Goal: Contribute content: Contribute content

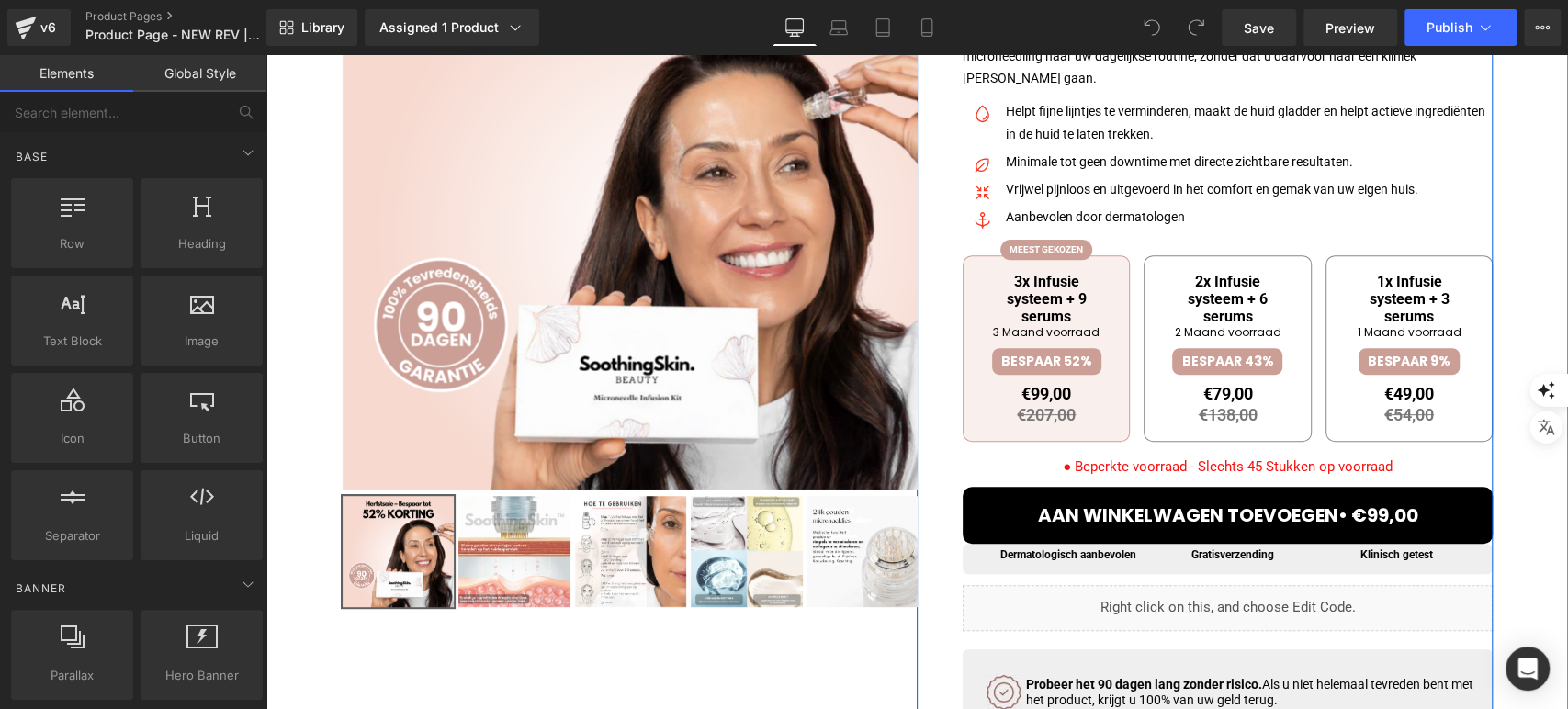
scroll to position [408, 0]
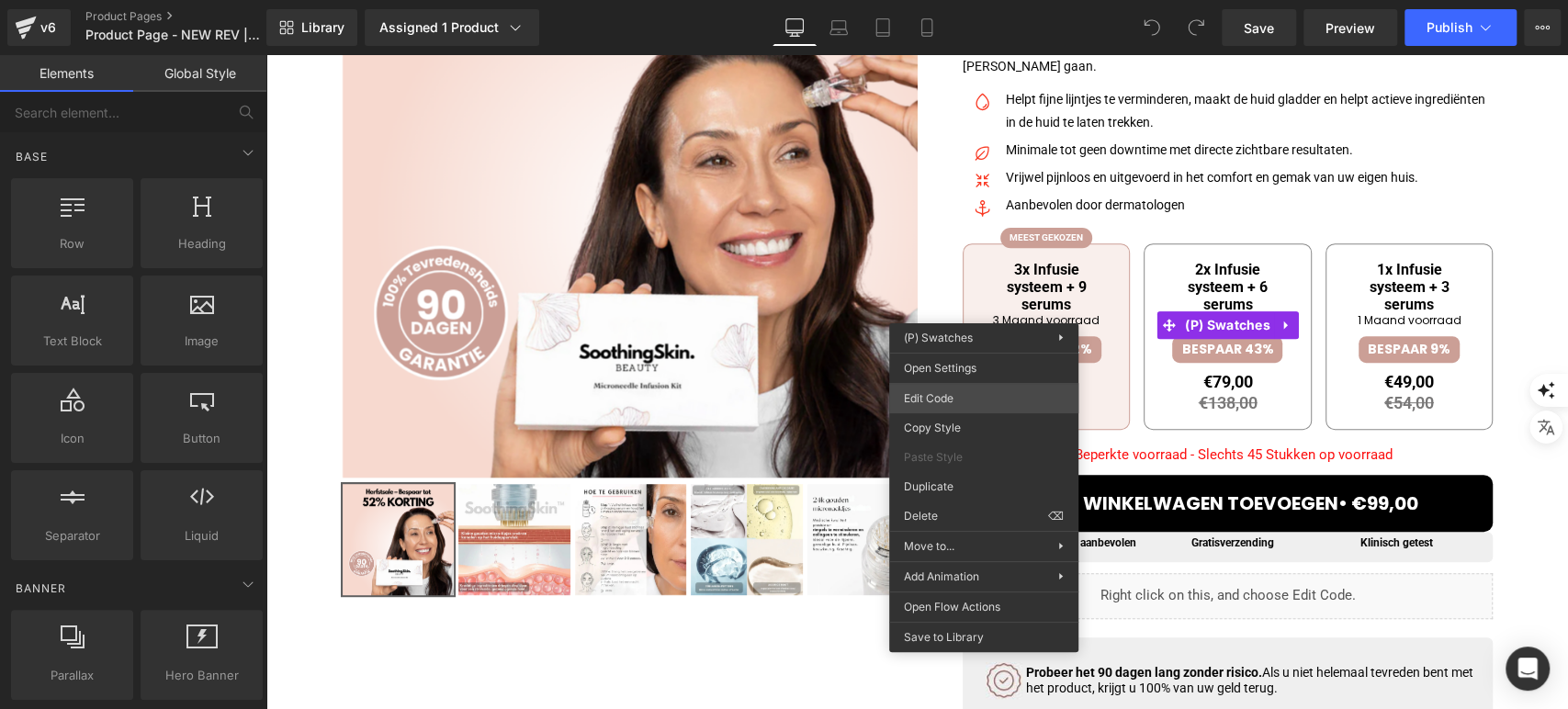
click at [993, 0] on div "You are previewing how the will restyle your page. You can not edit Elements in…" at bounding box center [784, 0] width 1568 height 0
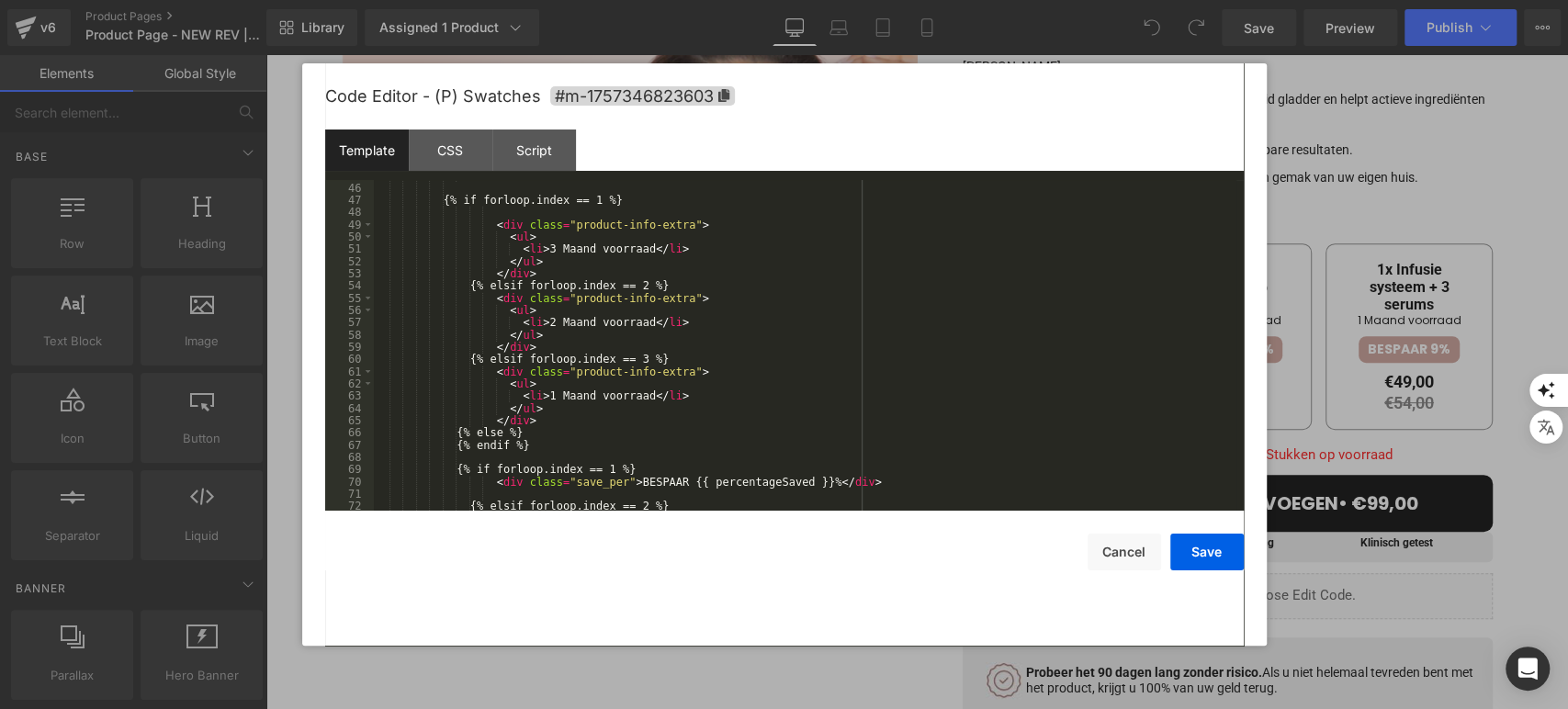
scroll to position [549, 0]
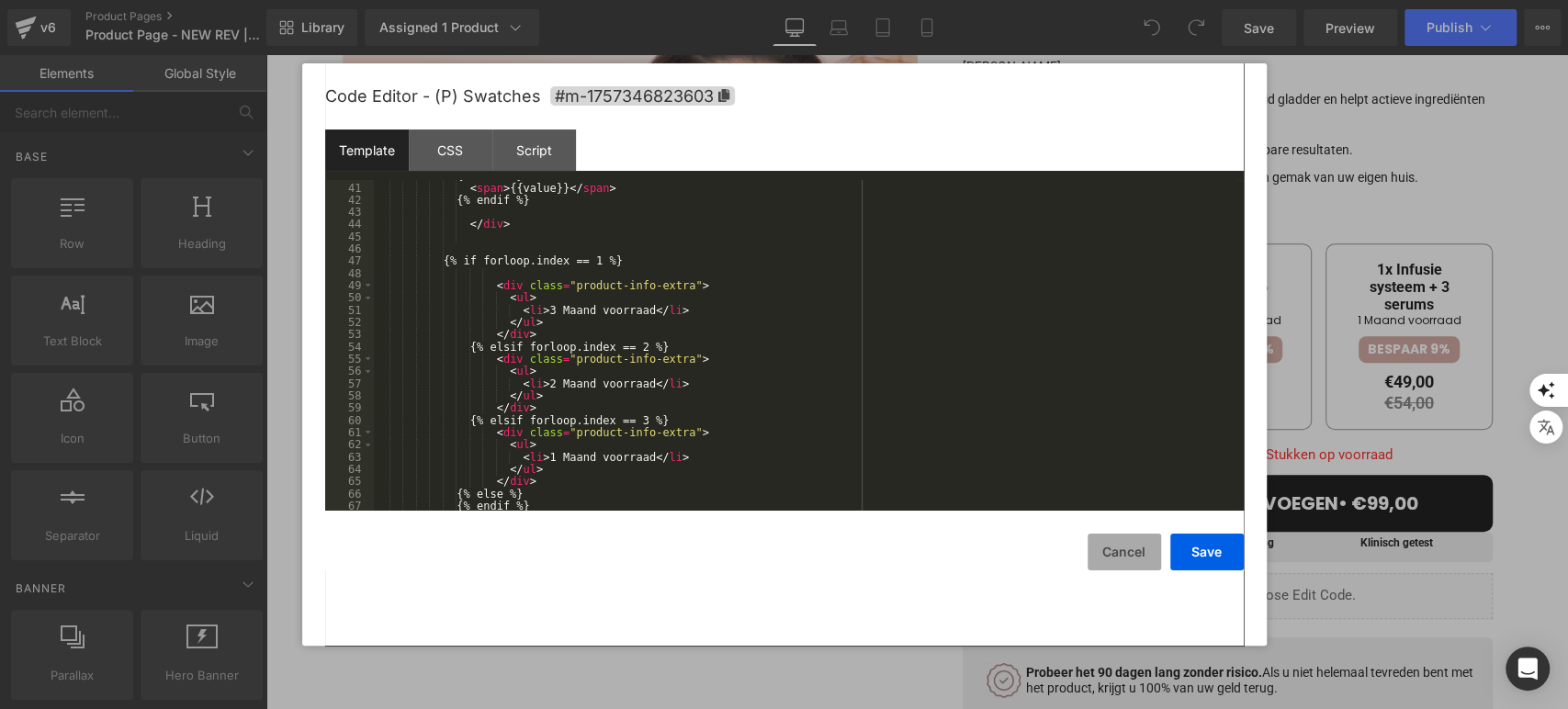
click at [1104, 550] on button "Cancel" at bounding box center [1123, 552] width 73 height 37
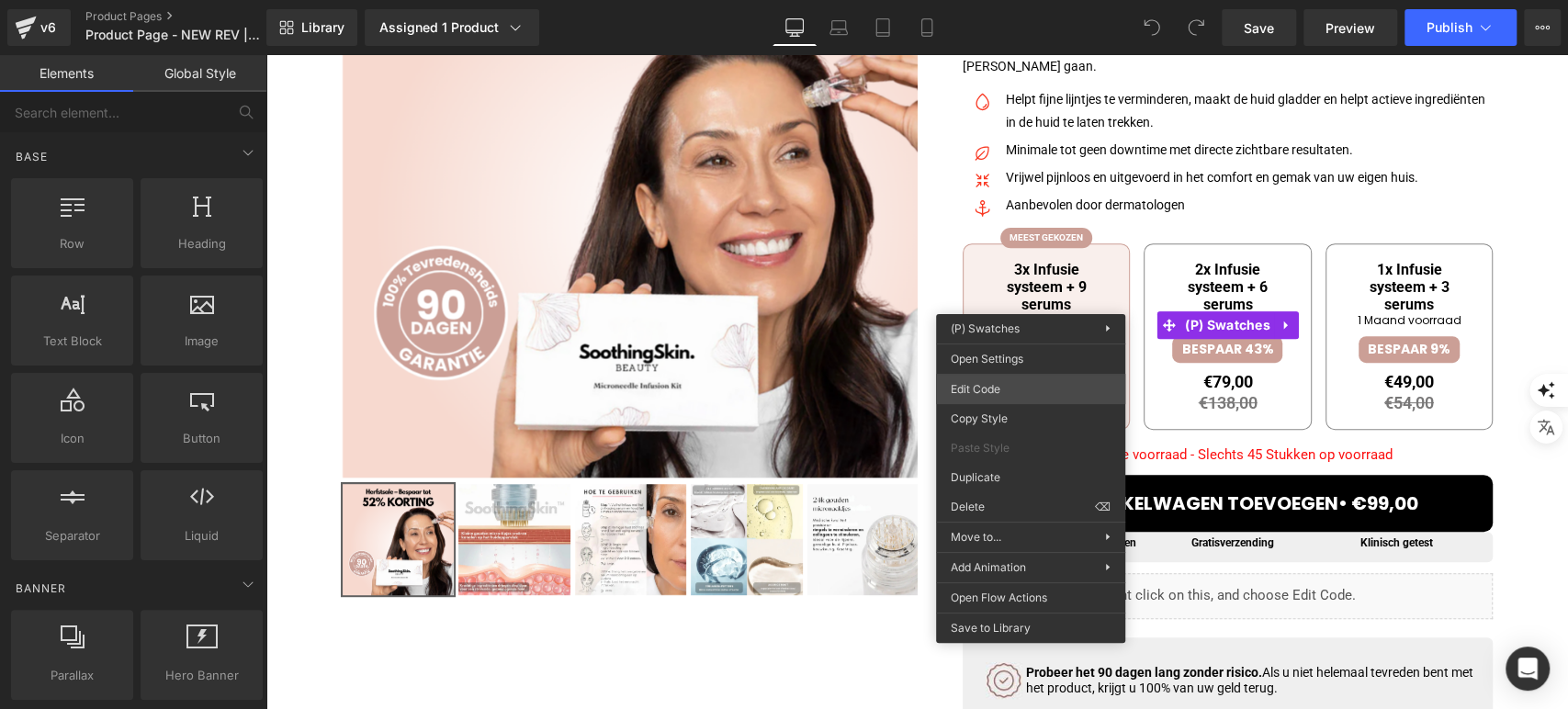
click at [1047, 0] on div "You are previewing how the will restyle your page. You can not edit Elements in…" at bounding box center [784, 0] width 1568 height 0
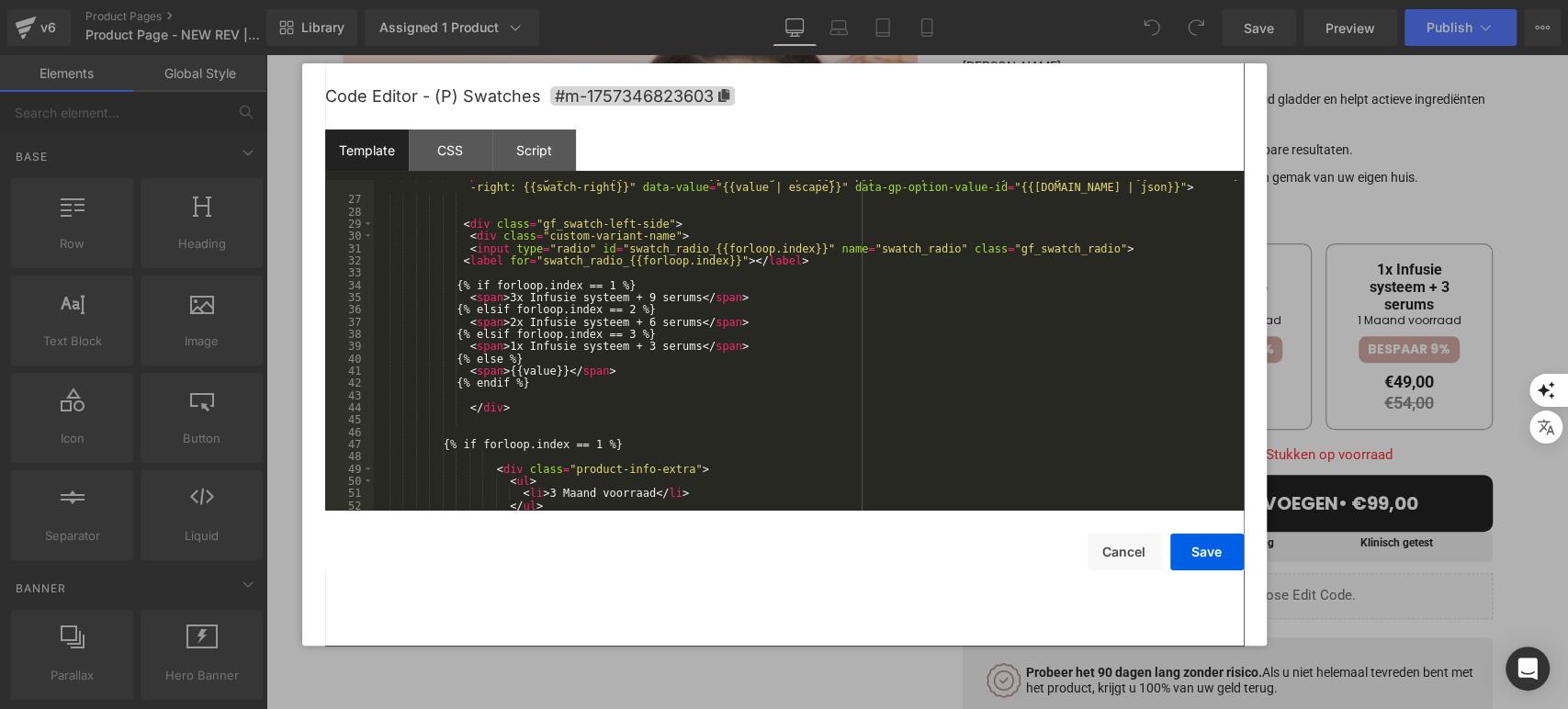
scroll to position [427, 0]
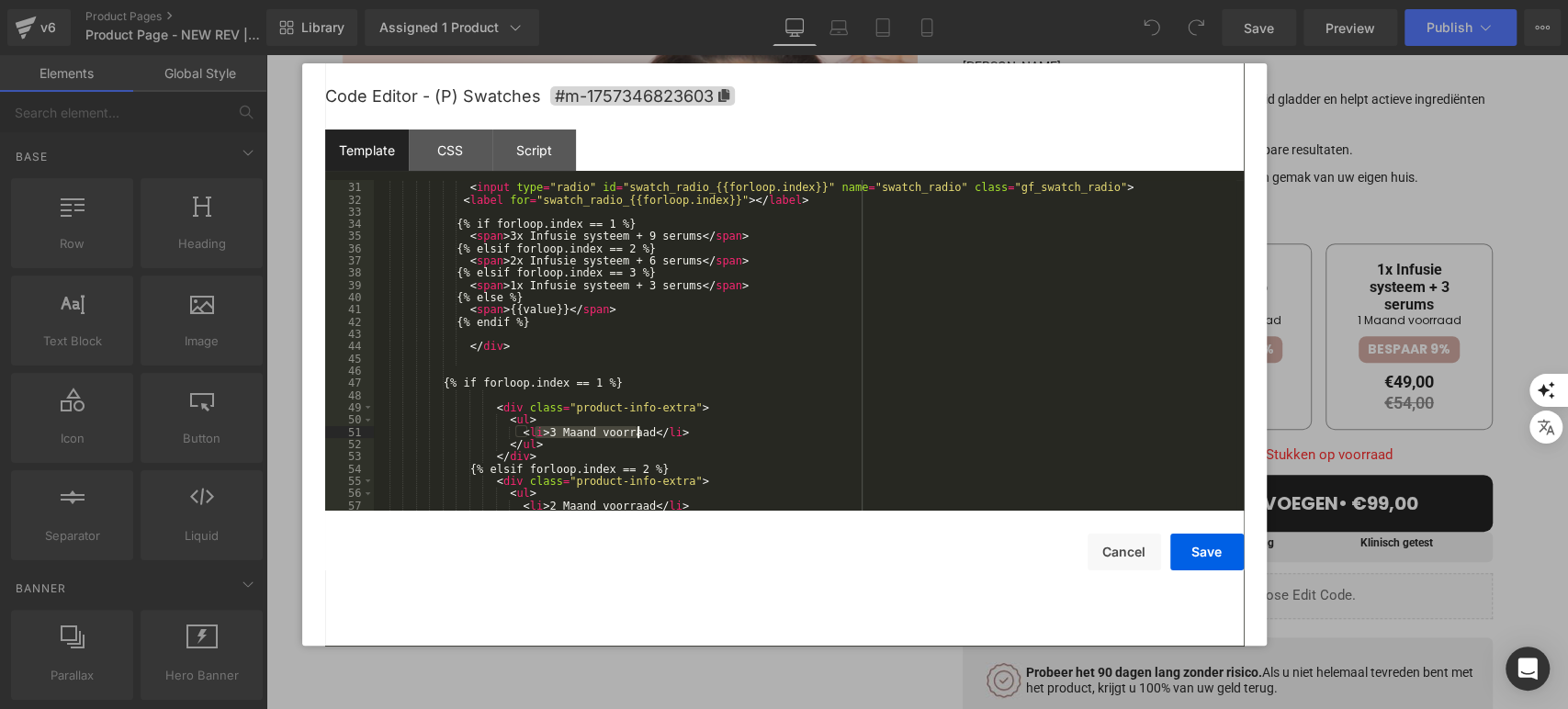
drag, startPoint x: 532, startPoint y: 432, endPoint x: 637, endPoint y: 432, distance: 105.0
click at [637, 432] on div "< div class = "custom-variant-name" > < input type = "radio" id = "swatch_radio…" at bounding box center [804, 347] width 863 height 355
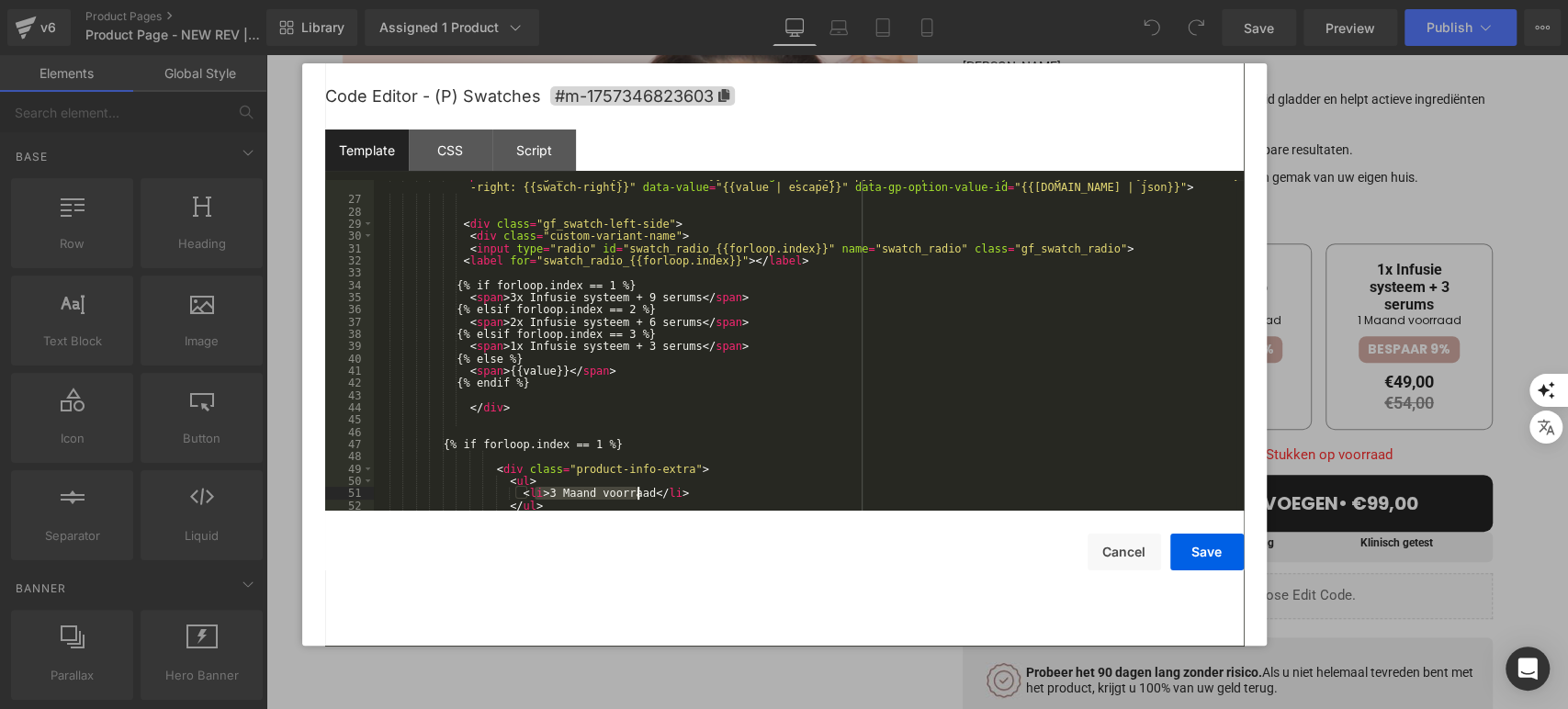
scroll to position [366, 0]
click at [496, 299] on div "< span class = "gf_swatch {{selectedClass}}" data-group = "{{group}}" data-pric…" at bounding box center [804, 352] width 863 height 367
drag, startPoint x: 603, startPoint y: 296, endPoint x: 774, endPoint y: 293, distance: 171.0
click at [774, 293] on div "< span class = "gf_swatch {{selectedClass}}" data-group = "{{group}}" data-pric…" at bounding box center [804, 352] width 863 height 367
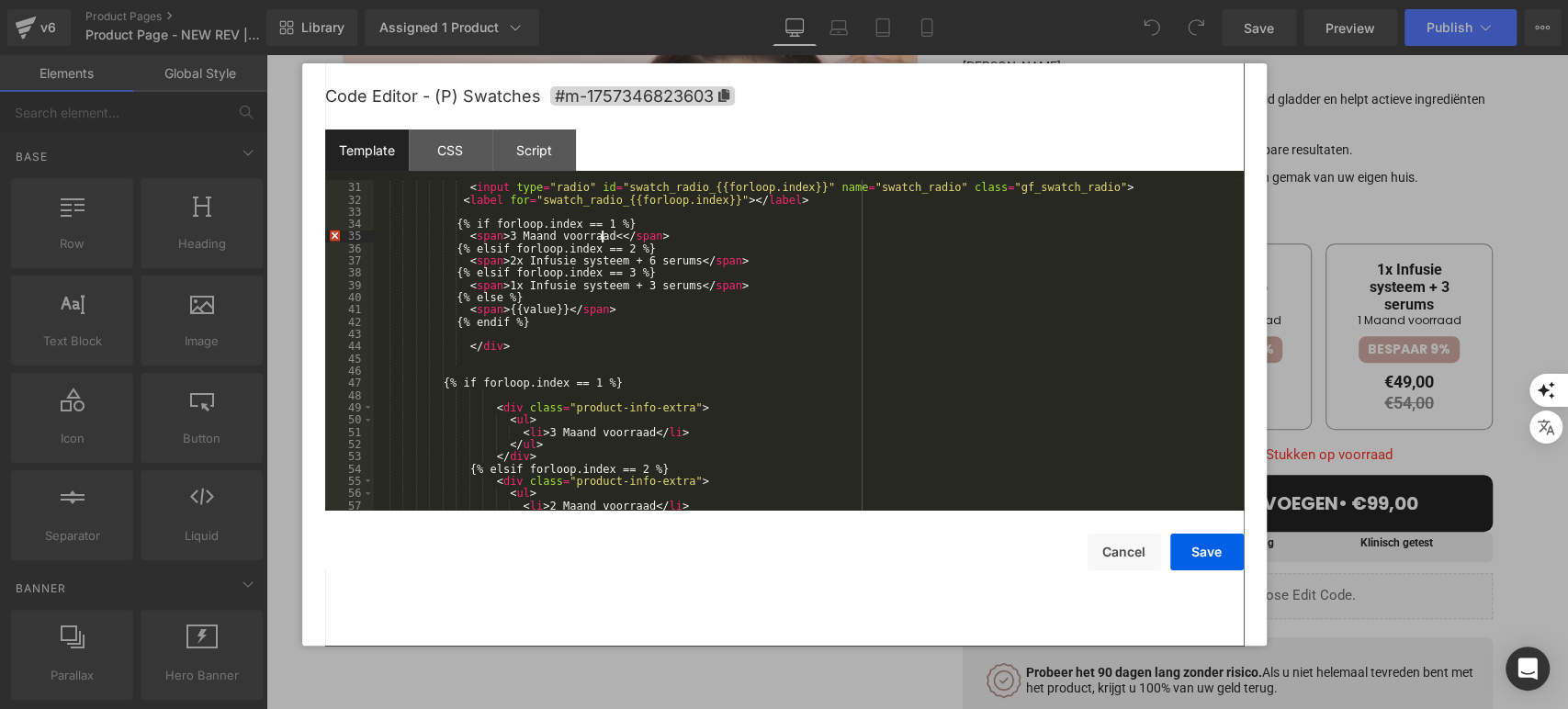
scroll to position [427, 0]
drag, startPoint x: 534, startPoint y: 436, endPoint x: 631, endPoint y: 433, distance: 97.0
click at [631, 433] on div "< div class = "custom-variant-name" > < input type = "radio" id = "swatch_radio…" at bounding box center [804, 347] width 863 height 355
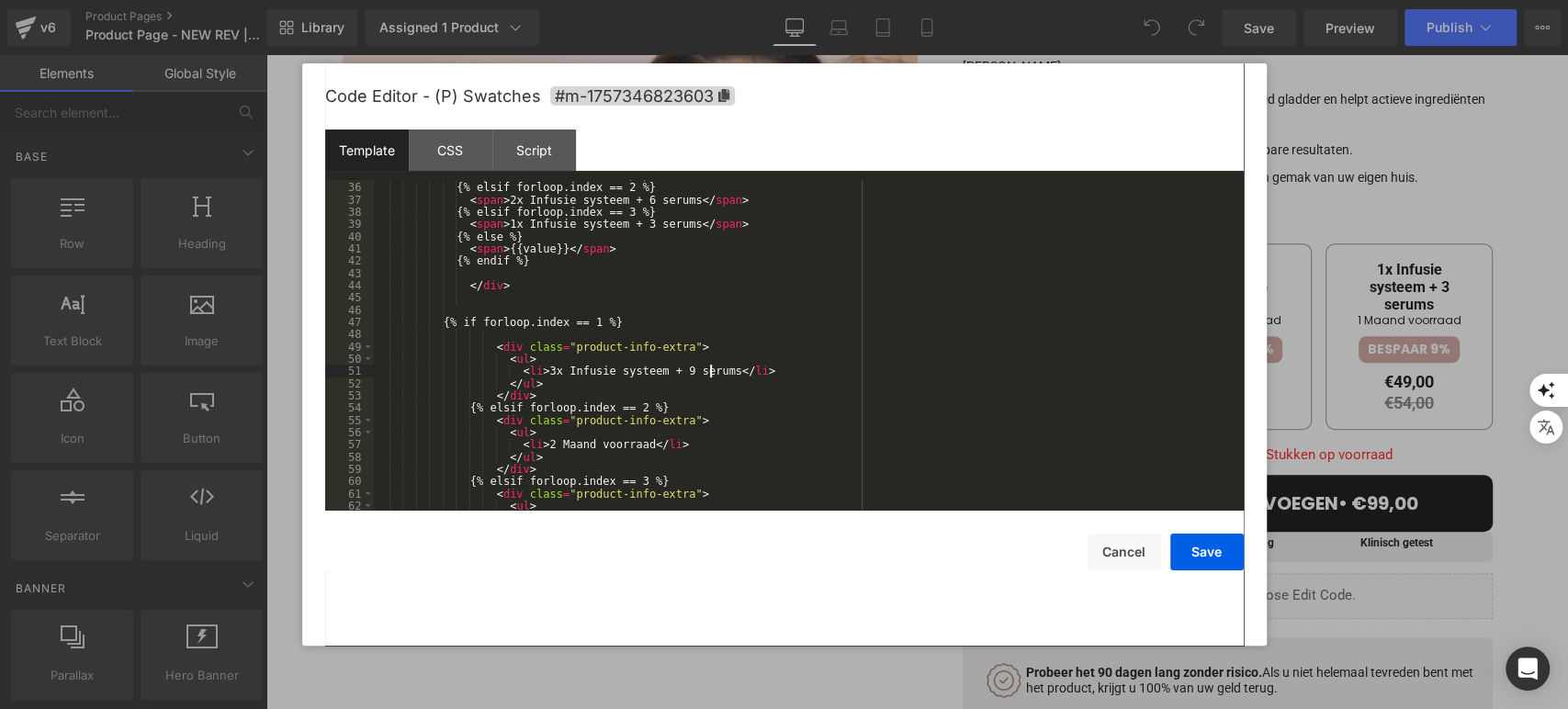
scroll to position [489, 0]
drag, startPoint x: 536, startPoint y: 447, endPoint x: 632, endPoint y: 446, distance: 96.0
click at [632, 446] on div "< span > 3 Maand voorraad < </ span > {% elsif forloop.index == 2 %} < span > 2…" at bounding box center [804, 347] width 863 height 355
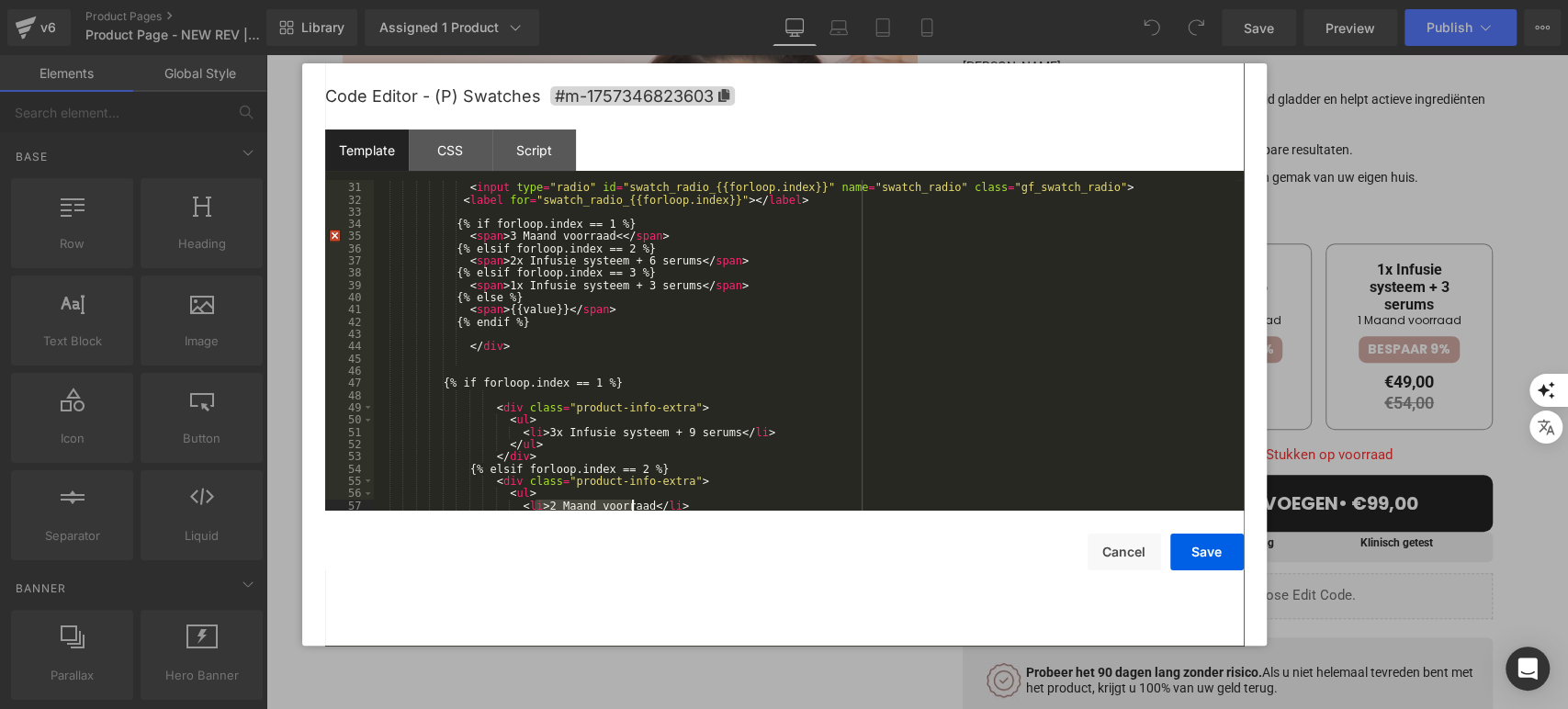
scroll to position [427, 0]
click at [496, 263] on div "< div class = "custom-variant-name" > < input type = "radio" id = "swatch_radio…" at bounding box center [804, 347] width 863 height 355
drag, startPoint x: 592, startPoint y: 263, endPoint x: 767, endPoint y: 255, distance: 175.2
click at [767, 255] on div "< div class = "custom-variant-name" > < input type = "radio" id = "swatch_radio…" at bounding box center [804, 347] width 863 height 355
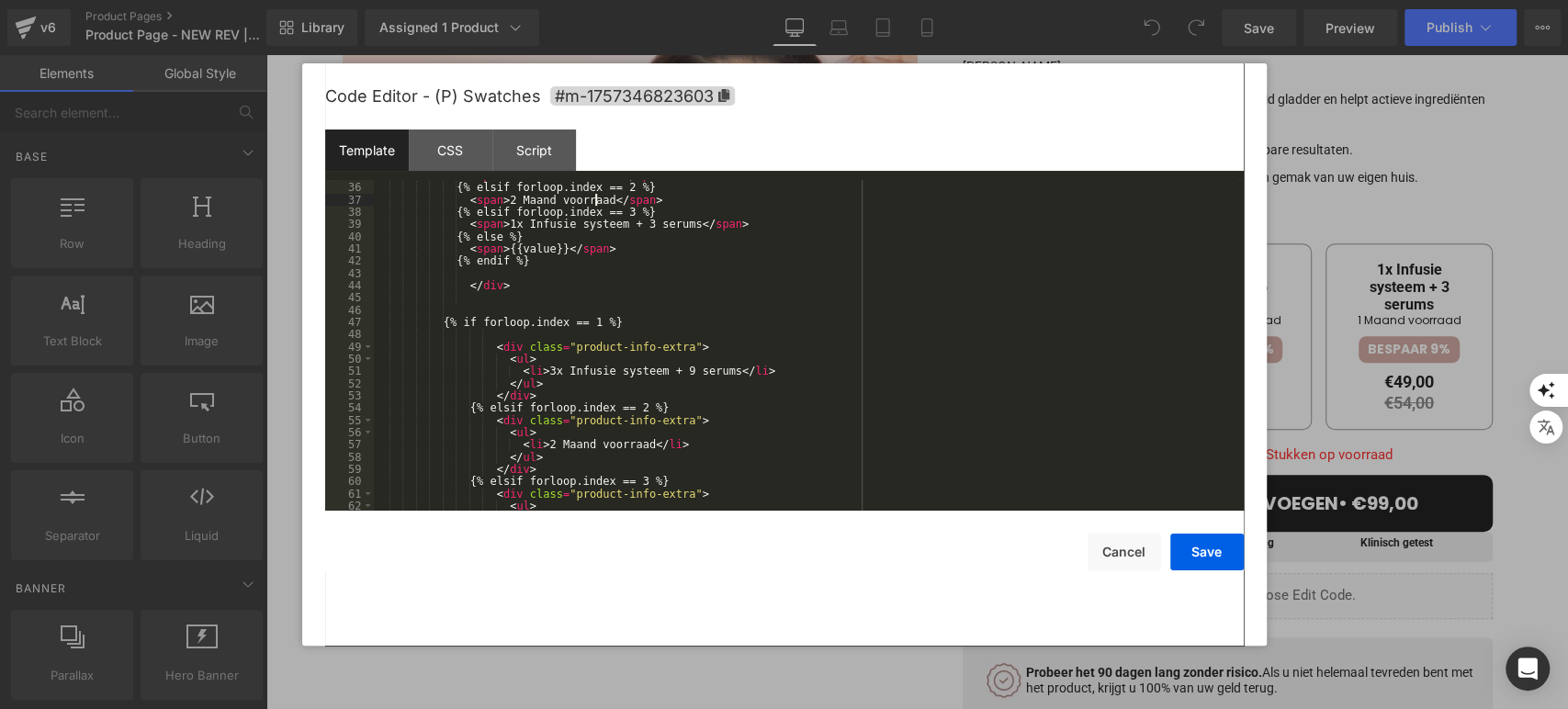
scroll to position [489, 0]
drag, startPoint x: 536, startPoint y: 447, endPoint x: 631, endPoint y: 448, distance: 95.0
click at [631, 448] on div "< span > 3 Maand voorraad < </ span > {% elsif forloop.index == 2 %} < span > 2…" at bounding box center [804, 347] width 863 height 355
paste textarea
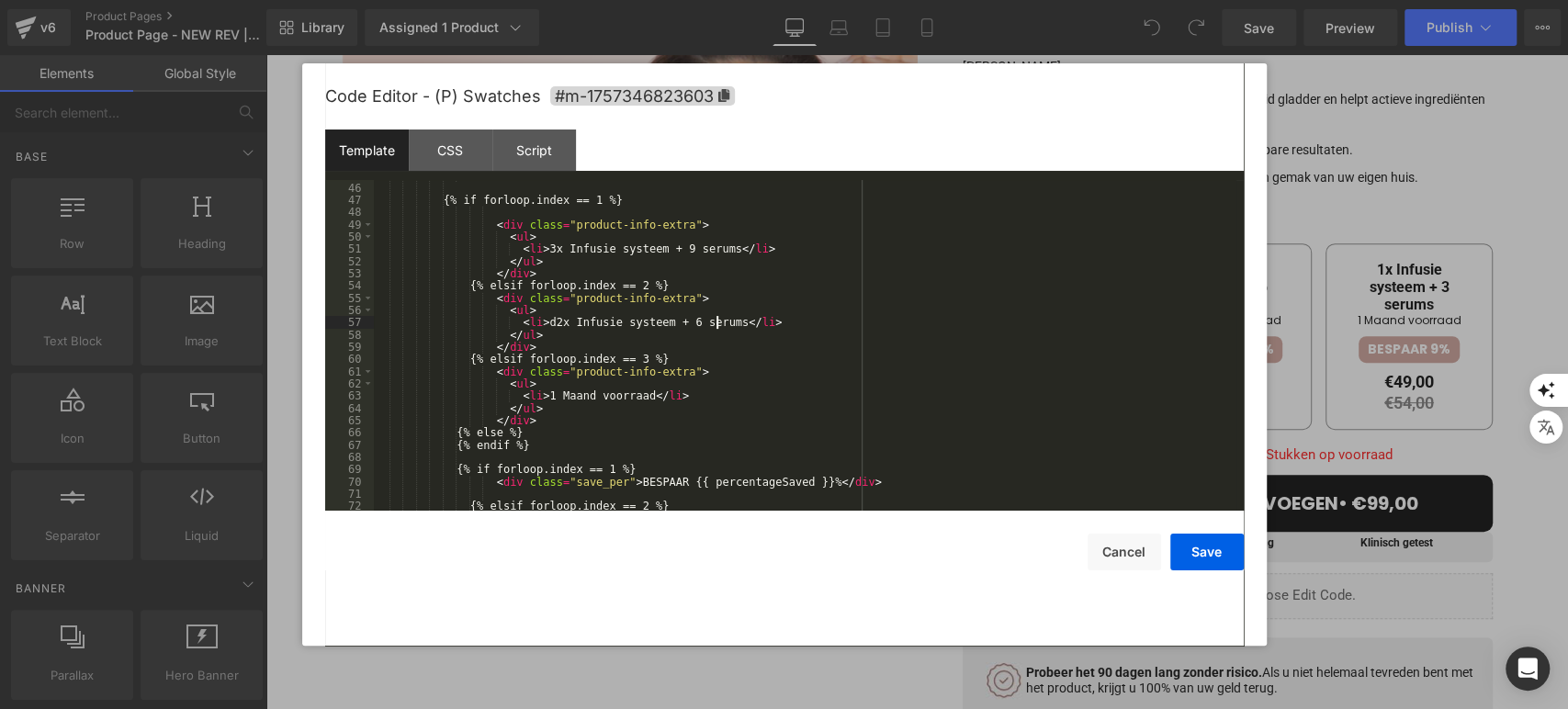
scroll to position [610, 0]
click at [540, 320] on div "{% if forloop.index == 1 %} < div class = "product-info-extra" > < ul > < li > …" at bounding box center [804, 347] width 863 height 355
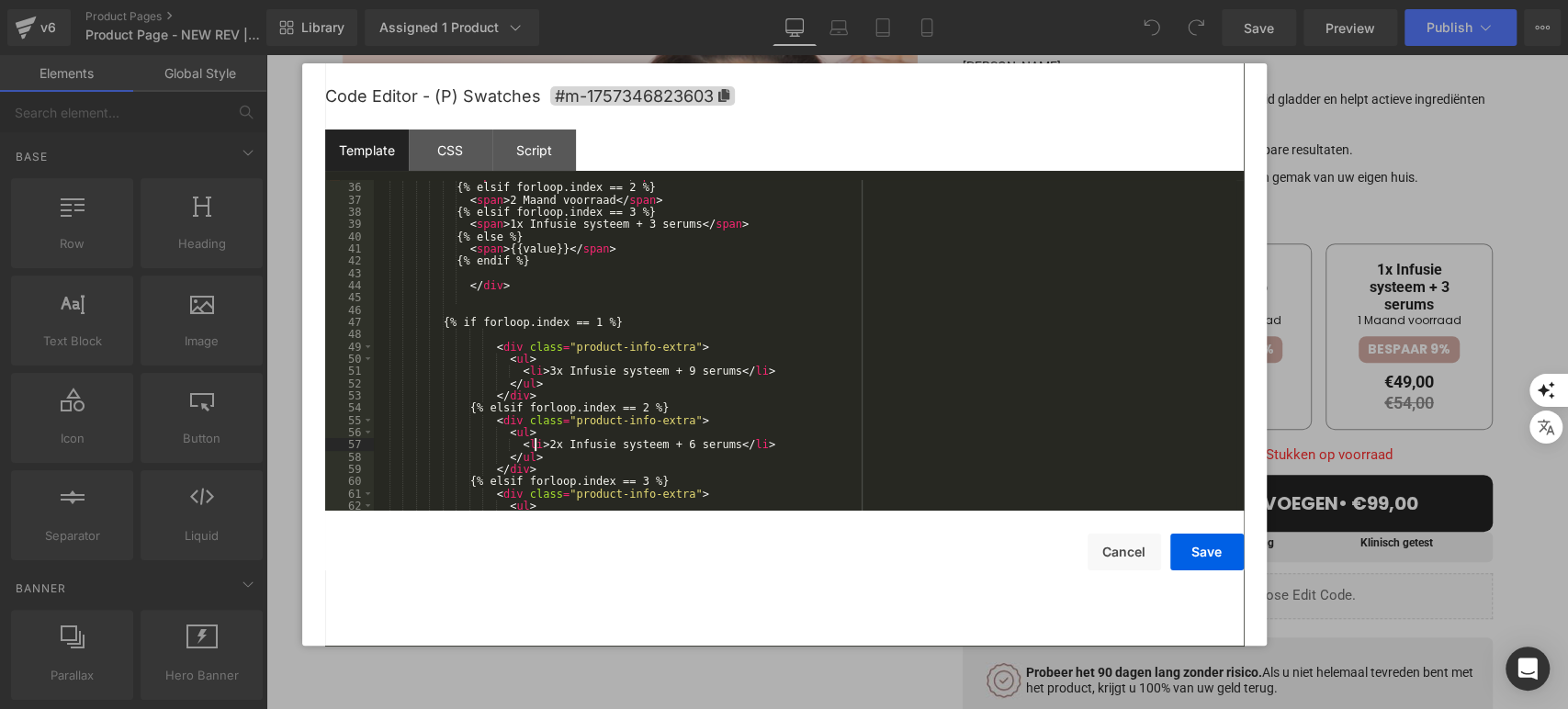
scroll to position [427, 0]
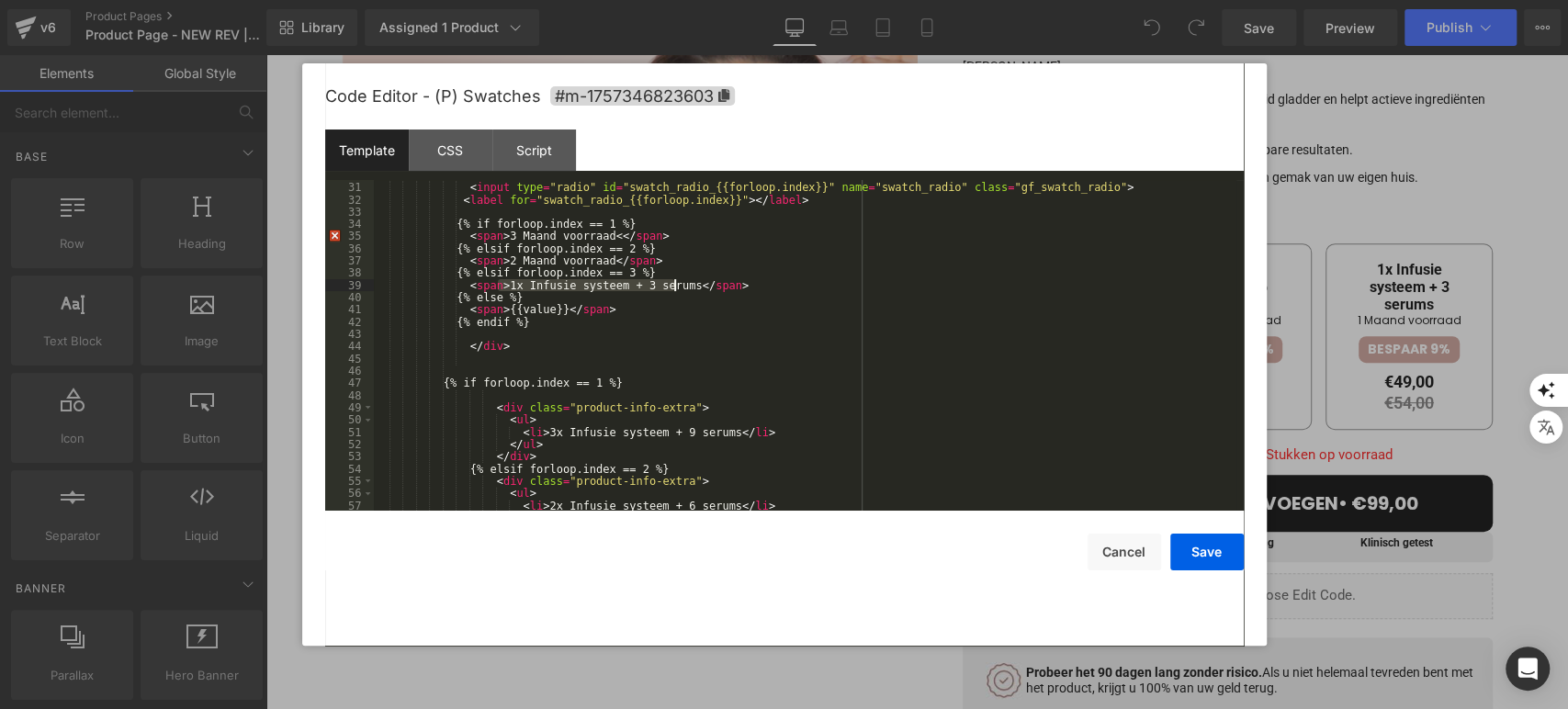
drag, startPoint x: 497, startPoint y: 284, endPoint x: 674, endPoint y: 286, distance: 177.0
click at [674, 286] on div "< div class = "custom-variant-name" > < input type = "radio" id = "swatch_radio…" at bounding box center [804, 347] width 863 height 355
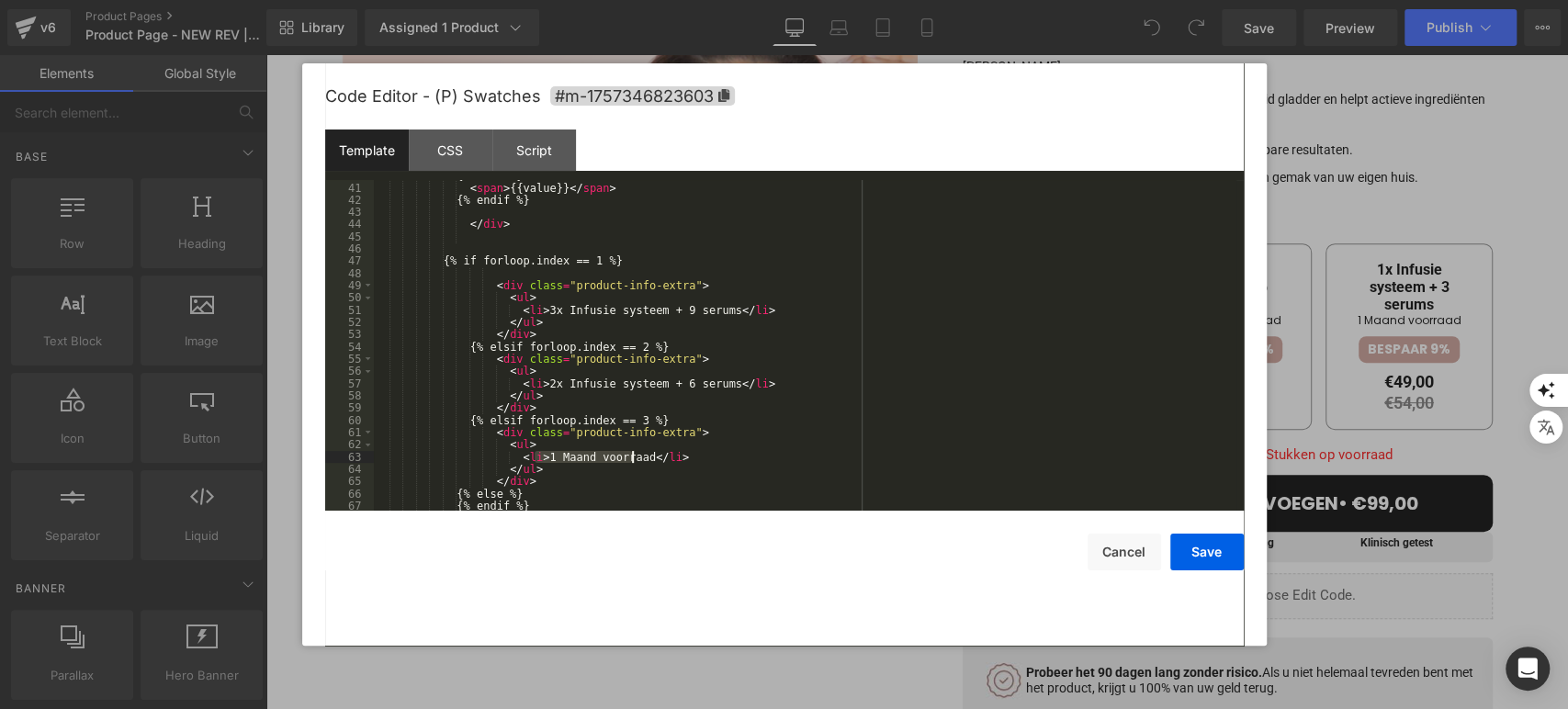
drag, startPoint x: 533, startPoint y: 458, endPoint x: 632, endPoint y: 452, distance: 99.2
click at [632, 452] on div "{% else %} < span > {{value}} </ span > {% endif %} </ div > {% if forloop.inde…" at bounding box center [804, 347] width 863 height 355
click at [535, 458] on div "{% else %} < span > {{value}} </ span > {% endif %} </ div > {% if forloop.inde…" at bounding box center [804, 346] width 863 height 331
drag, startPoint x: 711, startPoint y: 455, endPoint x: 804, endPoint y: 457, distance: 93.0
click at [804, 457] on div "{% else %} < span > {{value}} </ span > {% endif %} </ div > {% if forloop.inde…" at bounding box center [804, 347] width 863 height 355
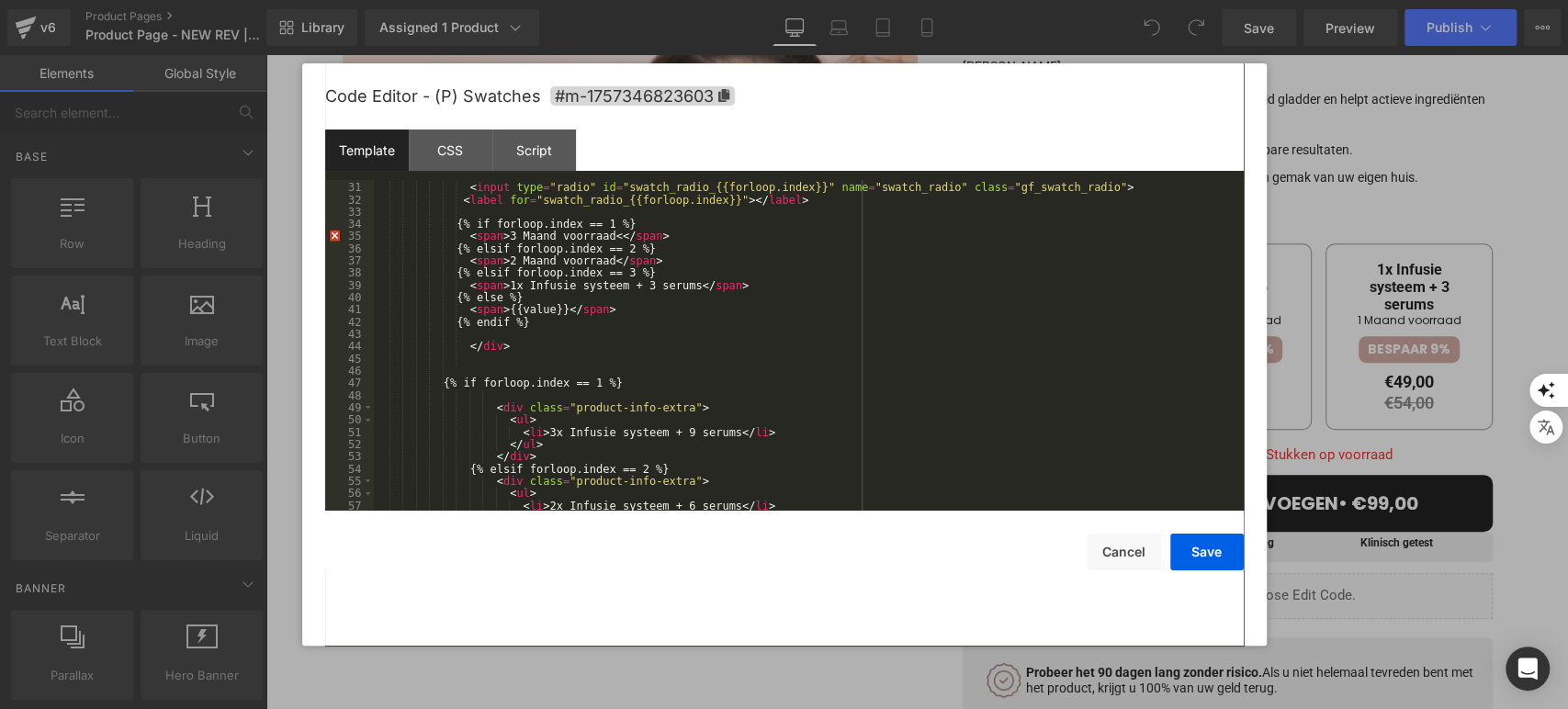
scroll to position [427, 0]
drag, startPoint x: 497, startPoint y: 287, endPoint x: 675, endPoint y: 290, distance: 178.0
click at [675, 290] on div "< div class = "custom-variant-name" > < input type = "radio" id = "swatch_radio…" at bounding box center [804, 347] width 863 height 355
click at [1213, 541] on button "Save" at bounding box center [1207, 552] width 73 height 37
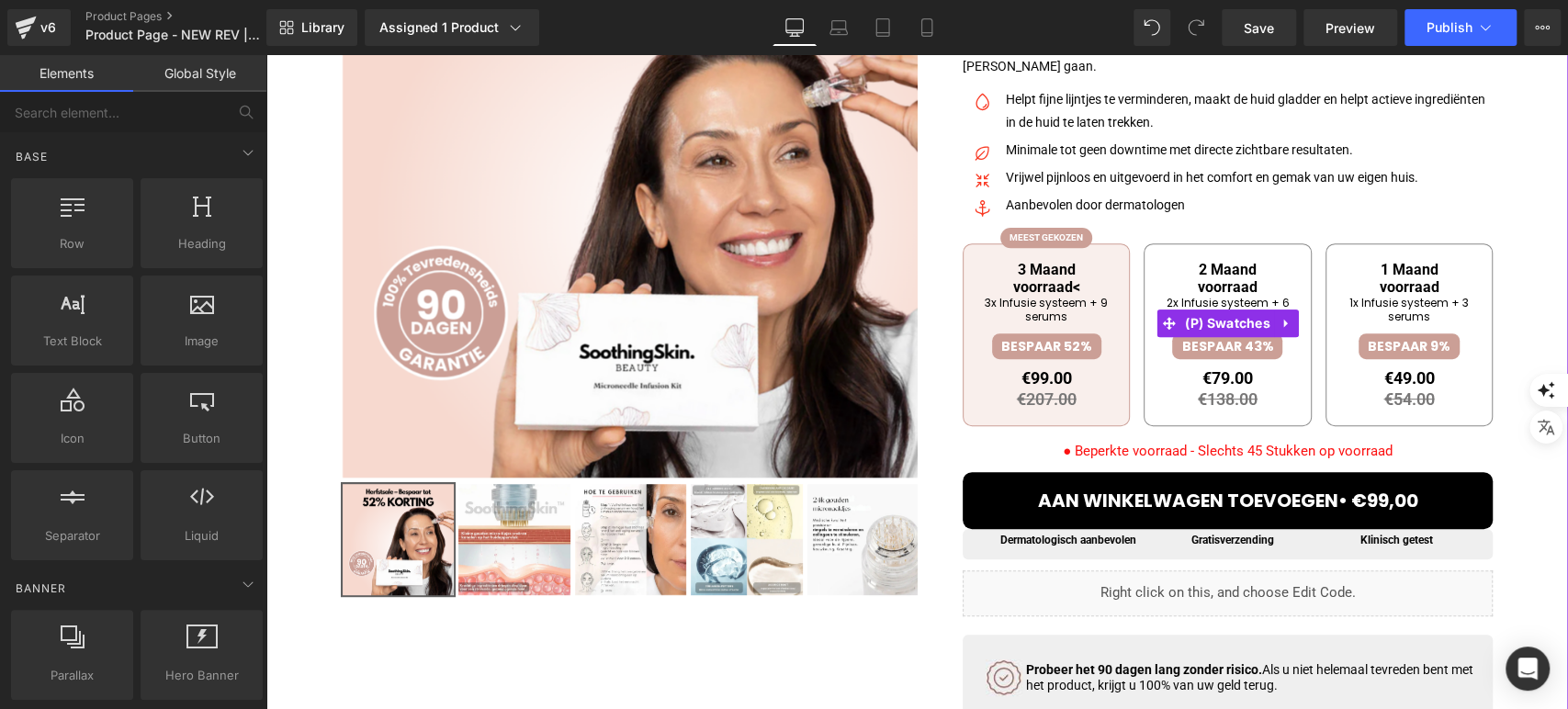
drag, startPoint x: 1049, startPoint y: 277, endPoint x: 1049, endPoint y: 289, distance: 12.0
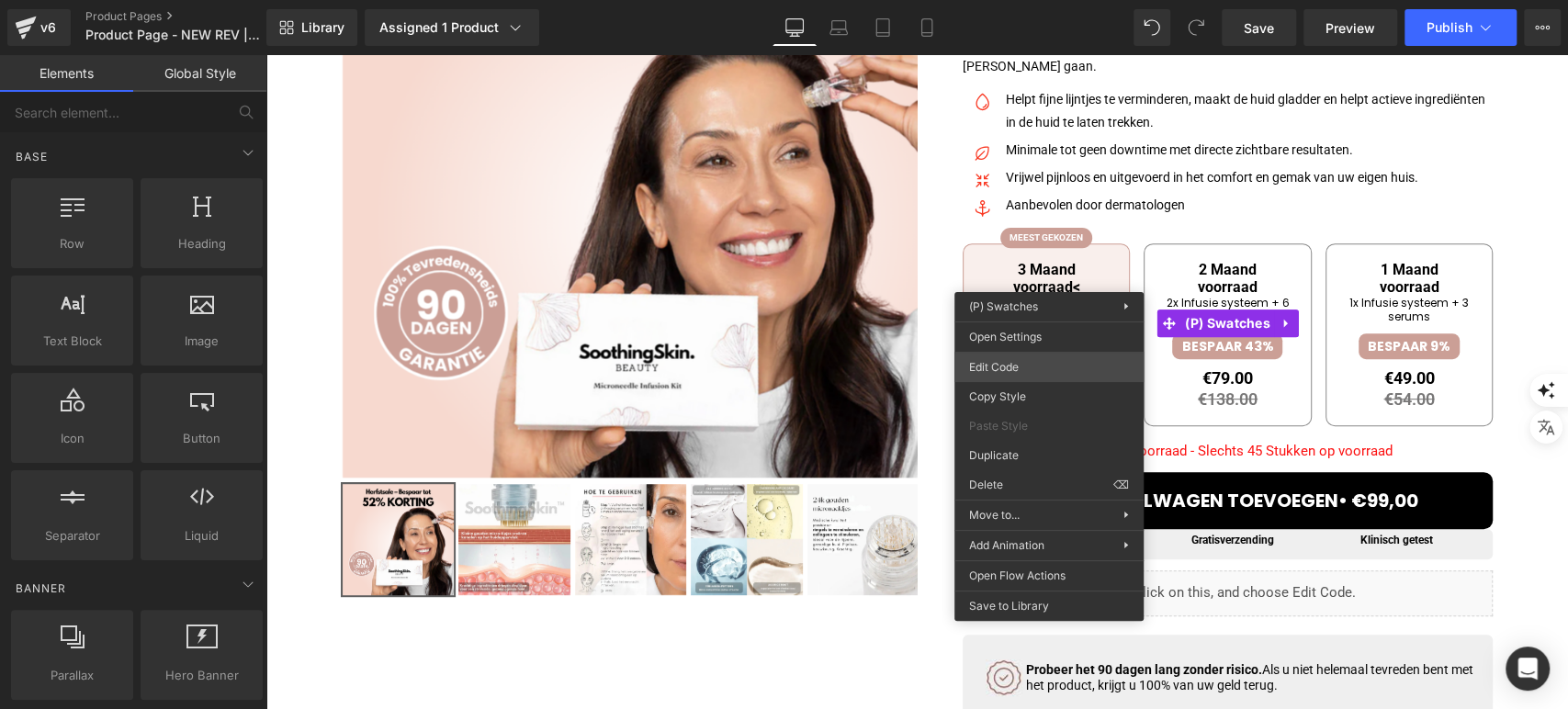
click at [1046, 0] on div "You are previewing how the will restyle your page. You can not edit Elements in…" at bounding box center [784, 0] width 1568 height 0
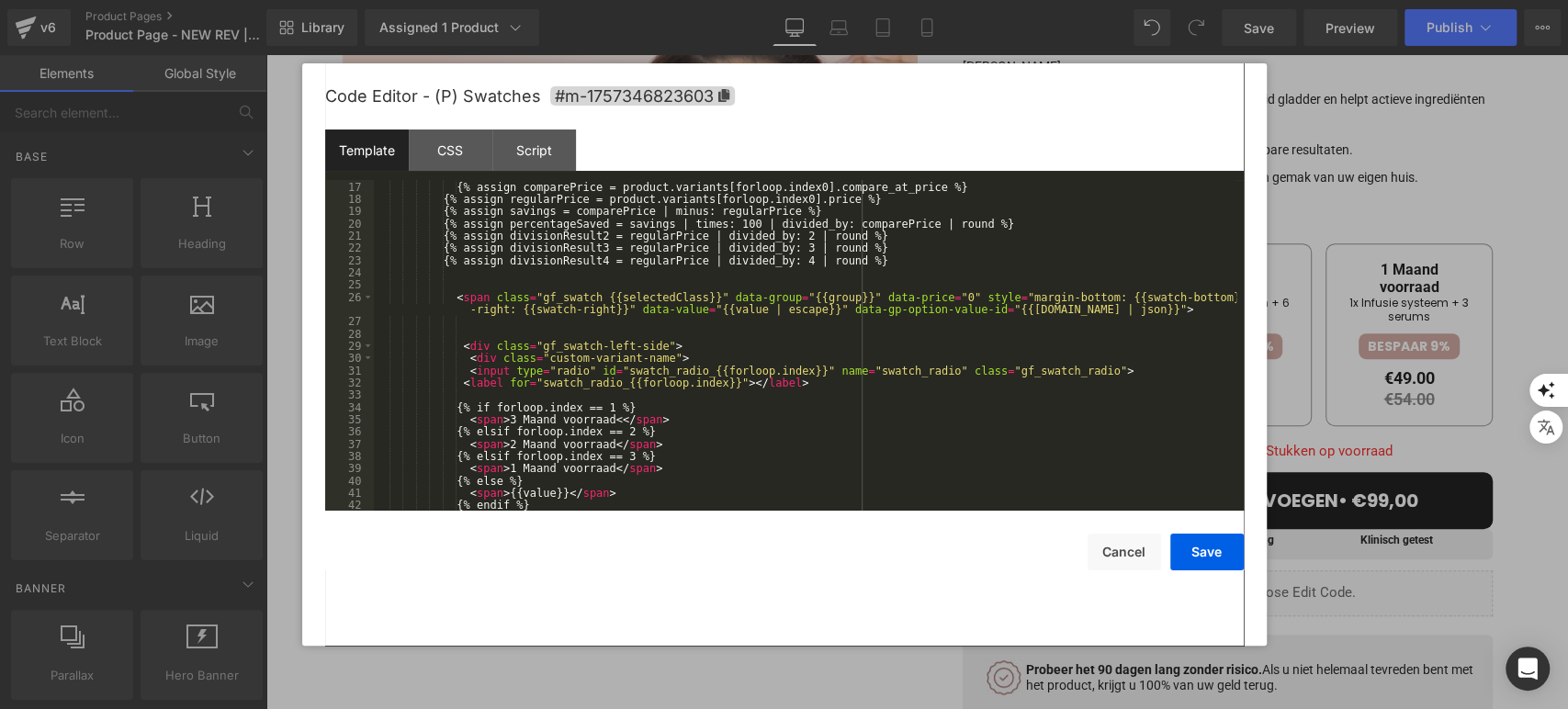
scroll to position [243, 0]
click at [600, 418] on div "{% assign comparePrice = product.variants[forloop.index0].compare_at_price %} {…" at bounding box center [804, 346] width 863 height 355
click at [1196, 556] on button "Save" at bounding box center [1207, 552] width 73 height 37
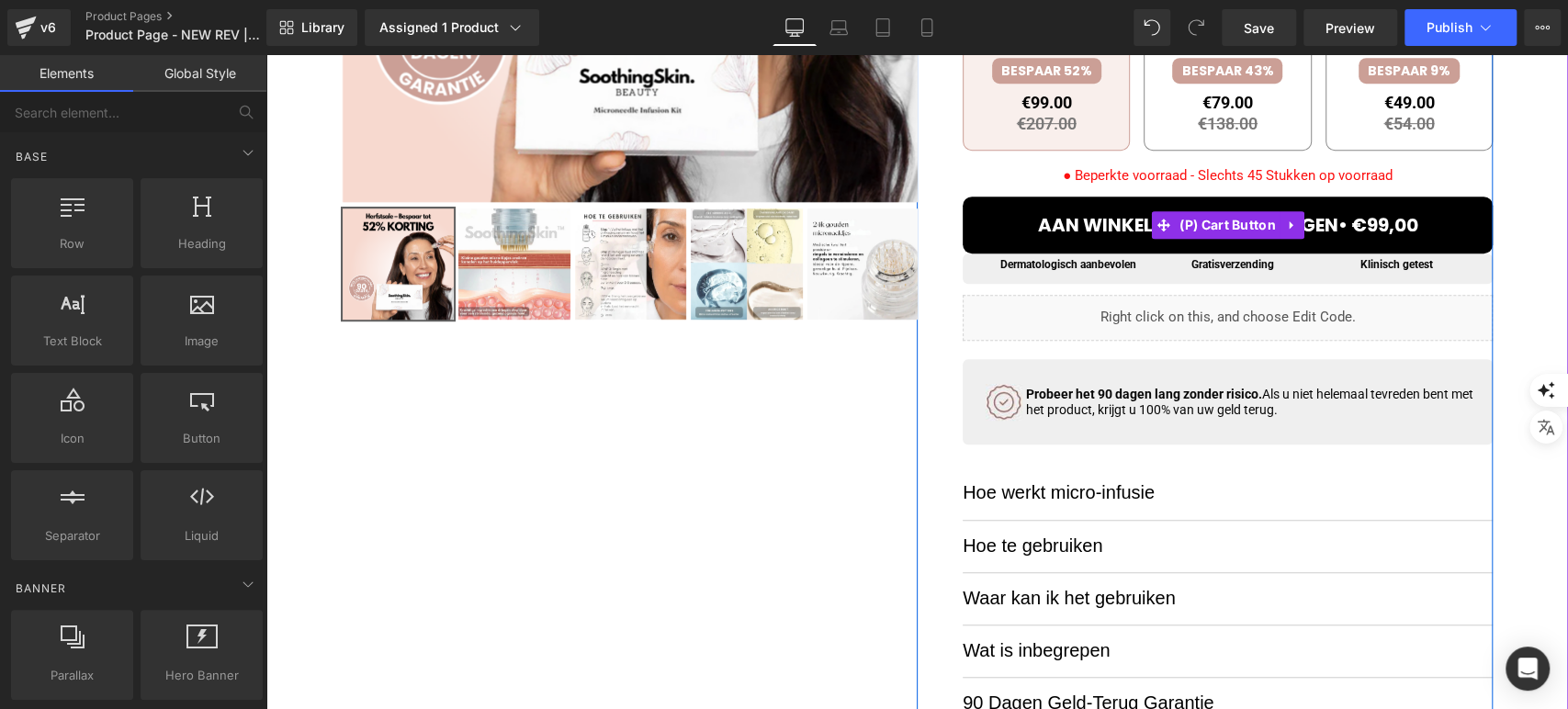
scroll to position [714, 0]
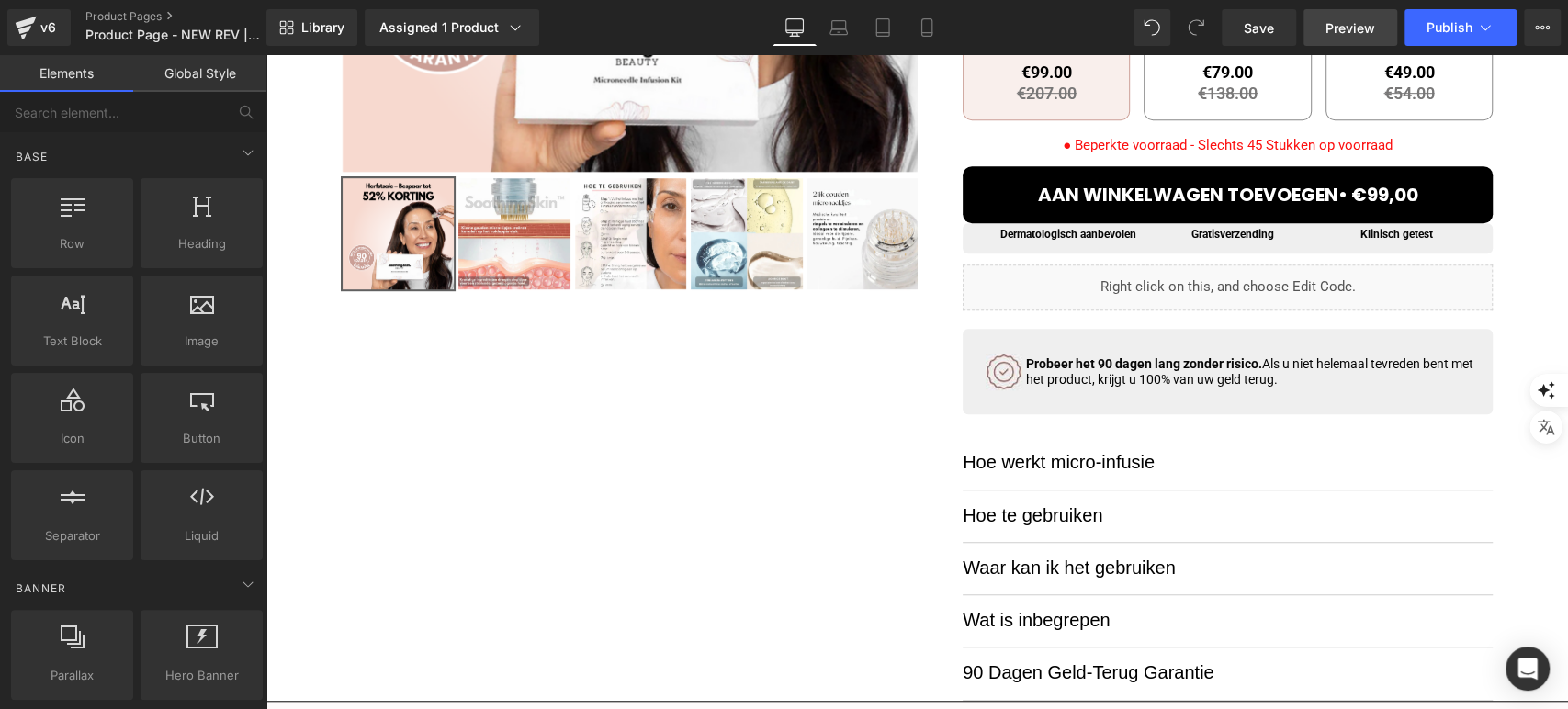
click at [1343, 18] on span "Preview" at bounding box center [1351, 28] width 50 height 19
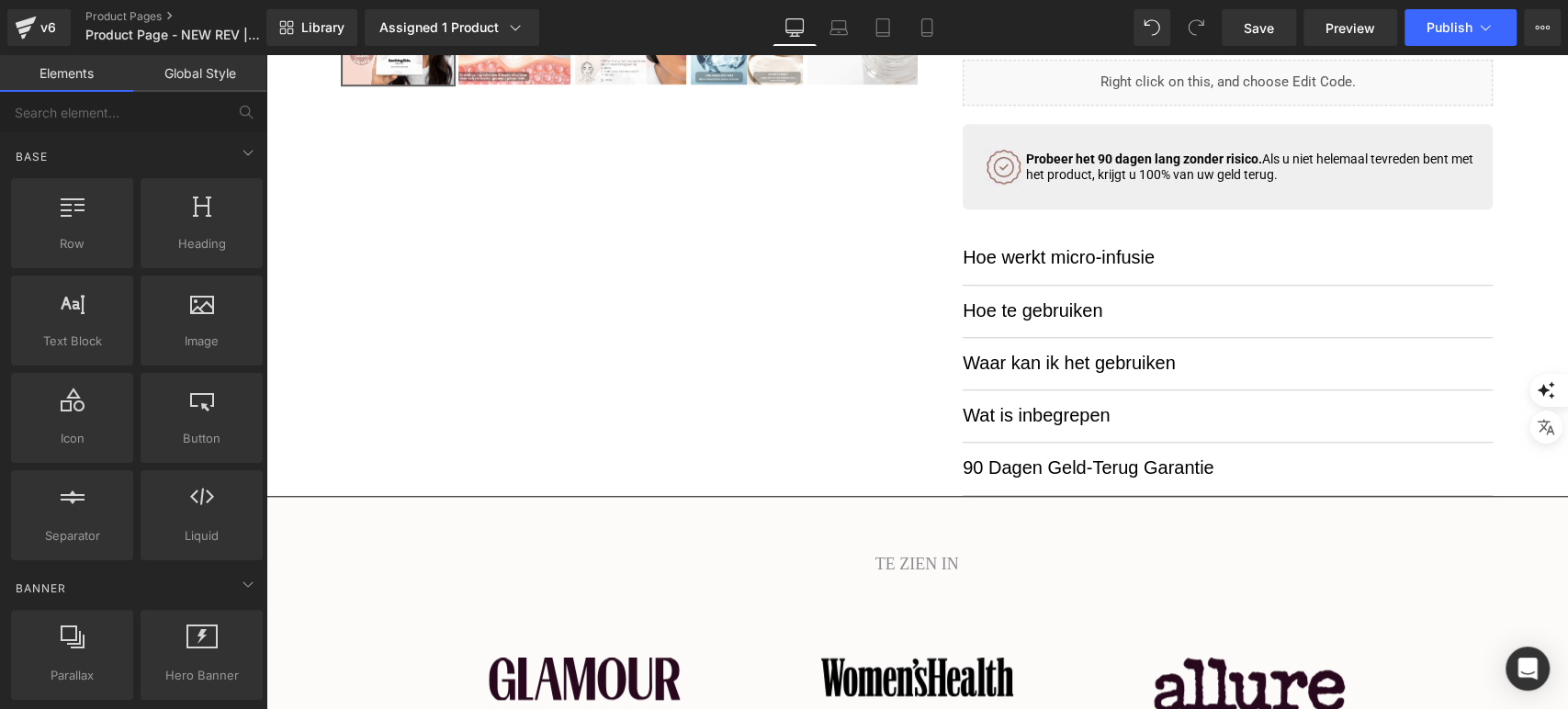
scroll to position [1021, 0]
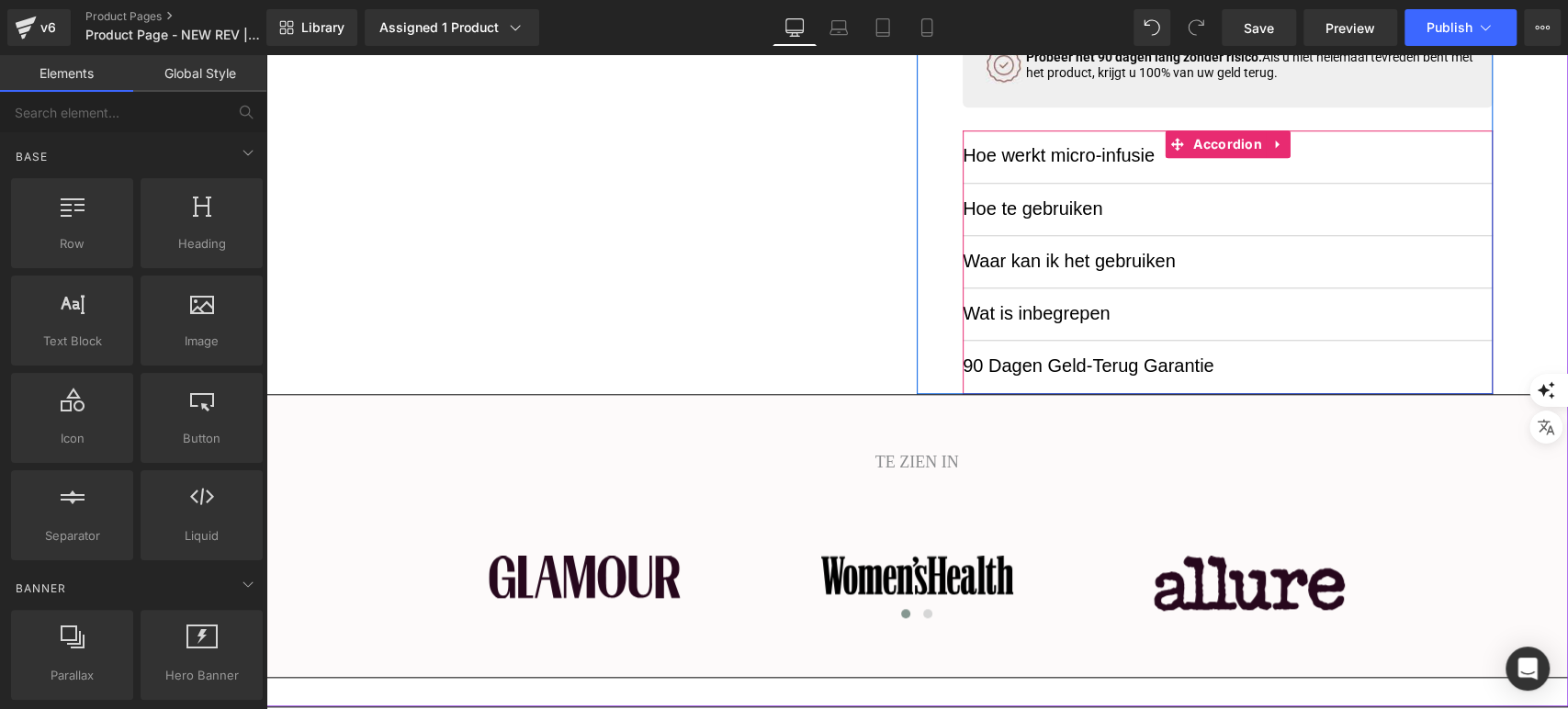
click at [1038, 299] on div "Wat is inbegrepen Text Block" at bounding box center [1227, 314] width 530 height 53
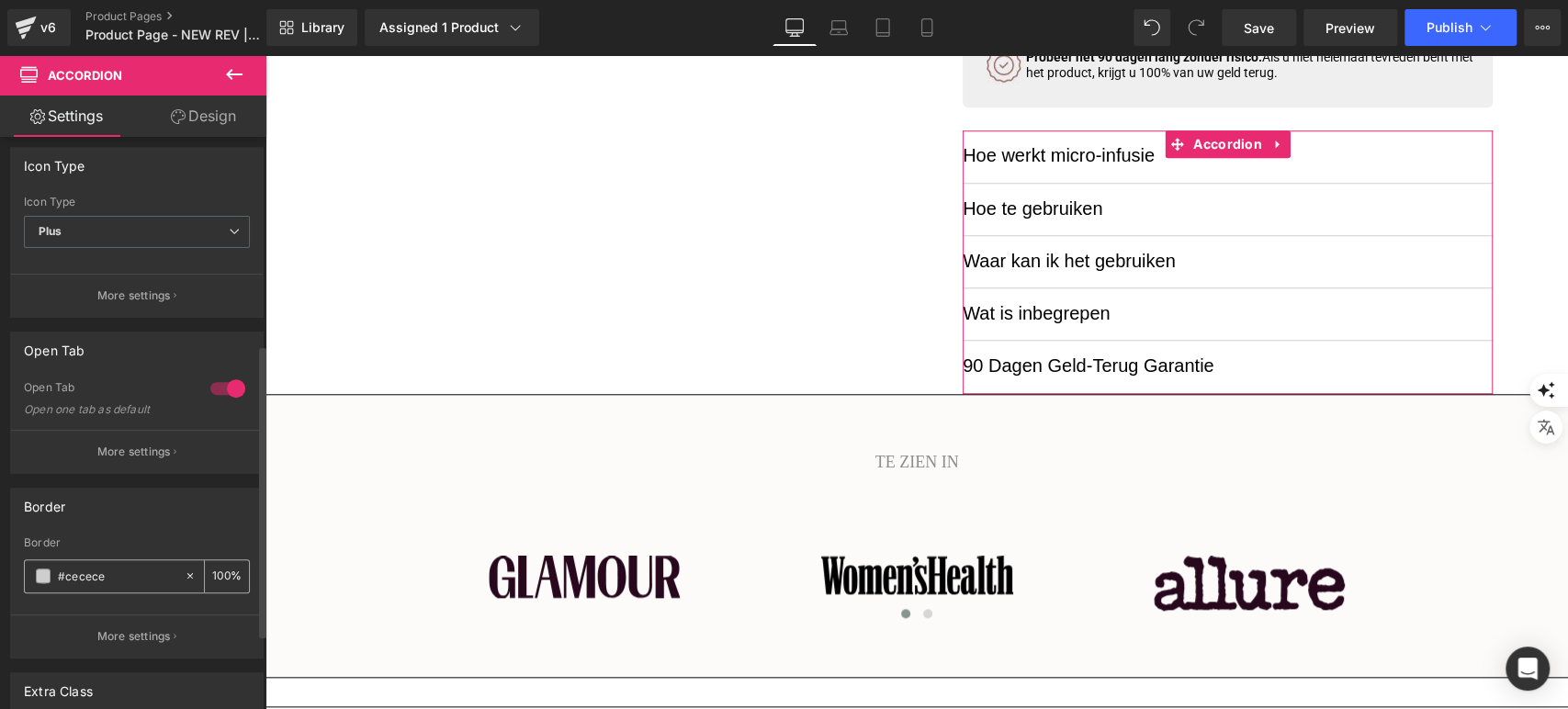
scroll to position [408, 0]
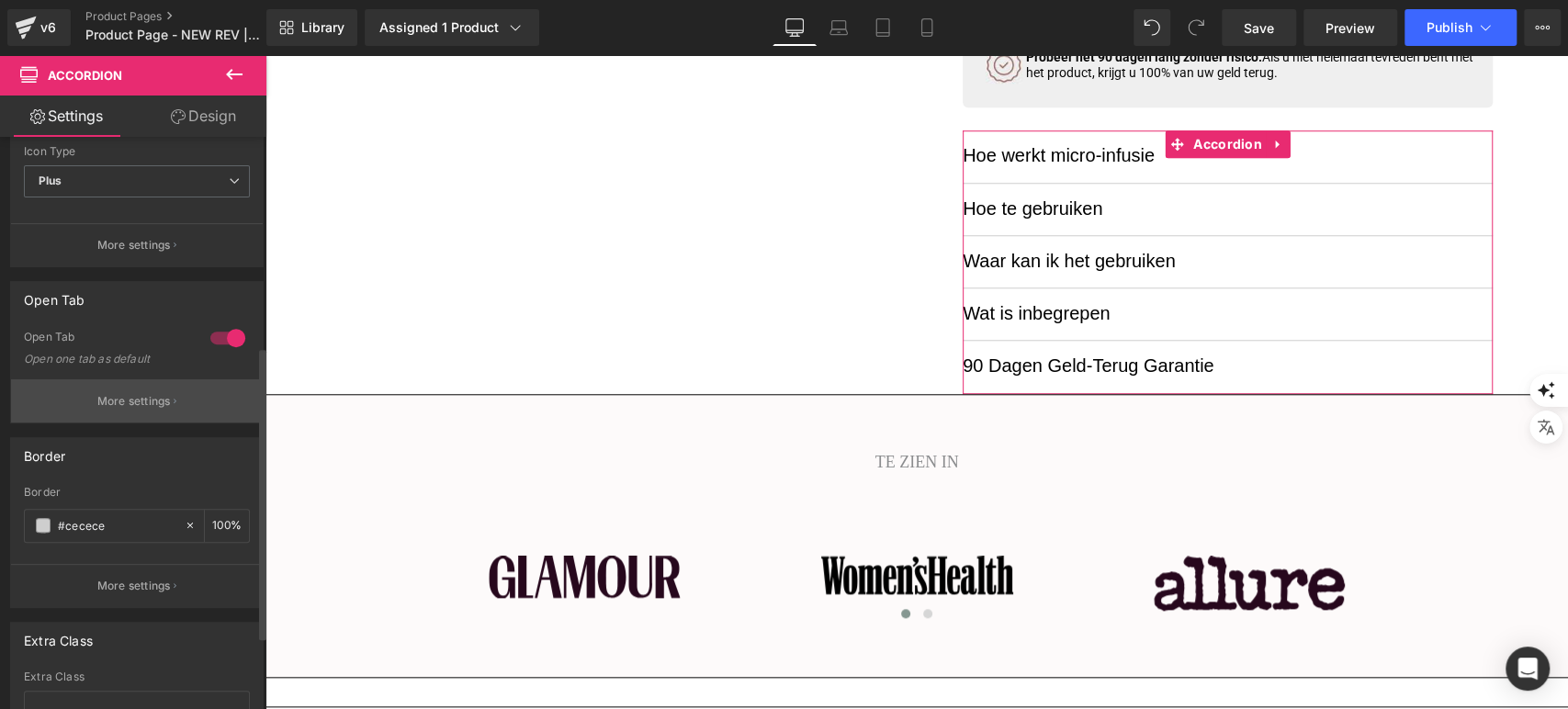
click at [132, 395] on p "More settings" at bounding box center [133, 401] width 73 height 17
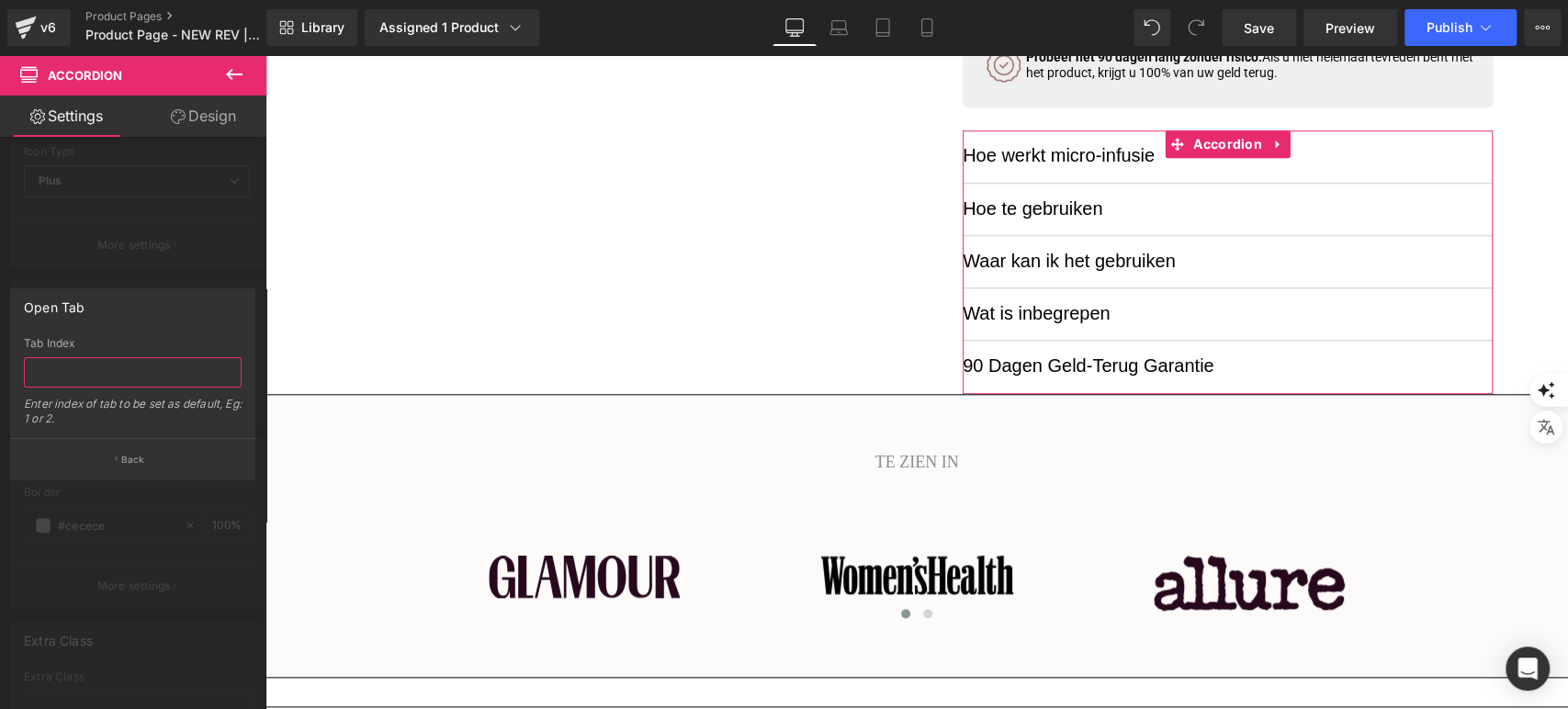
click at [112, 373] on input "text" at bounding box center [132, 372] width 217 height 31
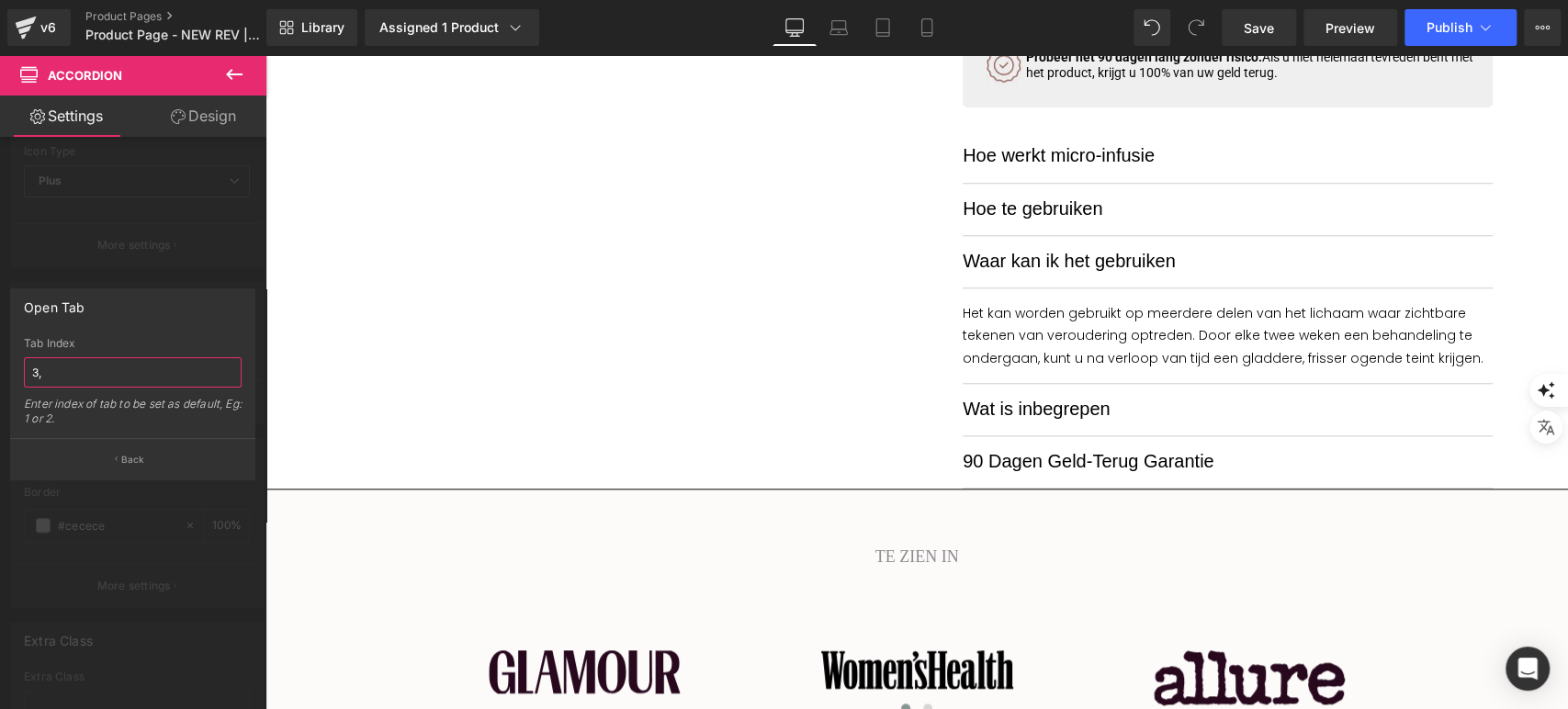
type input "3,4"
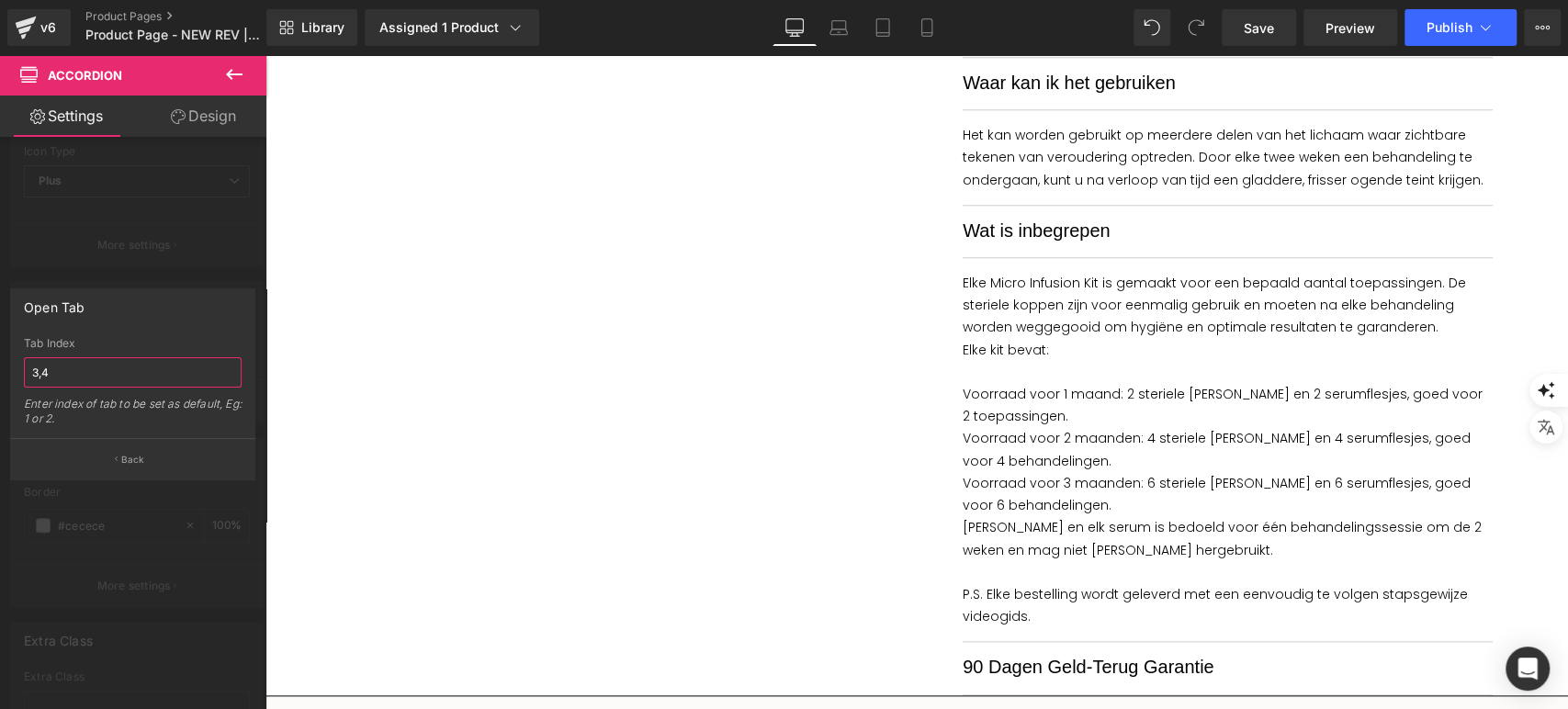
scroll to position [1224, 0]
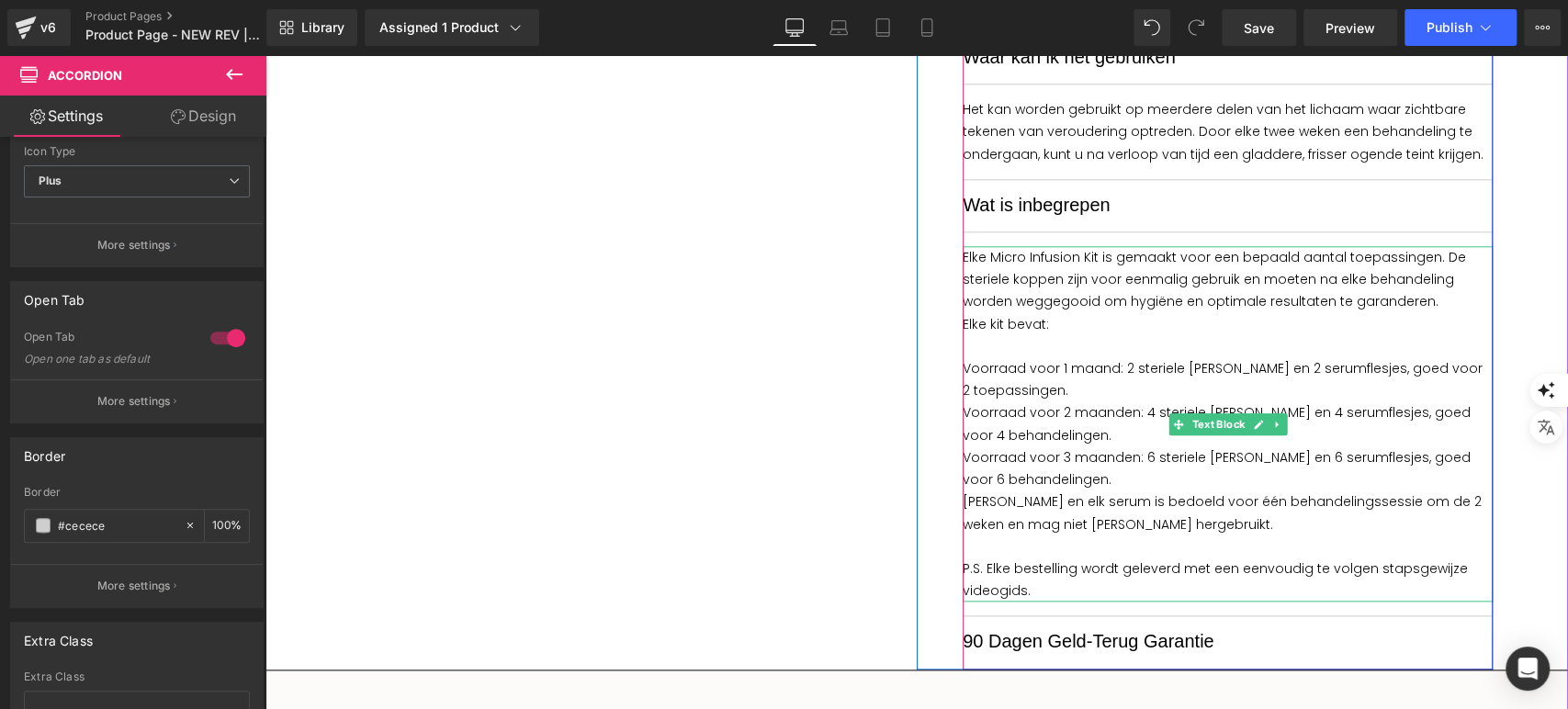
click at [1119, 367] on p "Voorraad voor 1 maand: 2 steriele [PERSON_NAME] en 2 serumflesjes, goed voor 2 …" at bounding box center [1227, 379] width 530 height 44
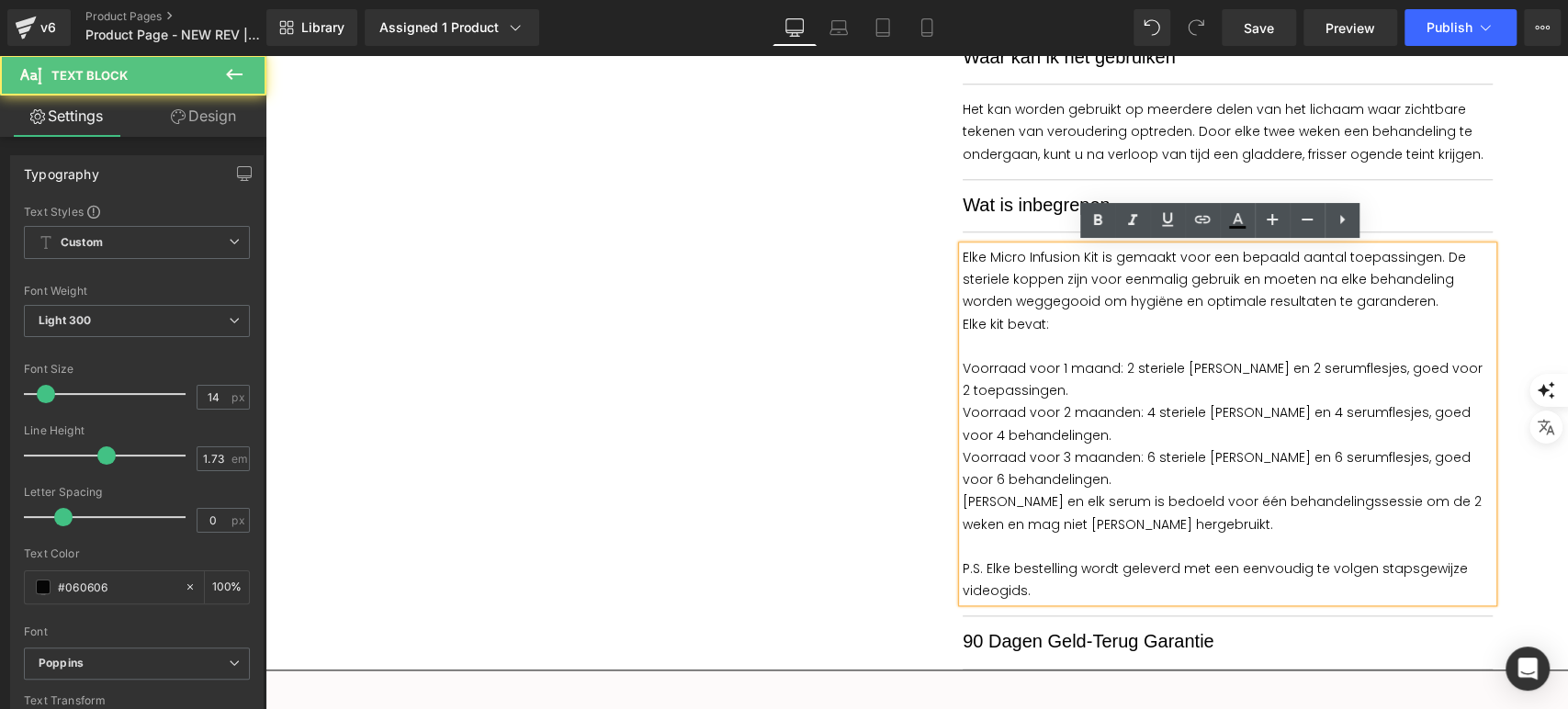
click at [1120, 368] on p "Voorraad voor 1 maand: 2 steriele [PERSON_NAME] en 2 serumflesjes, goed voor 2 …" at bounding box center [1227, 379] width 530 height 44
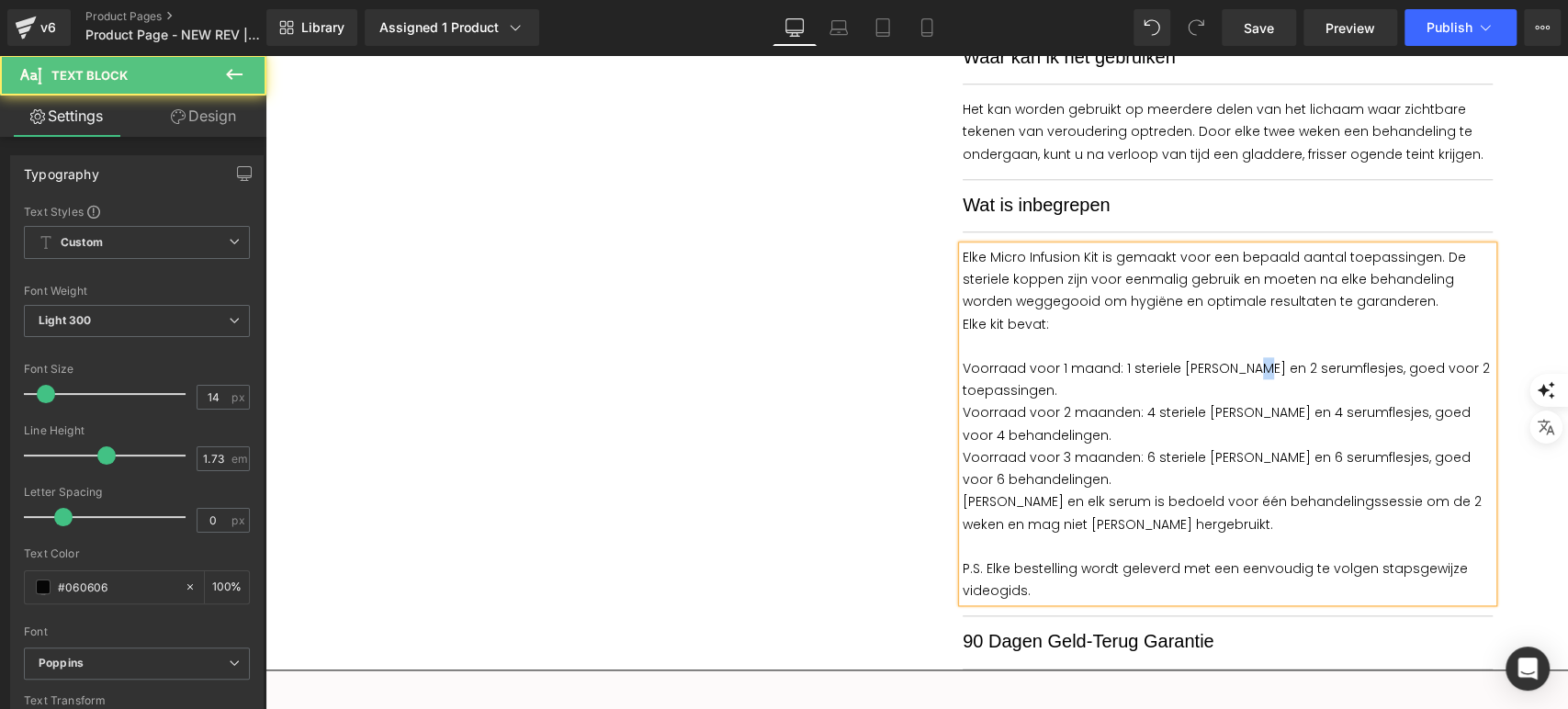
drag, startPoint x: 1245, startPoint y: 370, endPoint x: 1237, endPoint y: 365, distance: 9.4
click at [1237, 365] on p "Voorraad voor 1 maand: 1 steriele [PERSON_NAME] en 2 serumflesjes, goed voor 2 …" at bounding box center [1227, 379] width 530 height 44
click at [1134, 411] on p "Voorraad voor 2 maanden: 4 steriele [PERSON_NAME] en 4 serumflesjes, goed voor …" at bounding box center [1227, 423] width 530 height 44
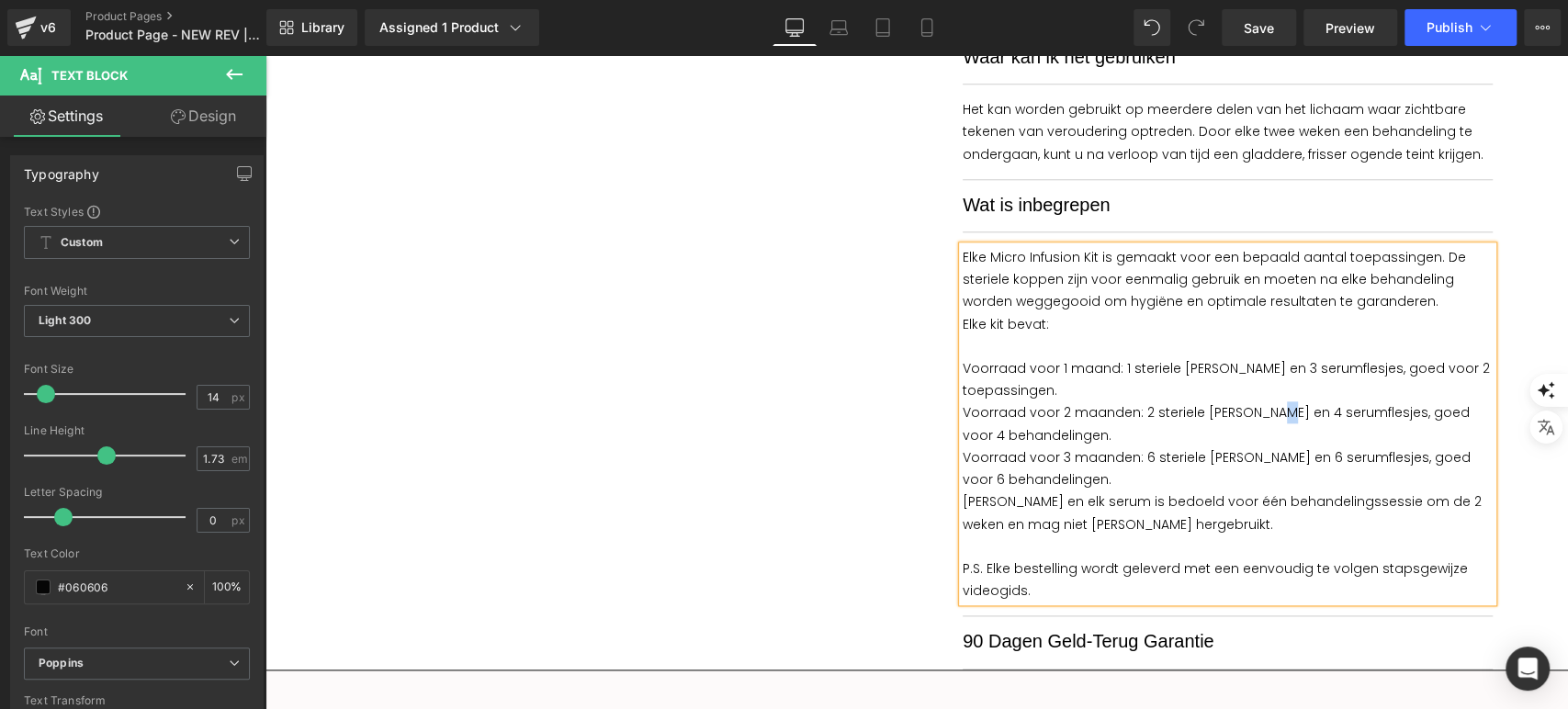
click at [1265, 412] on p "Voorraad voor 2 maanden: 2 steriele [PERSON_NAME] en 4 serumflesjes, goed voor …" at bounding box center [1227, 423] width 530 height 44
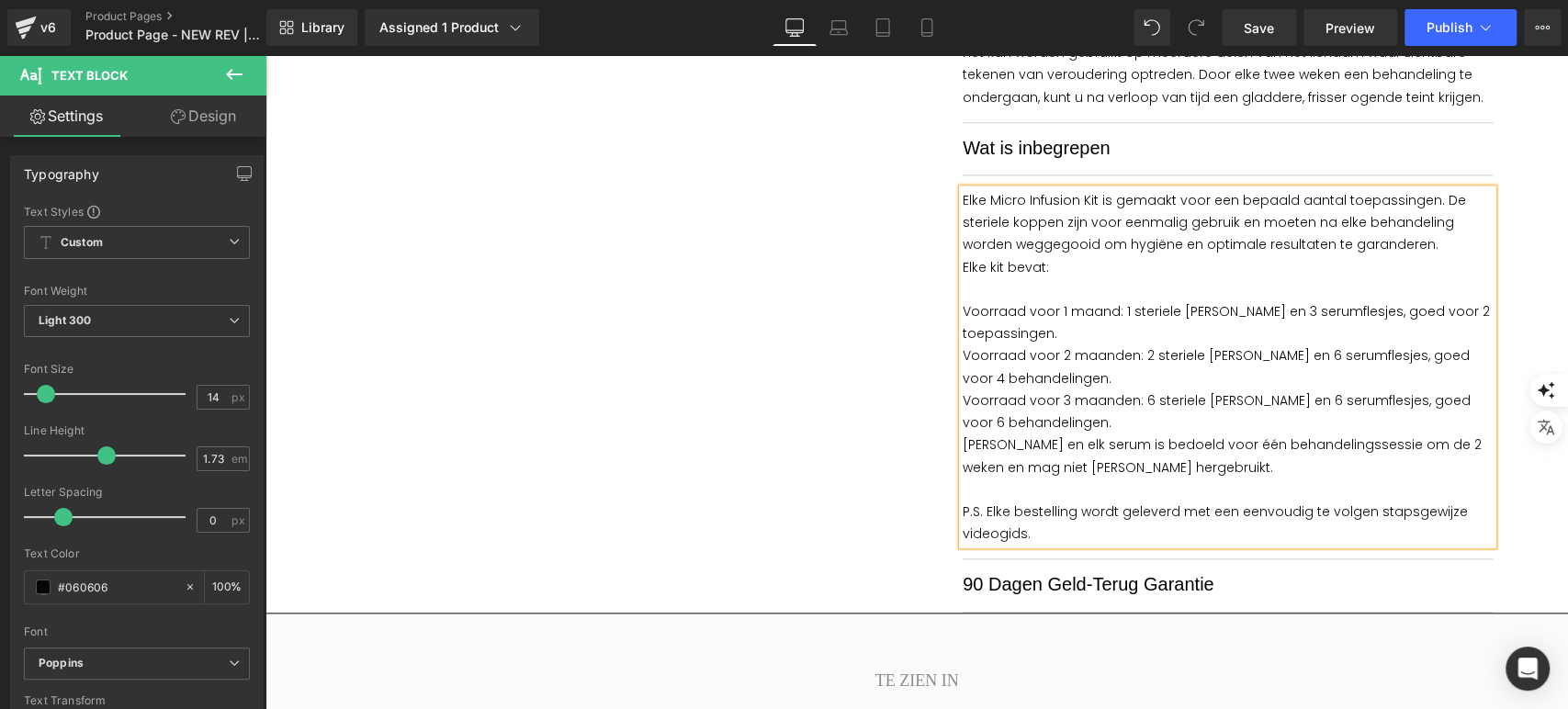
scroll to position [1326, 0]
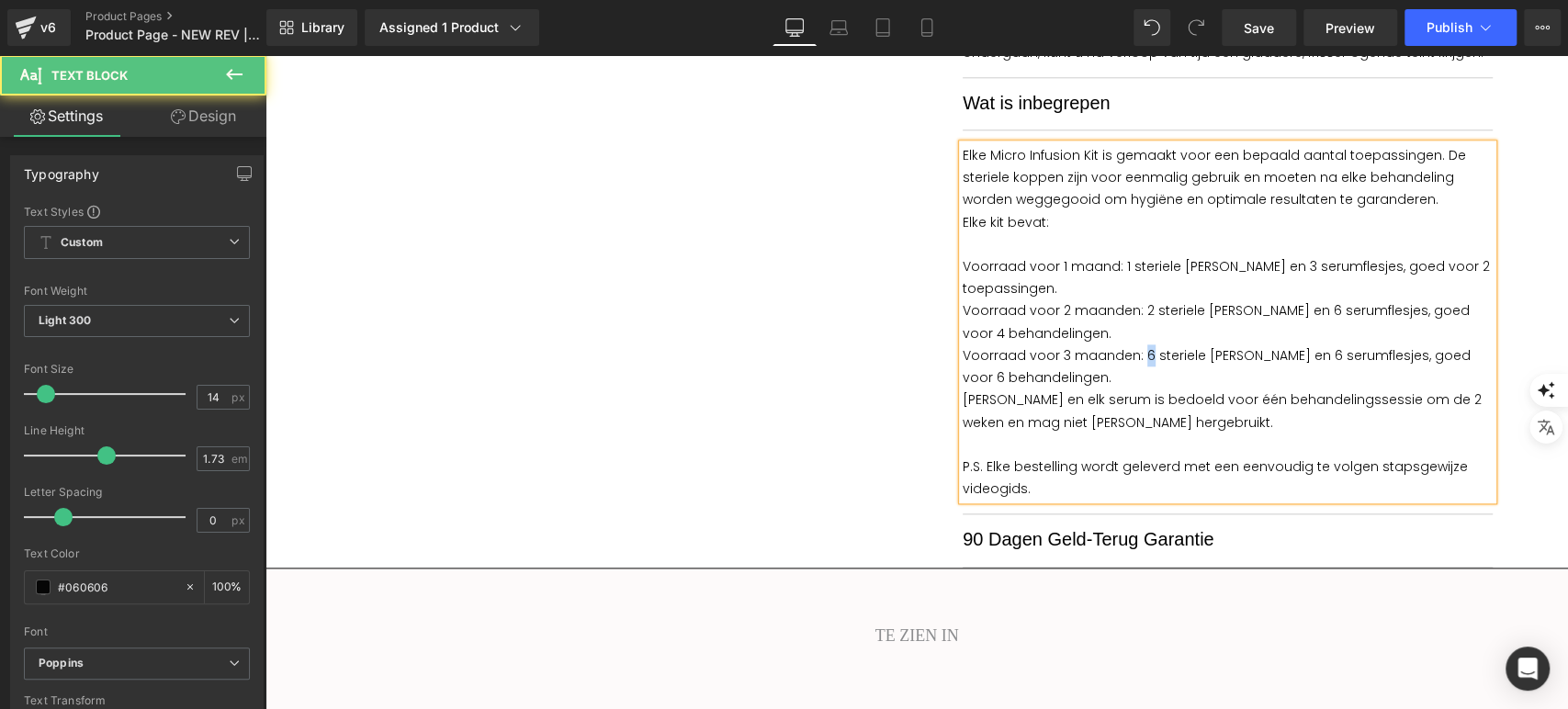
click at [1133, 355] on p "Voorraad voor 3 maanden: 6 steriele [PERSON_NAME] en 6 serumflesjes, goed voor …" at bounding box center [1227, 367] width 530 height 44
click at [1264, 354] on p "Voorraad voor 3 maanden: 3 steriele [PERSON_NAME] en 6 serumflesjes, goed voor …" at bounding box center [1227, 367] width 530 height 44
drag, startPoint x: 1435, startPoint y: 351, endPoint x: 1425, endPoint y: 348, distance: 10.4
click at [1425, 348] on p "Voorraad voor 3 maanden: 3 steriele [PERSON_NAME] en 9 serumflesjes, goed voor …" at bounding box center [1227, 367] width 530 height 44
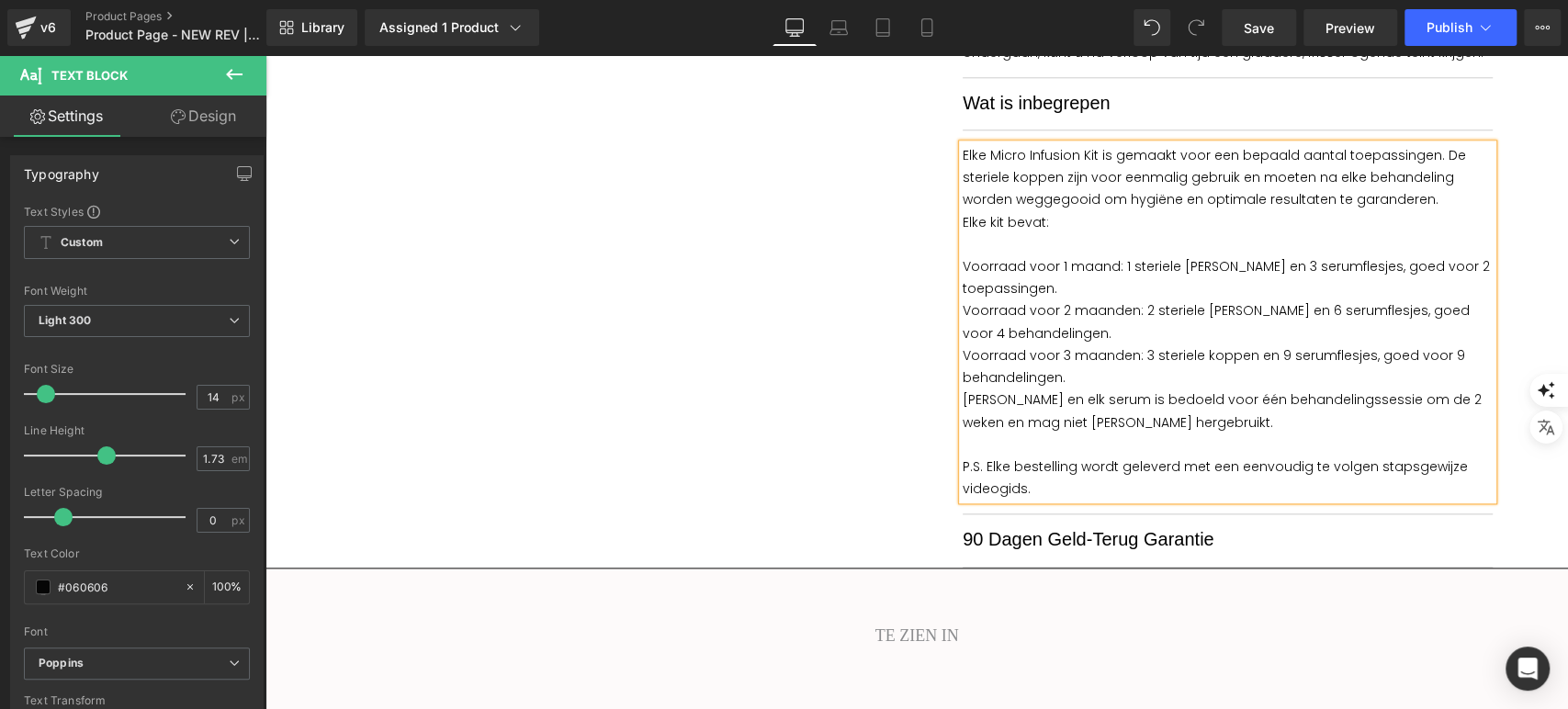
click at [1437, 305] on p "Voorraad voor 2 maanden: 2 steriele [PERSON_NAME] en 6 serumflesjes, goed voor …" at bounding box center [1227, 322] width 530 height 44
click at [1419, 265] on p "Voorraad voor 1 maand: 1 steriele [PERSON_NAME] en 3 serumflesjes, goed voor 2 …" at bounding box center [1227, 277] width 530 height 44
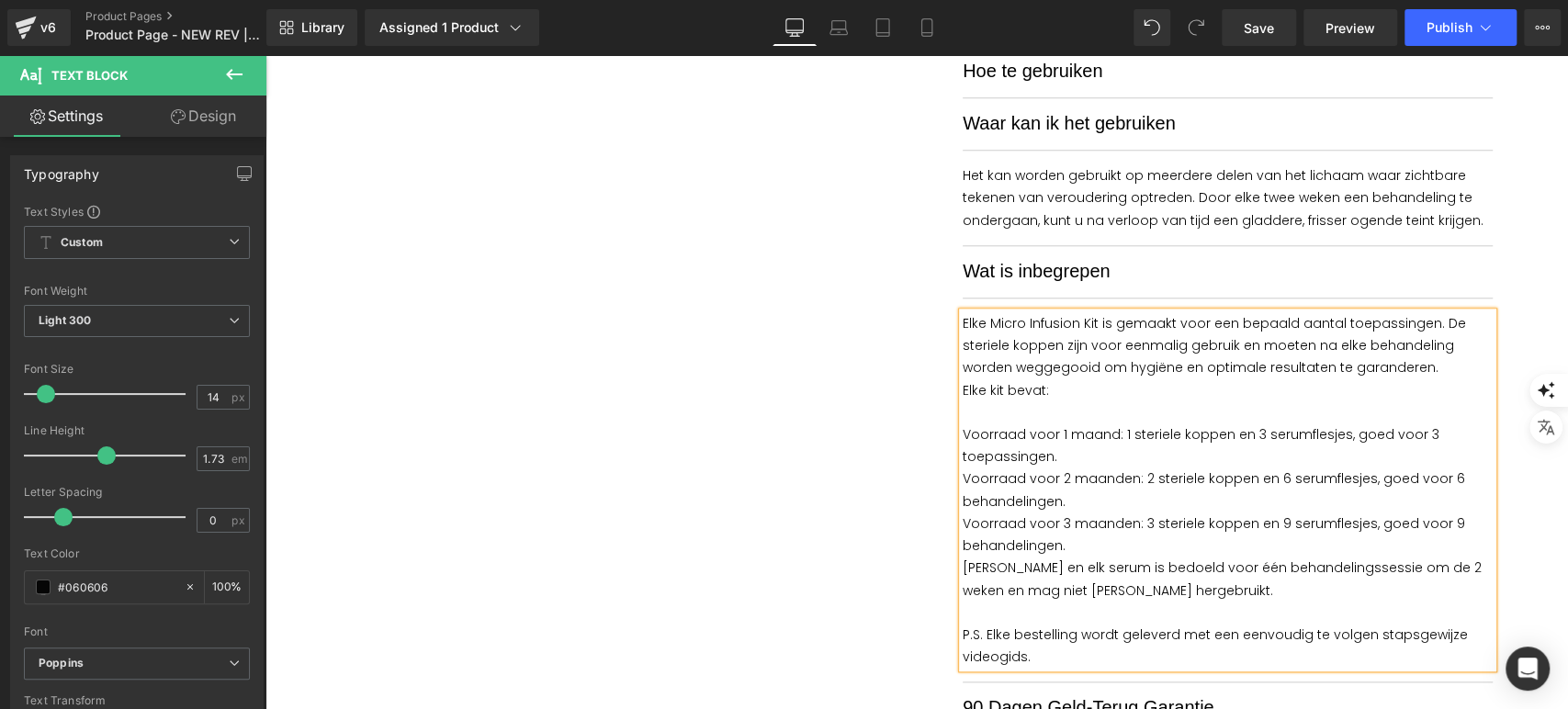
scroll to position [1122, 0]
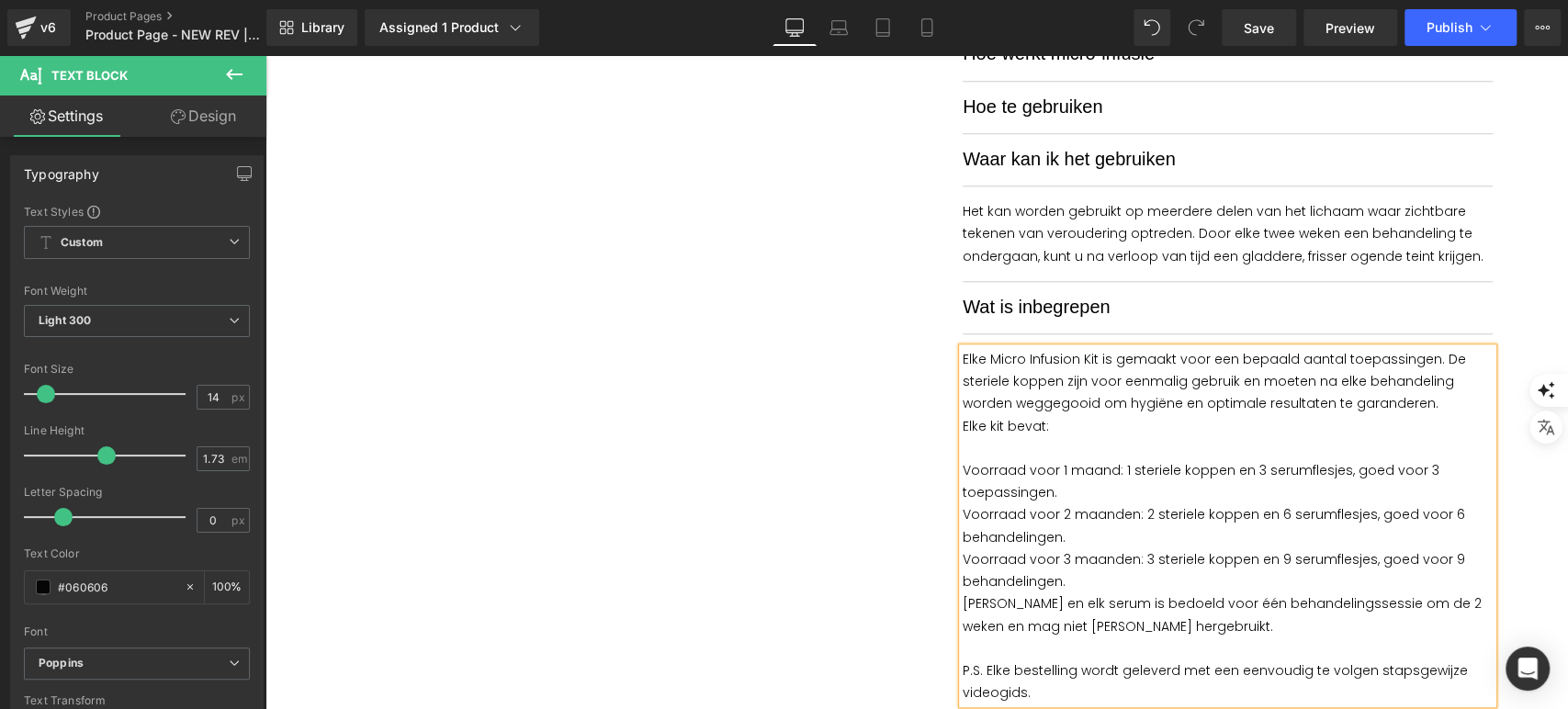
click at [1092, 224] on p "Het kan worden gebruikt op meerdere delen van het lichaam waar zichtbare tekene…" at bounding box center [1227, 234] width 530 height 67
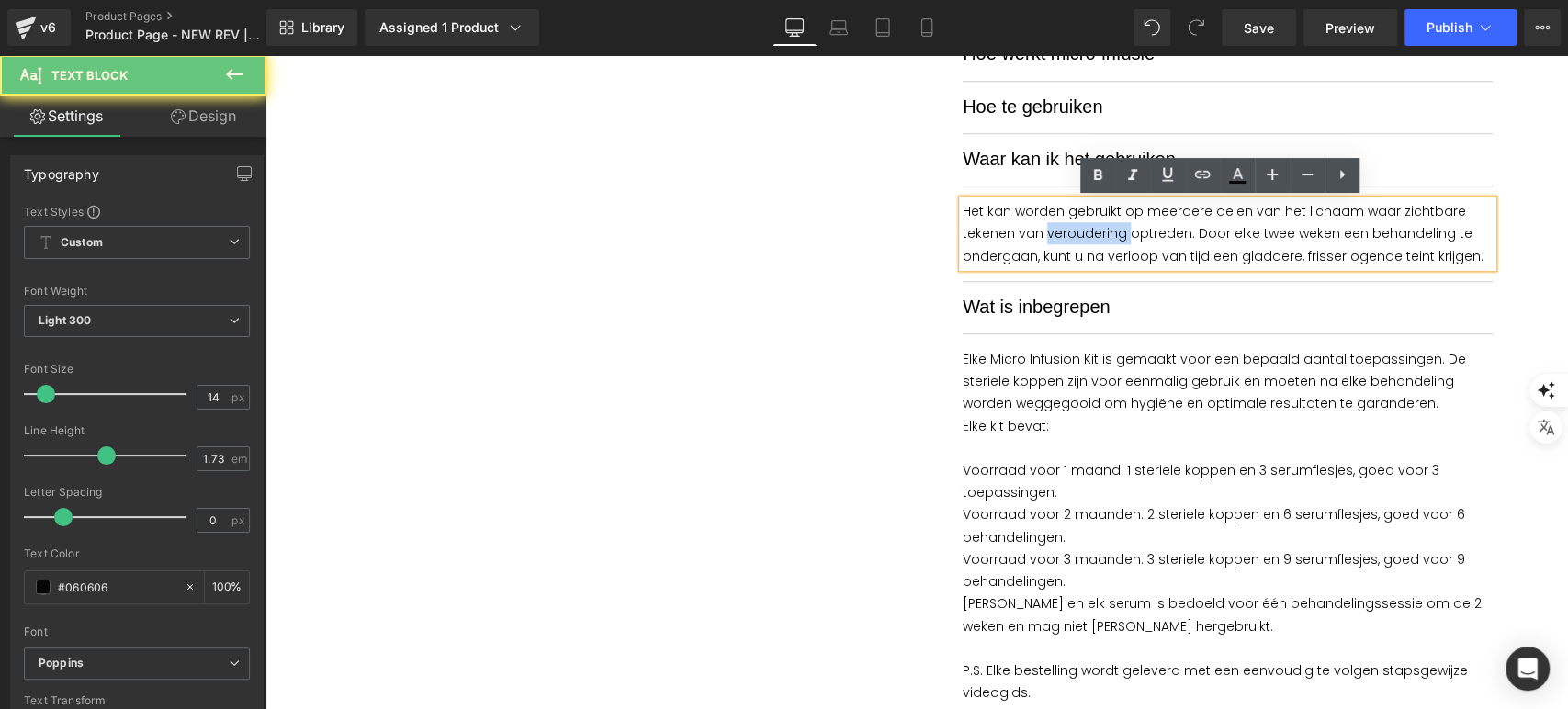
click at [1092, 223] on p "Het kan worden gebruikt op meerdere delen van het lichaam waar zichtbare tekene…" at bounding box center [1227, 234] width 530 height 67
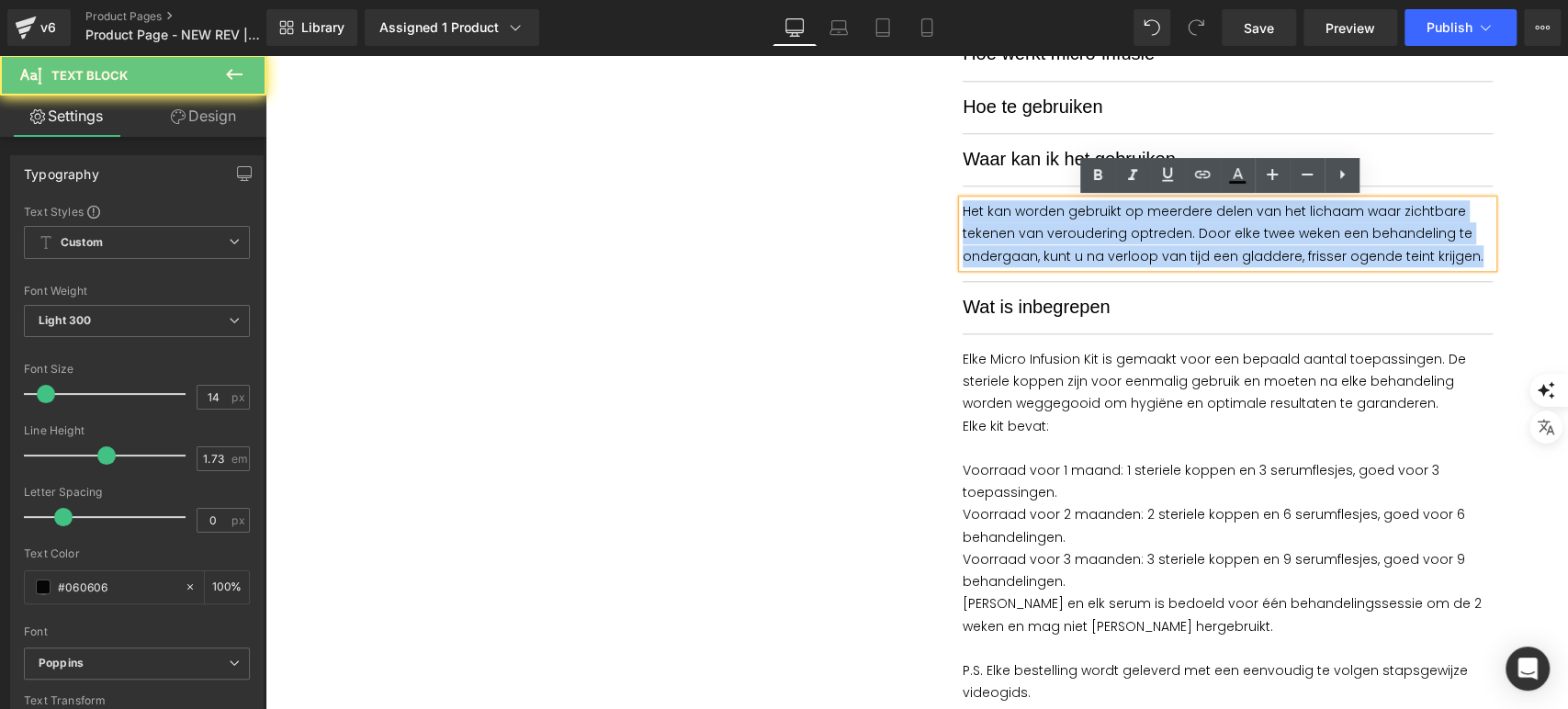
click at [1092, 223] on p "Het kan worden gebruikt op meerdere delen van het lichaam waar zichtbare tekene…" at bounding box center [1227, 234] width 530 height 67
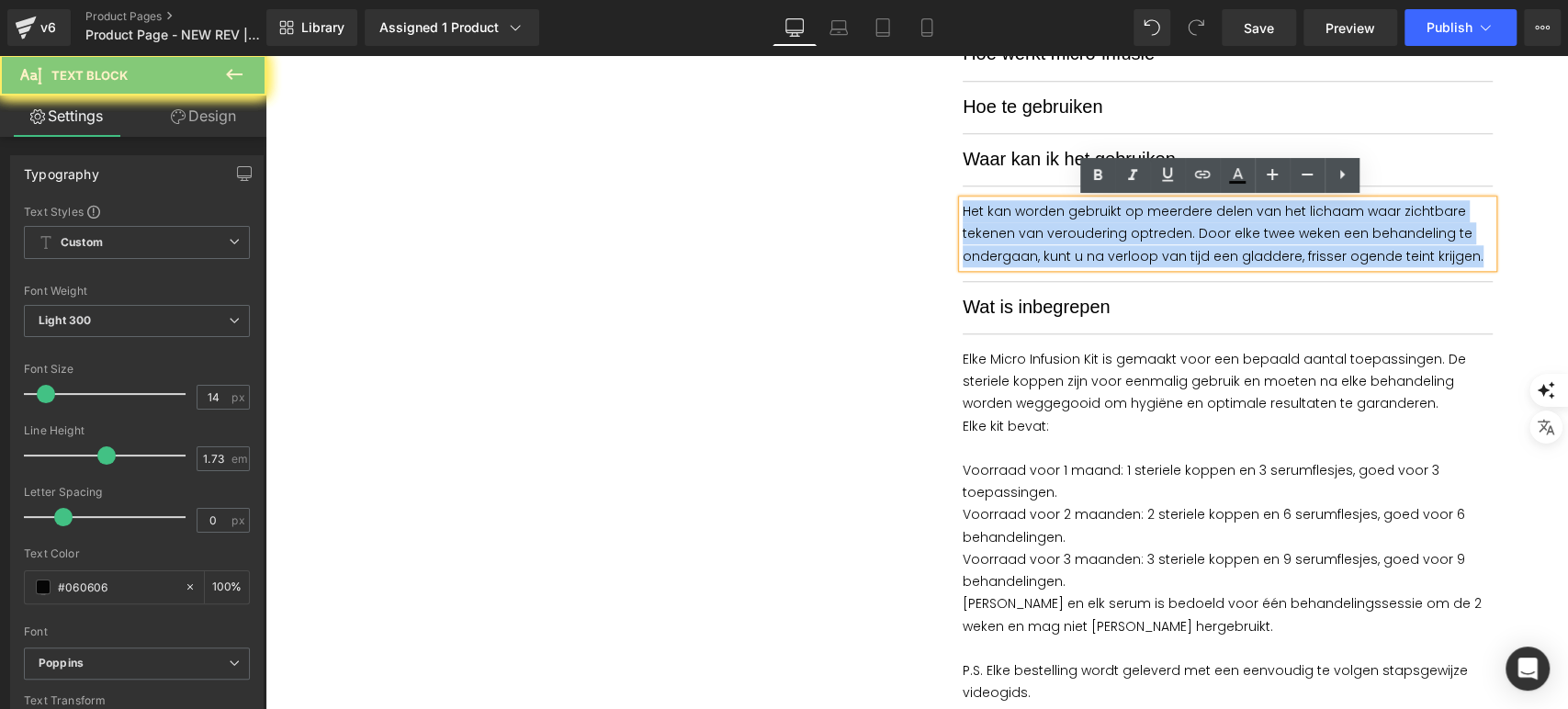
click at [1086, 246] on p "Het kan worden gebruikt op meerdere delen van het lichaam waar zichtbare tekene…" at bounding box center [1227, 234] width 530 height 67
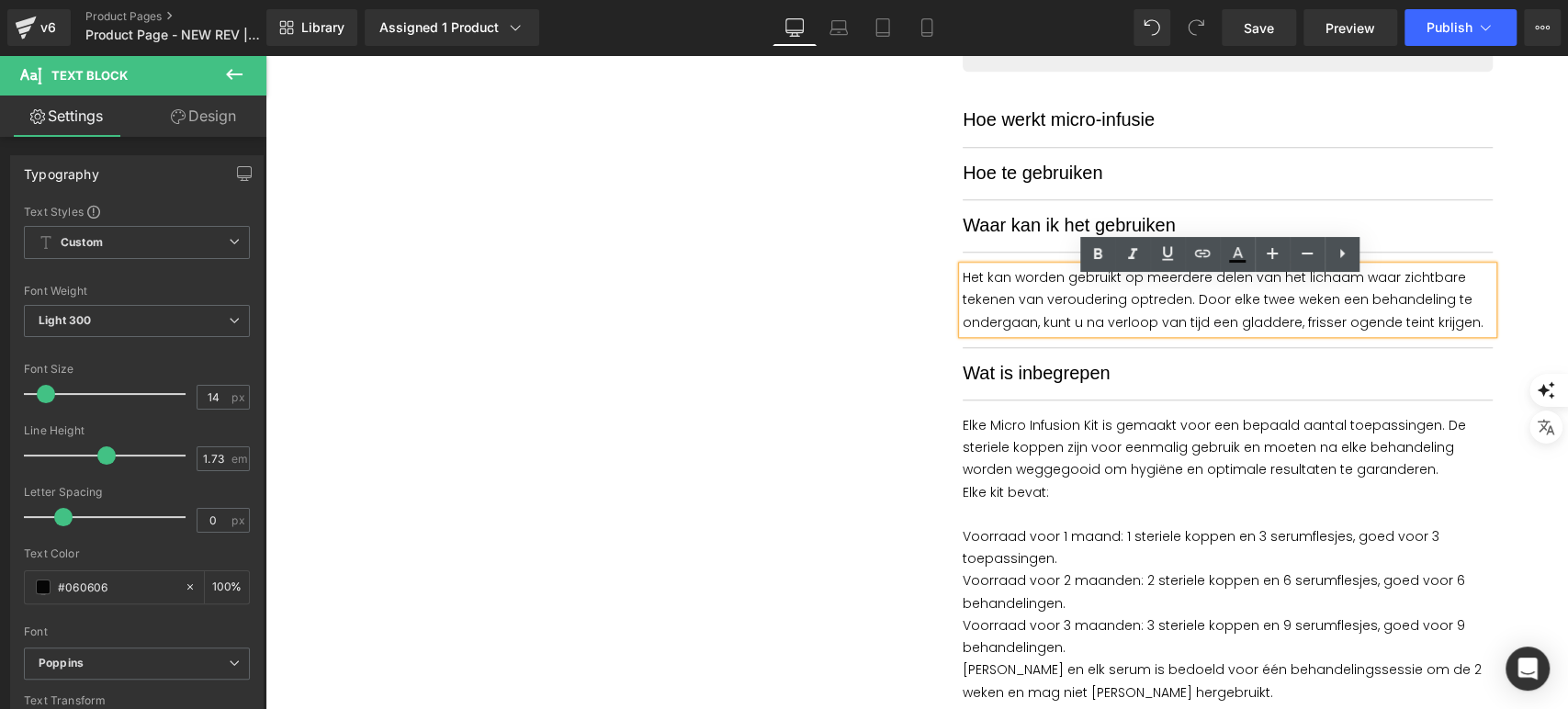
scroll to position [1021, 0]
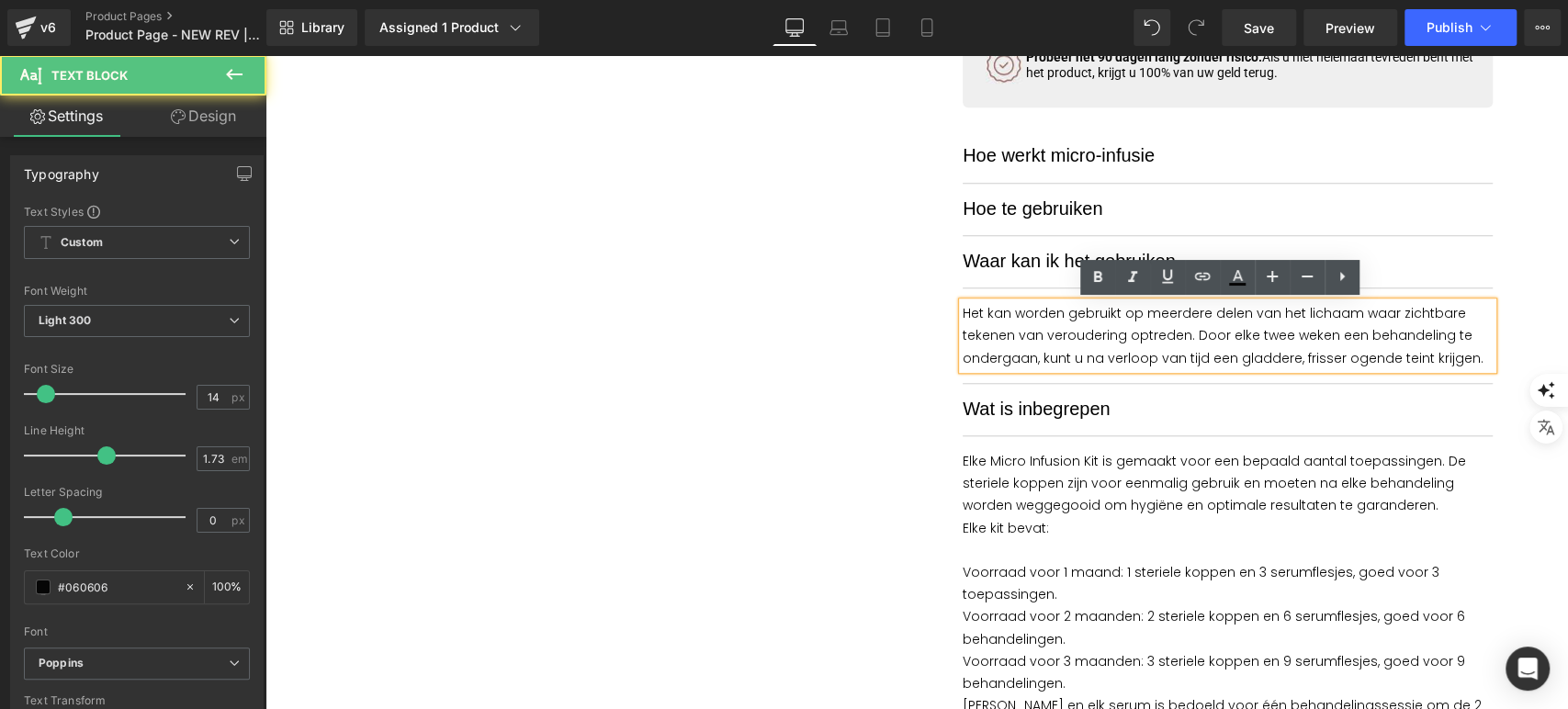
click at [1075, 333] on p "Het kan worden gebruikt op meerdere delen van het lichaam waar zichtbare tekene…" at bounding box center [1227, 336] width 530 height 67
click at [1074, 334] on p "Het kan worden gebruikt op meerdere delen van het lichaam waar zichtbare tekene…" at bounding box center [1227, 336] width 530 height 67
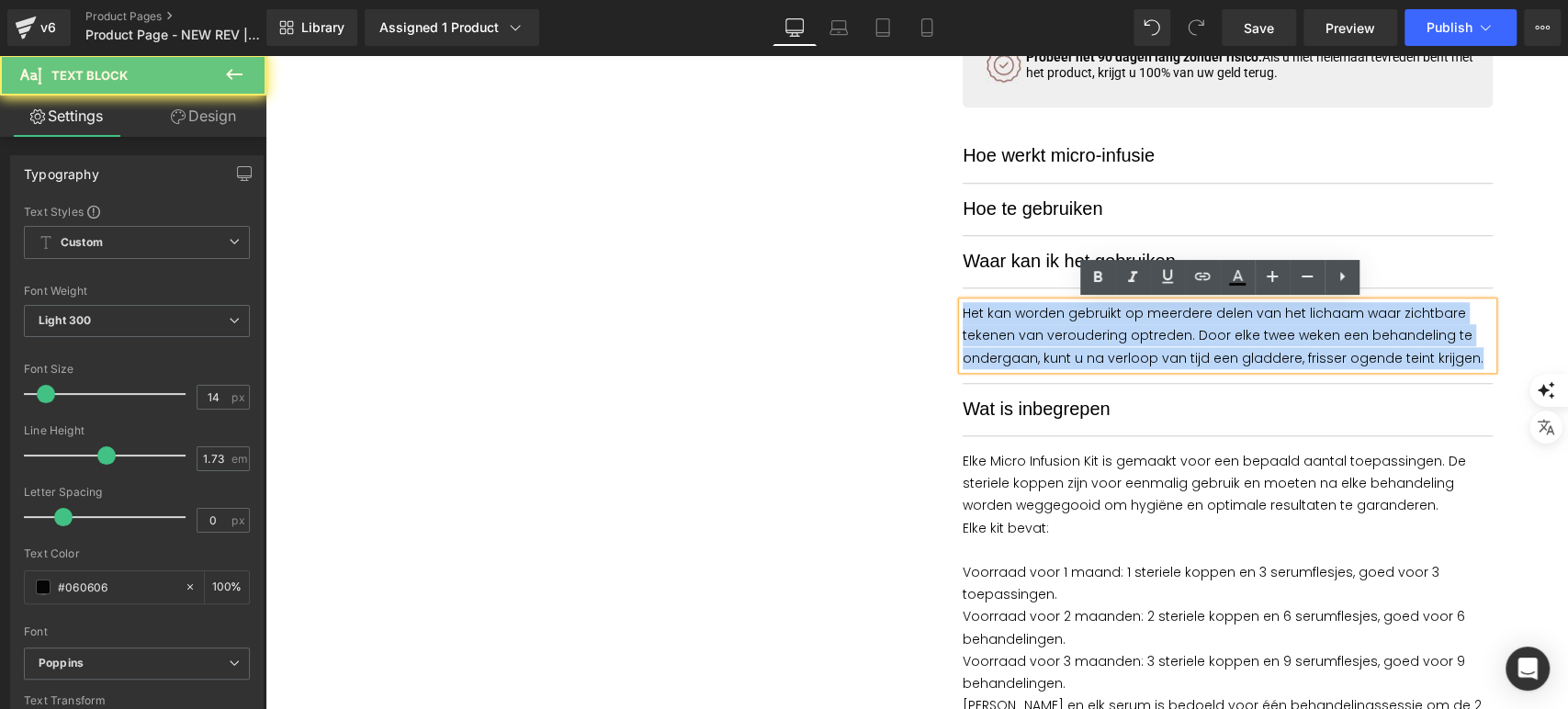
click at [1073, 334] on p "Het kan worden gebruikt op meerdere delen van het lichaam waar zichtbare tekene…" at bounding box center [1227, 336] width 530 height 67
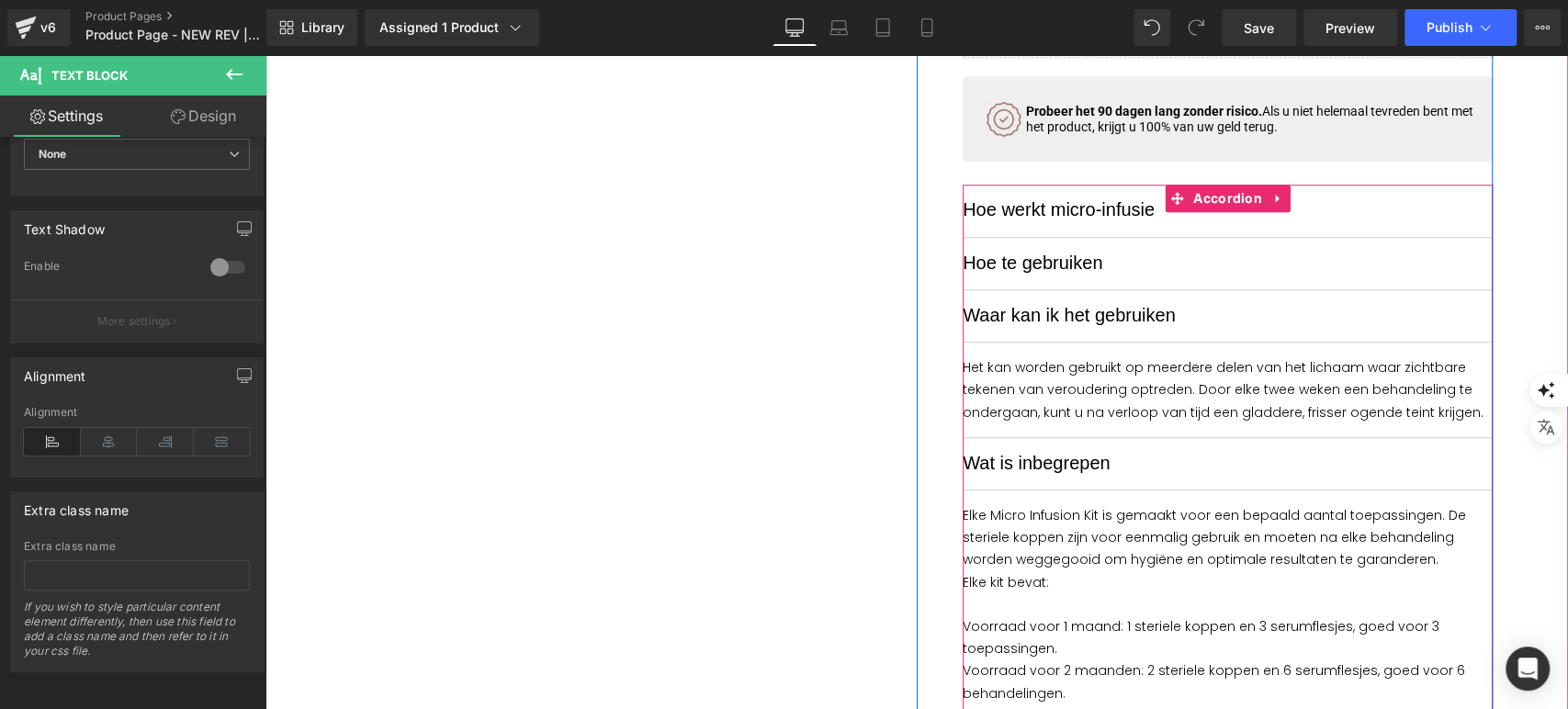
scroll to position [918, 0]
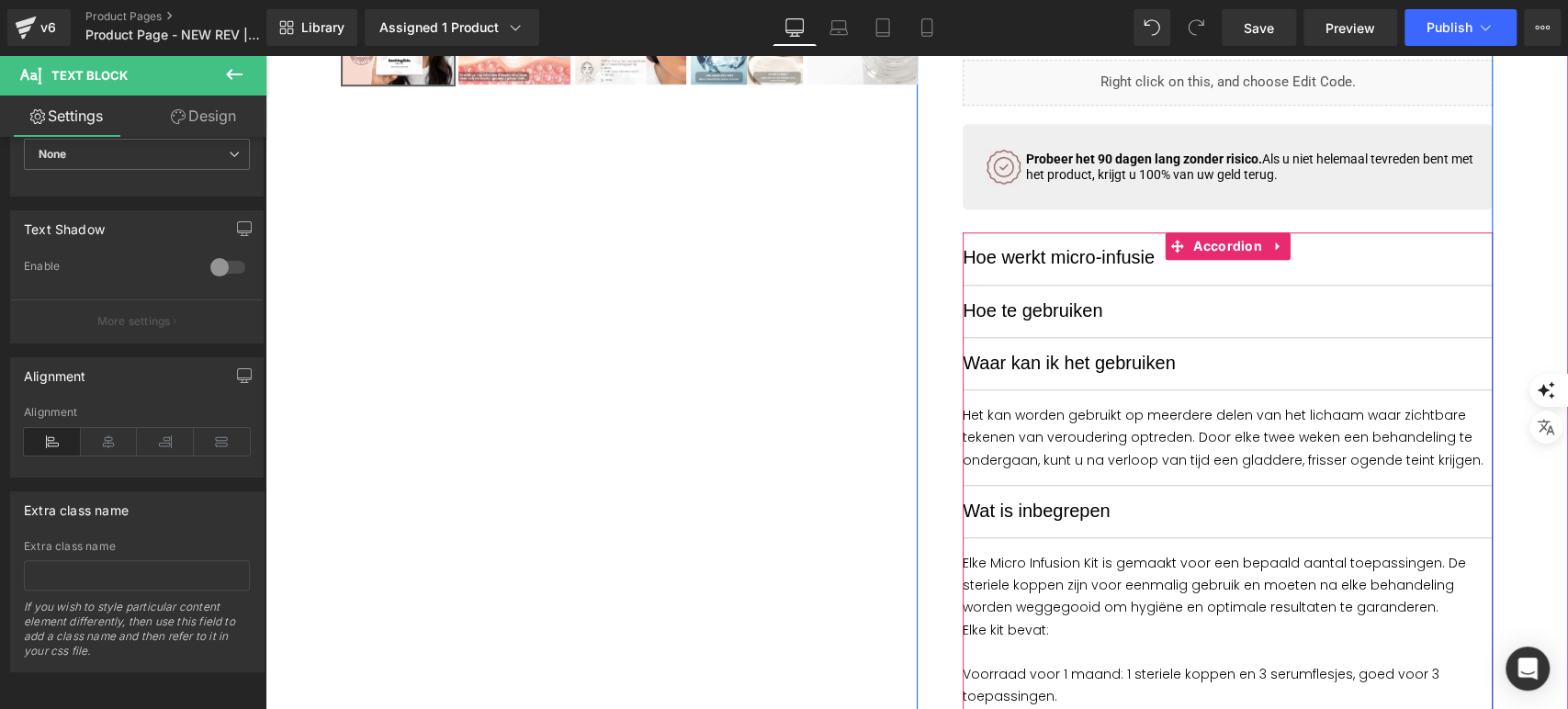
click at [1341, 240] on div "Hoe werkt micro-infusie Text Block" at bounding box center [1227, 258] width 530 height 53
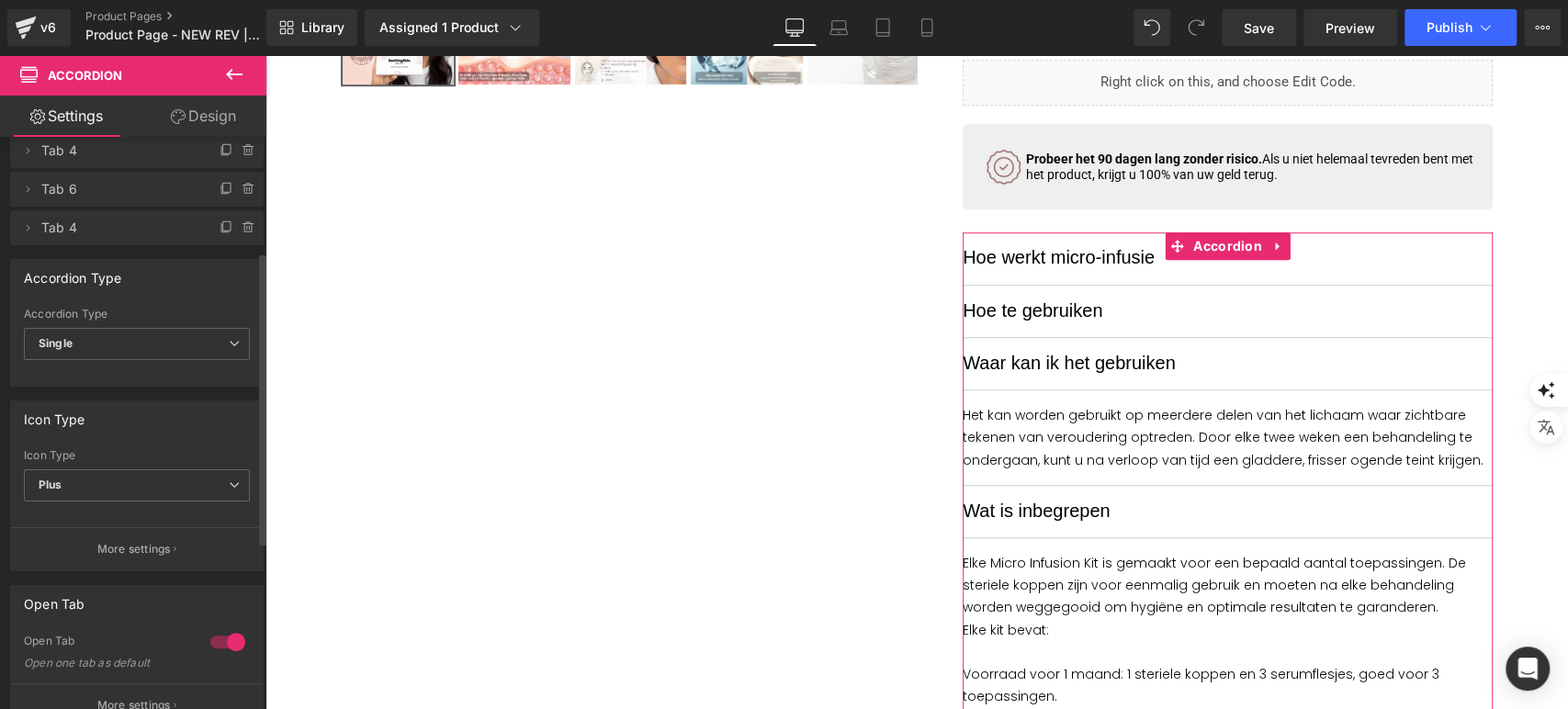
scroll to position [306, 0]
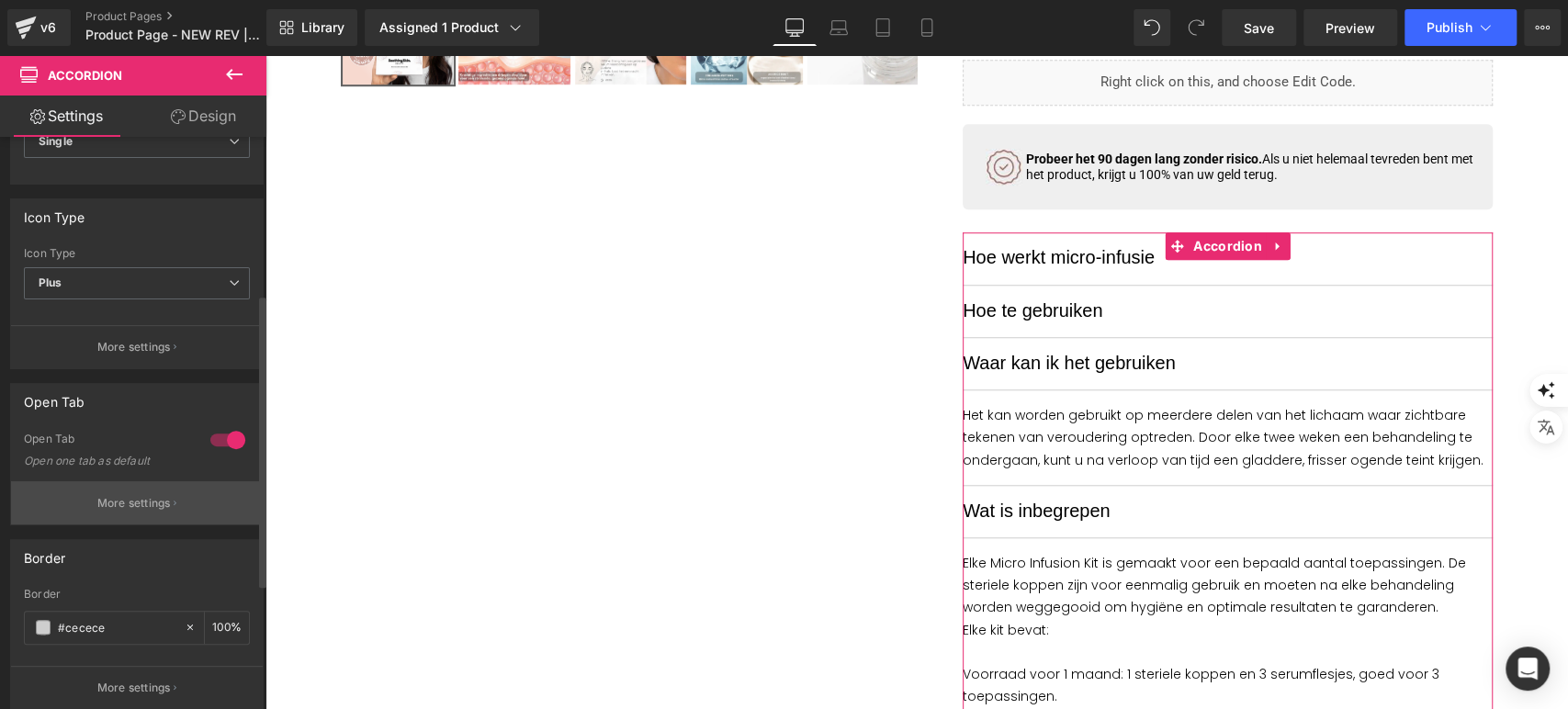
click at [120, 499] on p "More settings" at bounding box center [133, 503] width 73 height 17
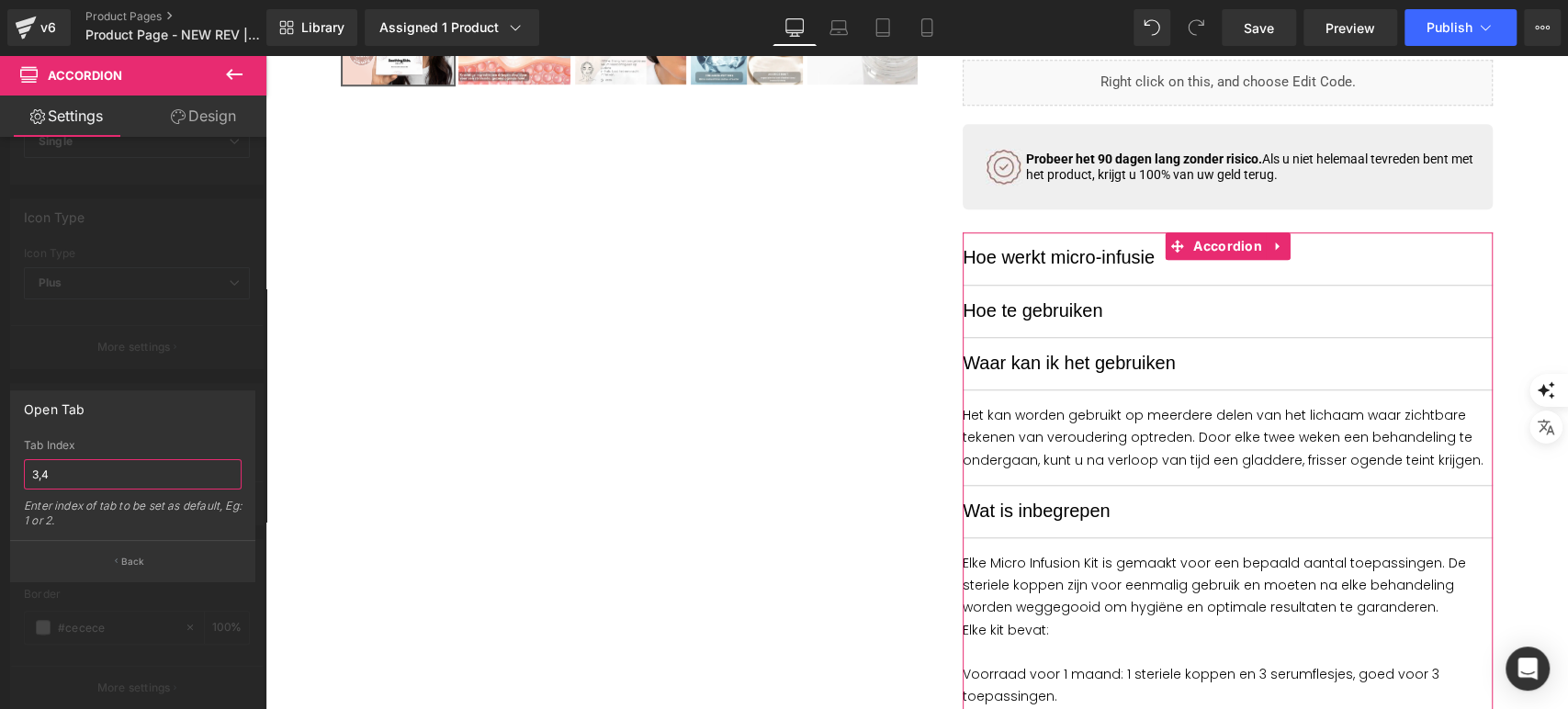
click at [115, 462] on input "3,4" at bounding box center [132, 474] width 217 height 31
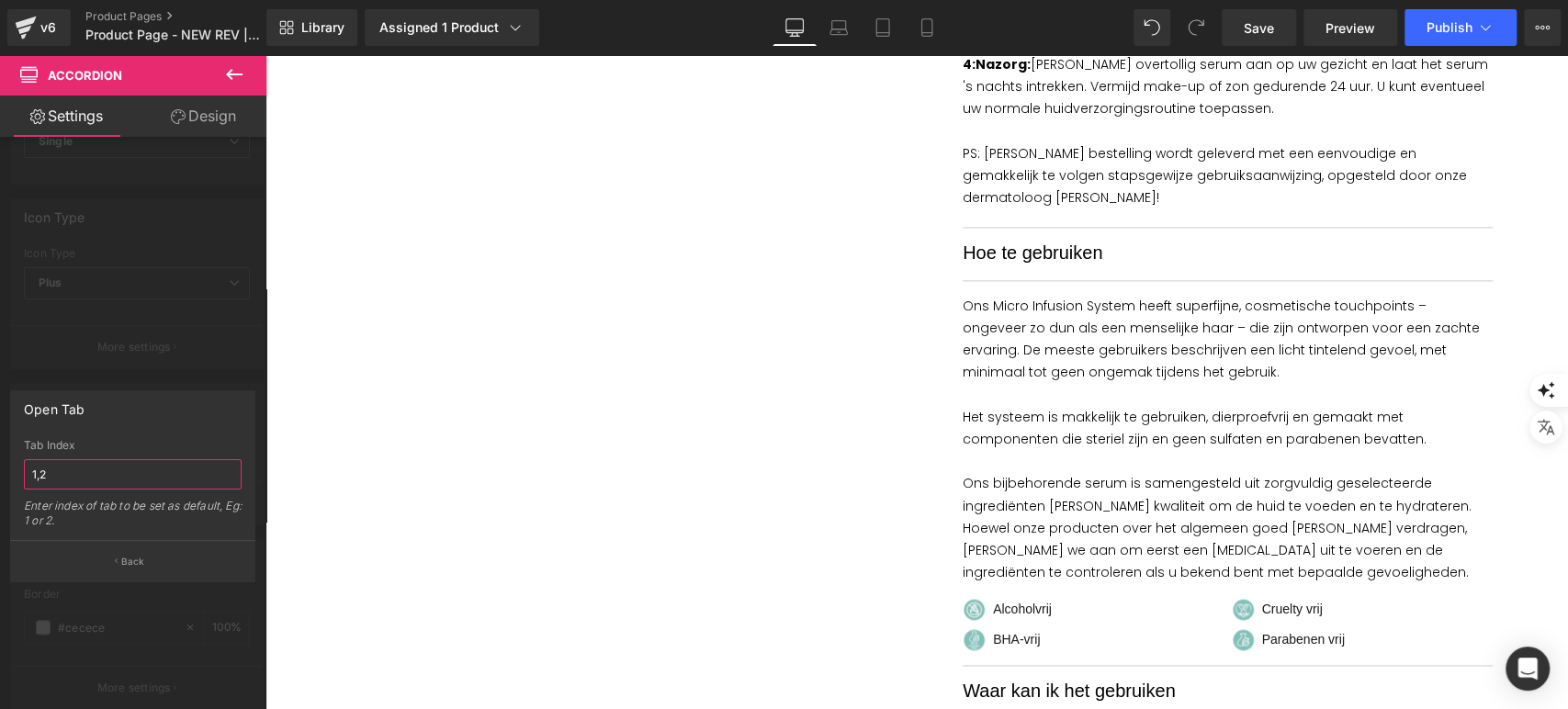
scroll to position [1632, 0]
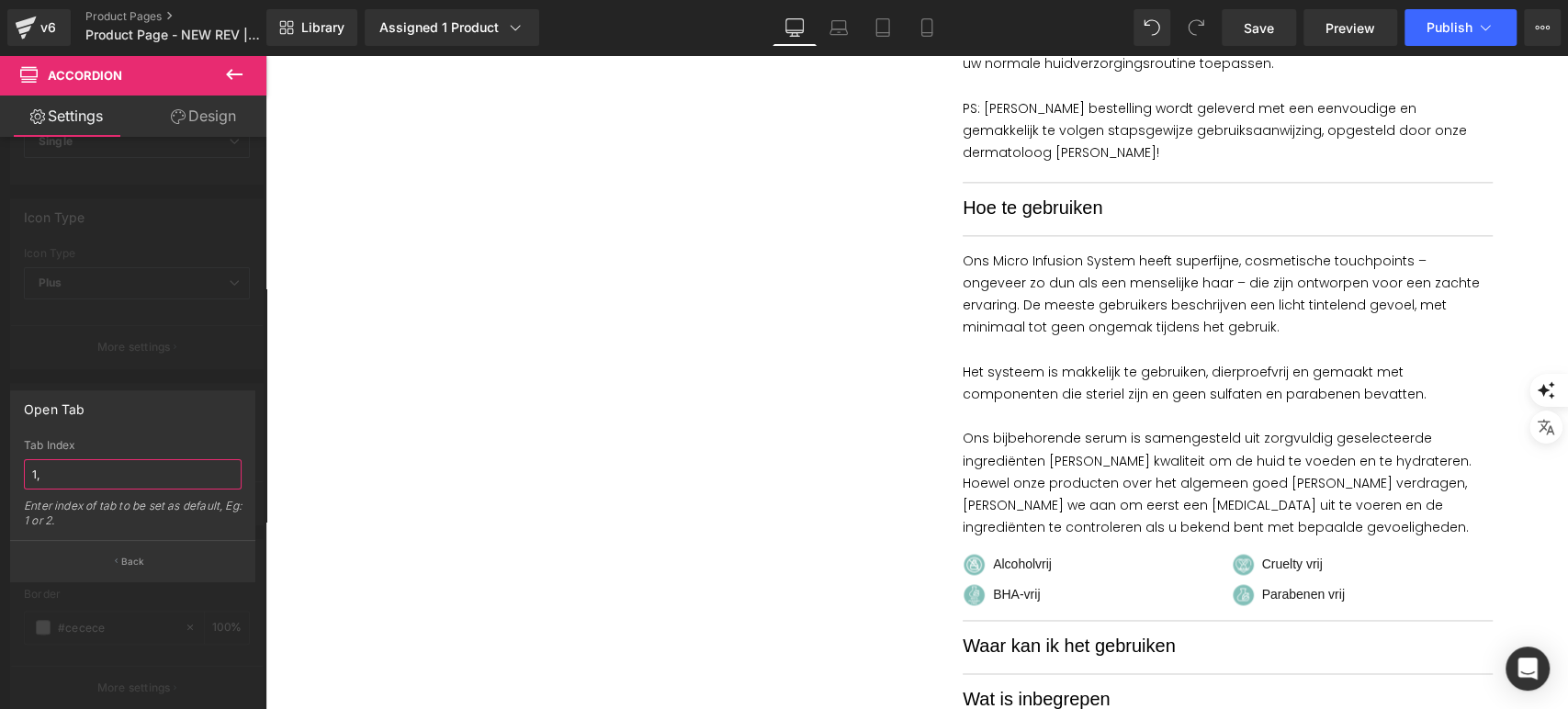
type input "1"
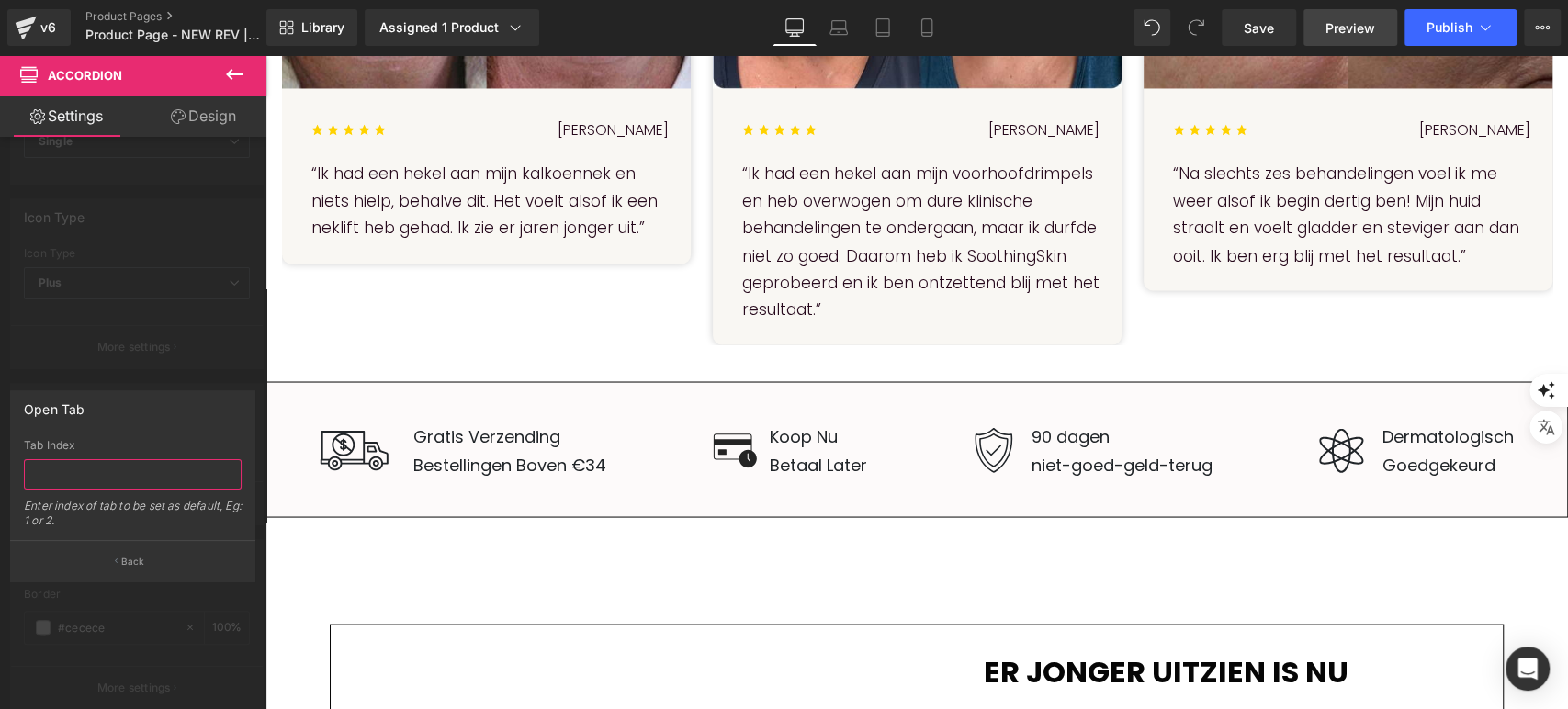
scroll to position [2346, 0]
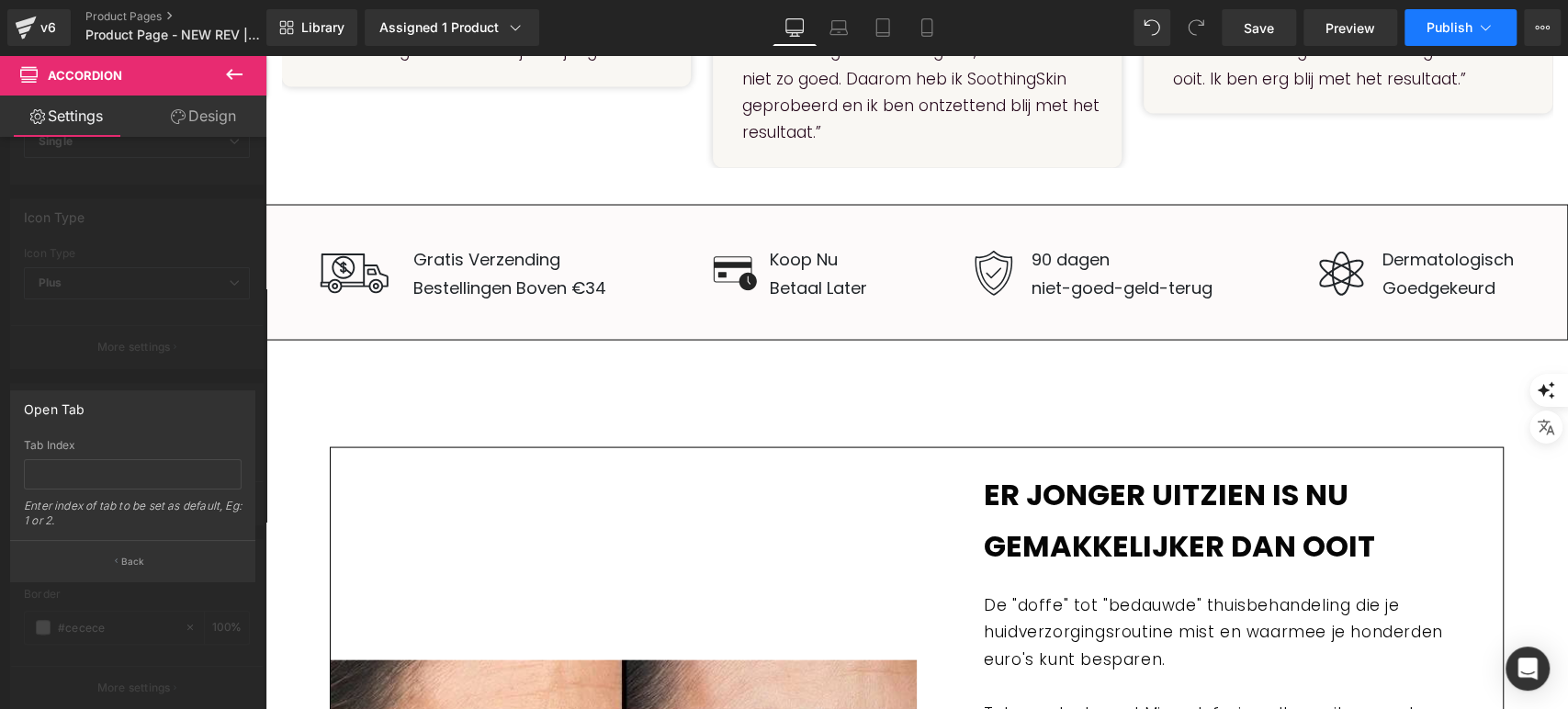
click at [1448, 18] on button "Publish" at bounding box center [1460, 28] width 112 height 37
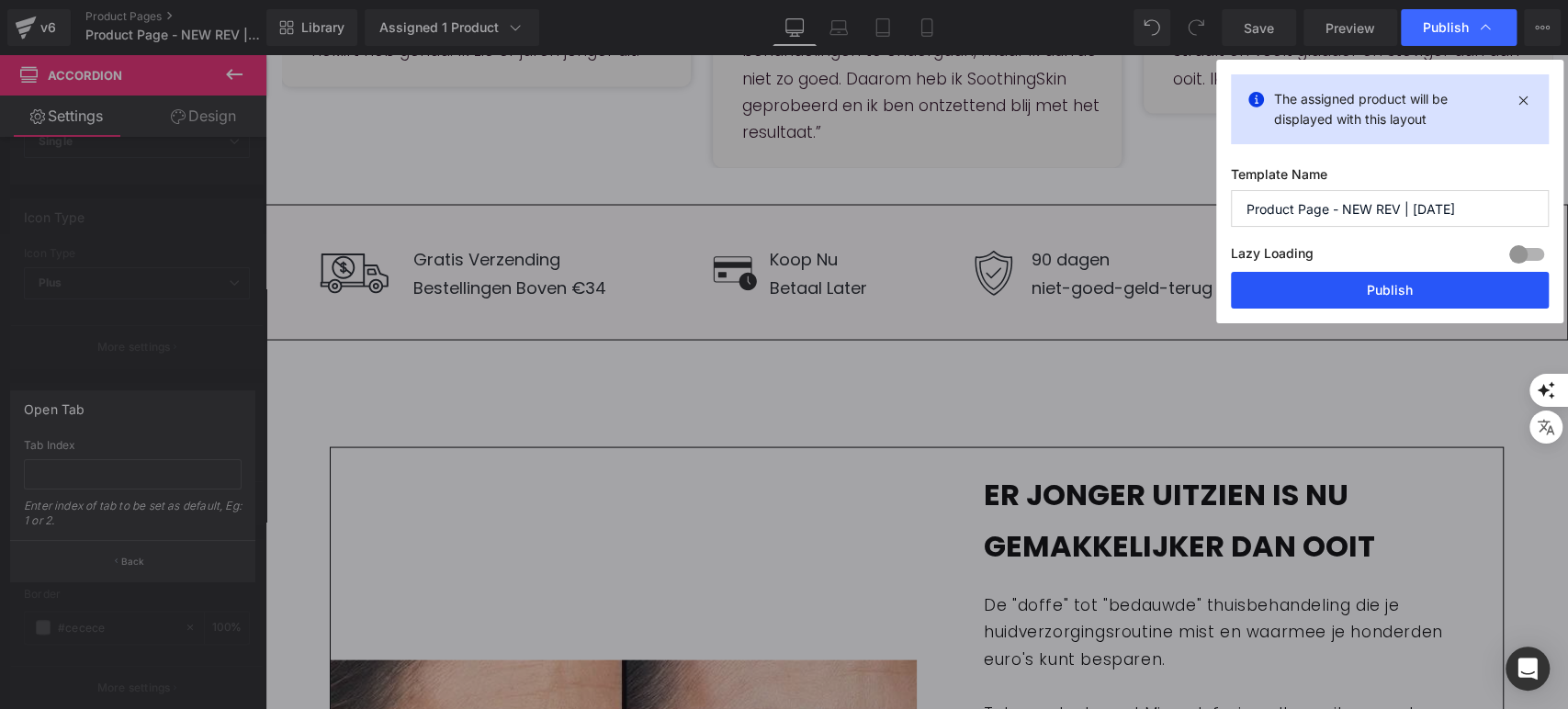
click at [1308, 276] on button "Publish" at bounding box center [1390, 290] width 318 height 37
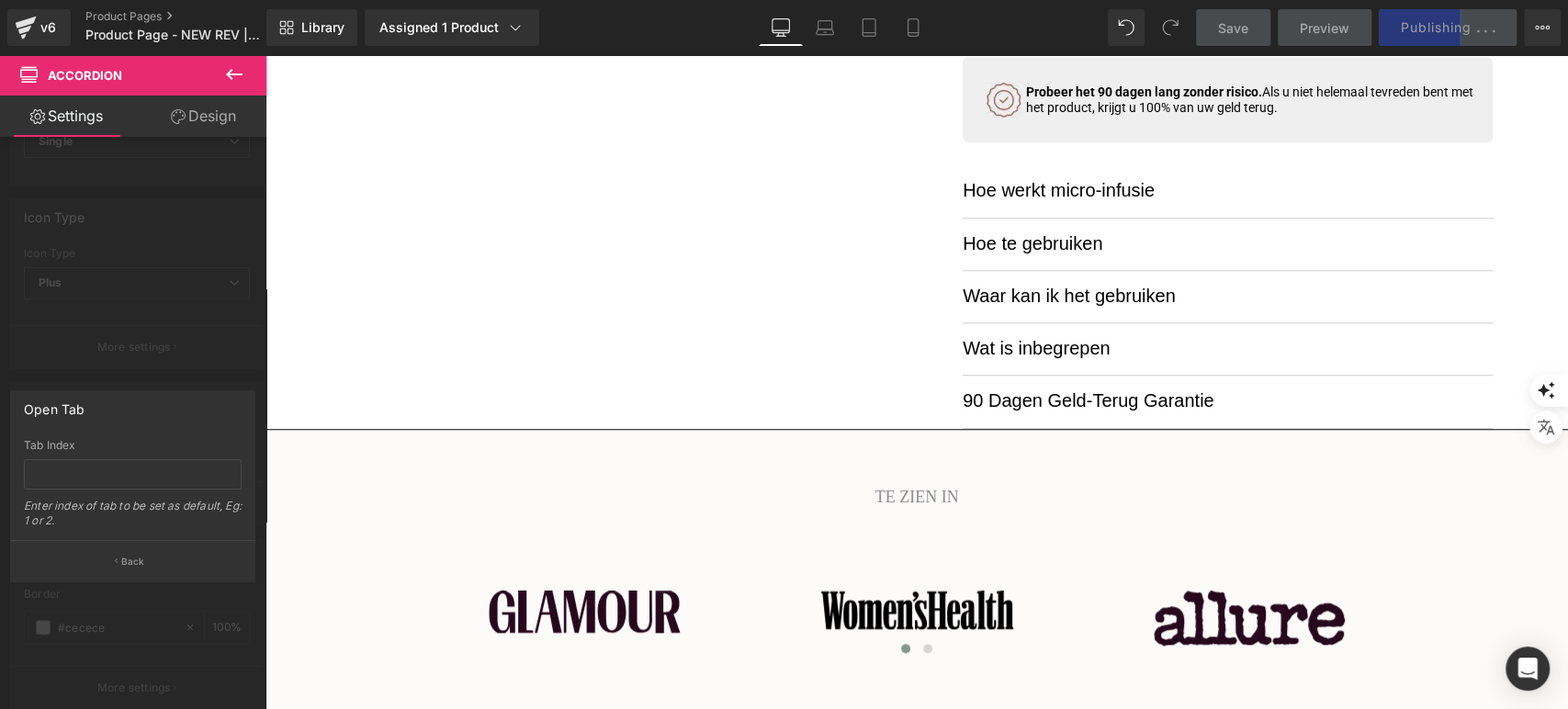
scroll to position [1122, 0]
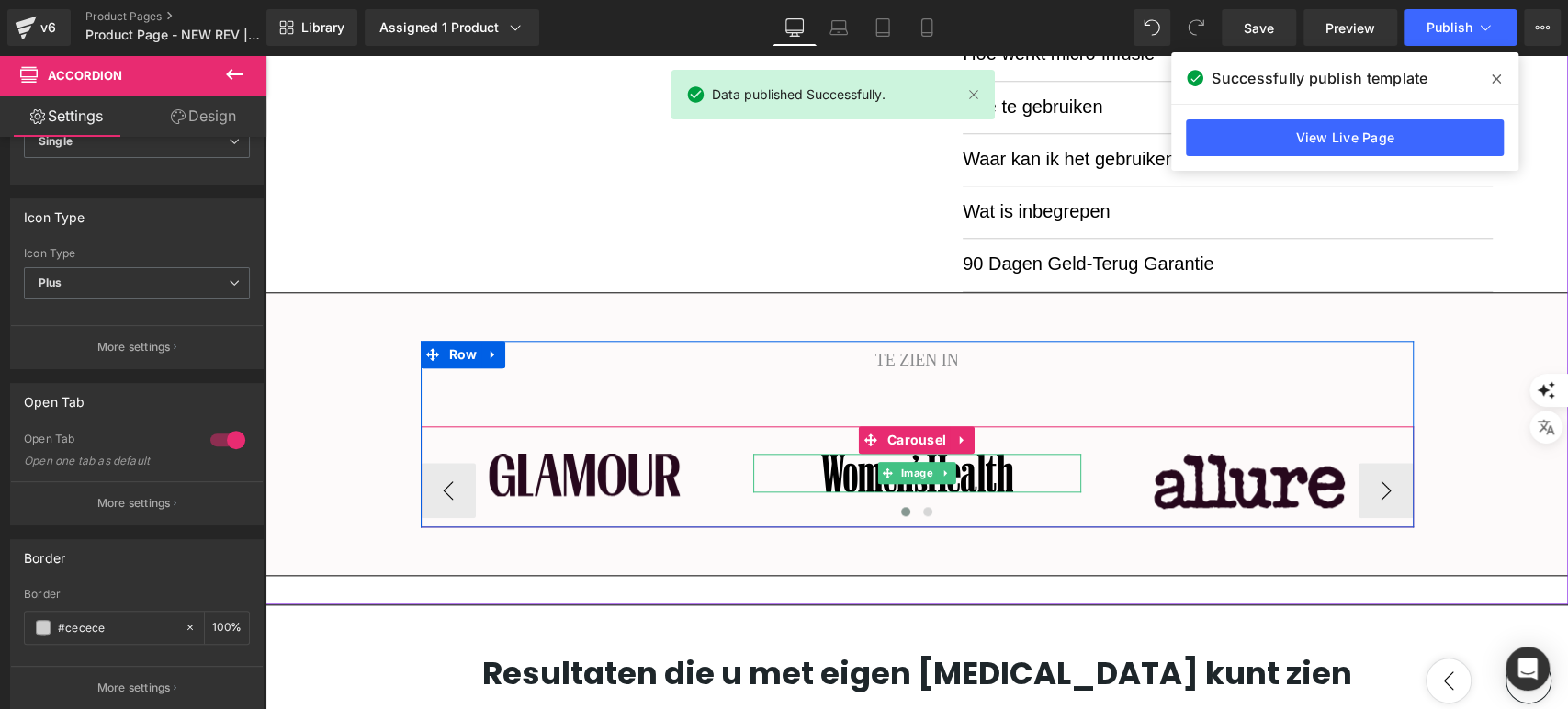
click at [822, 480] on img at bounding box center [917, 473] width 192 height 39
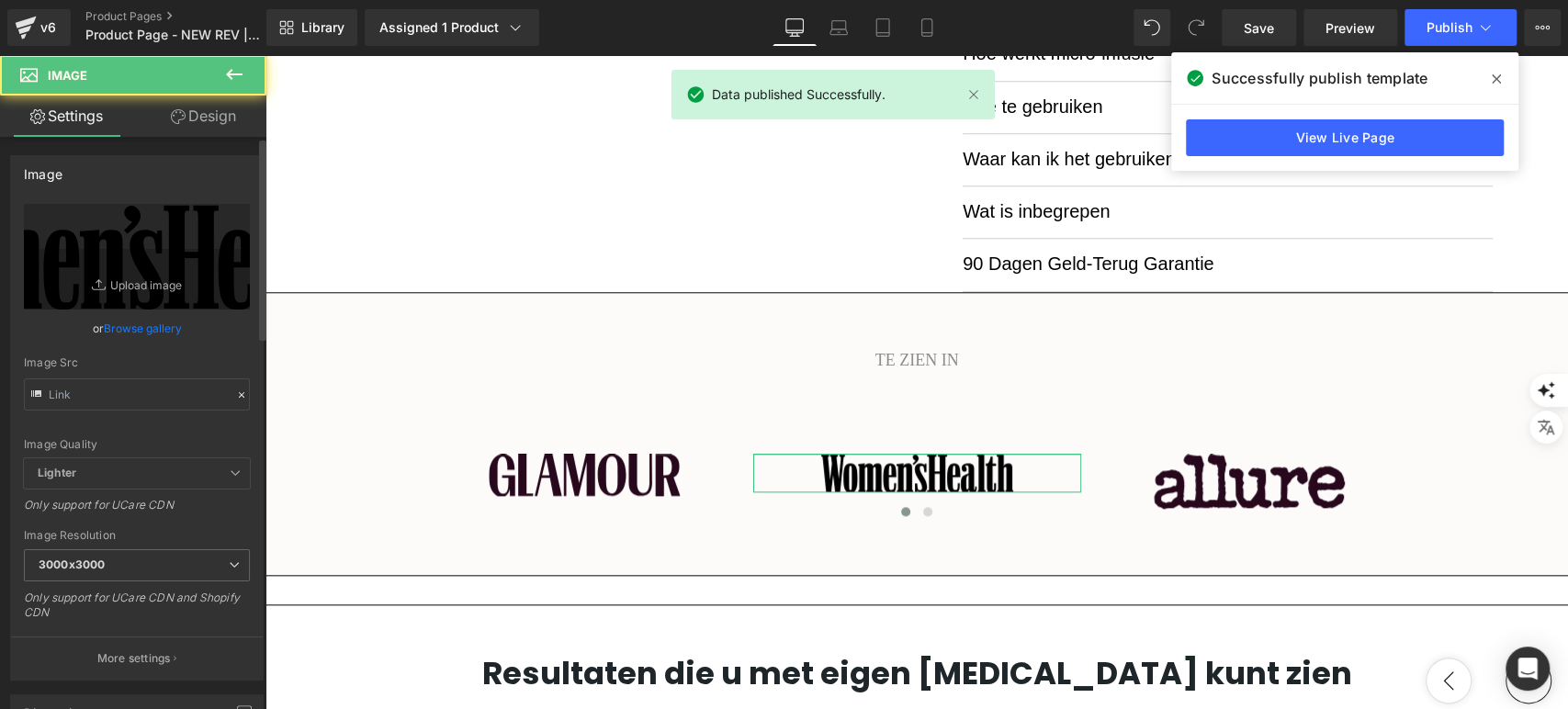
click at [154, 329] on link "Browse gallery" at bounding box center [142, 328] width 78 height 32
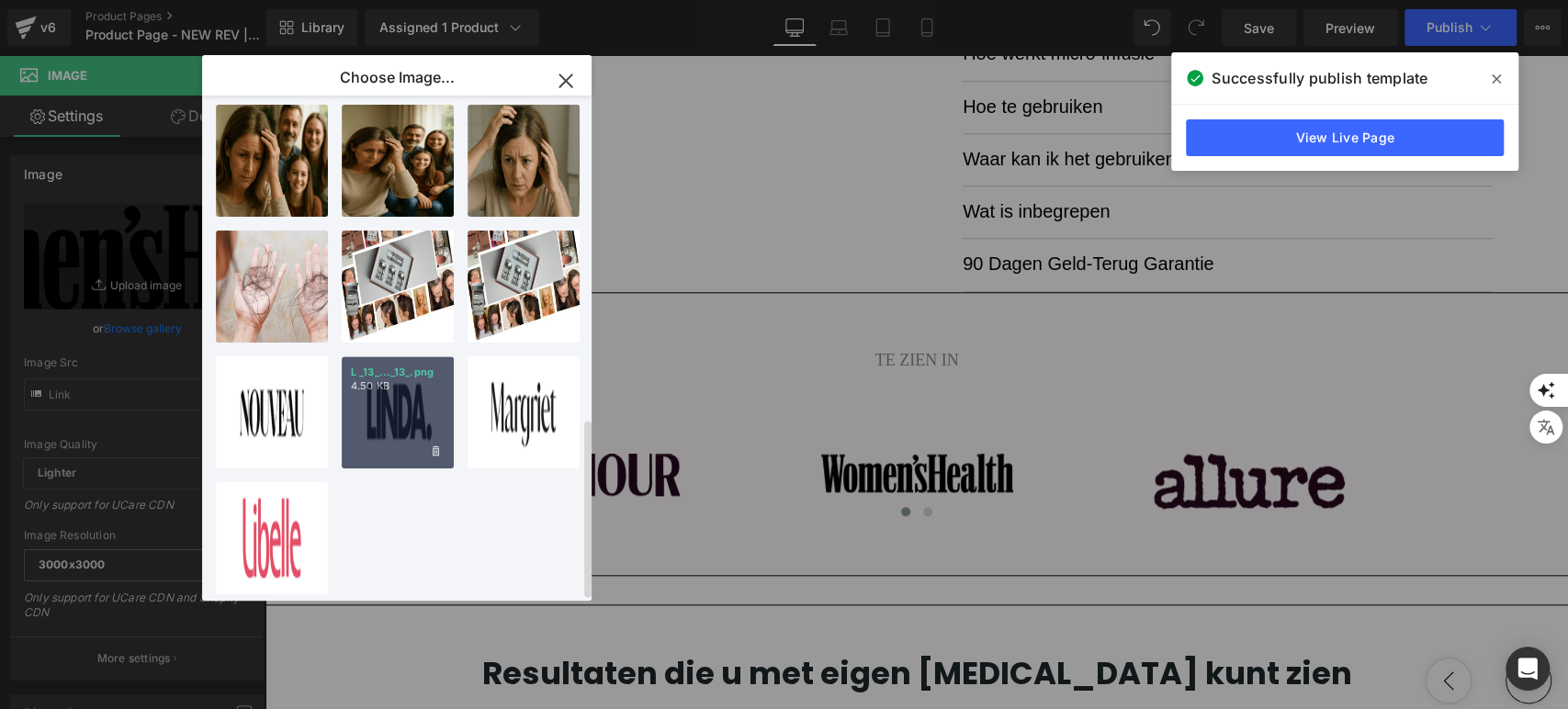
scroll to position [908, 0]
click at [404, 410] on div "L _13_..._13_.png 4.50 KB" at bounding box center [398, 411] width 112 height 112
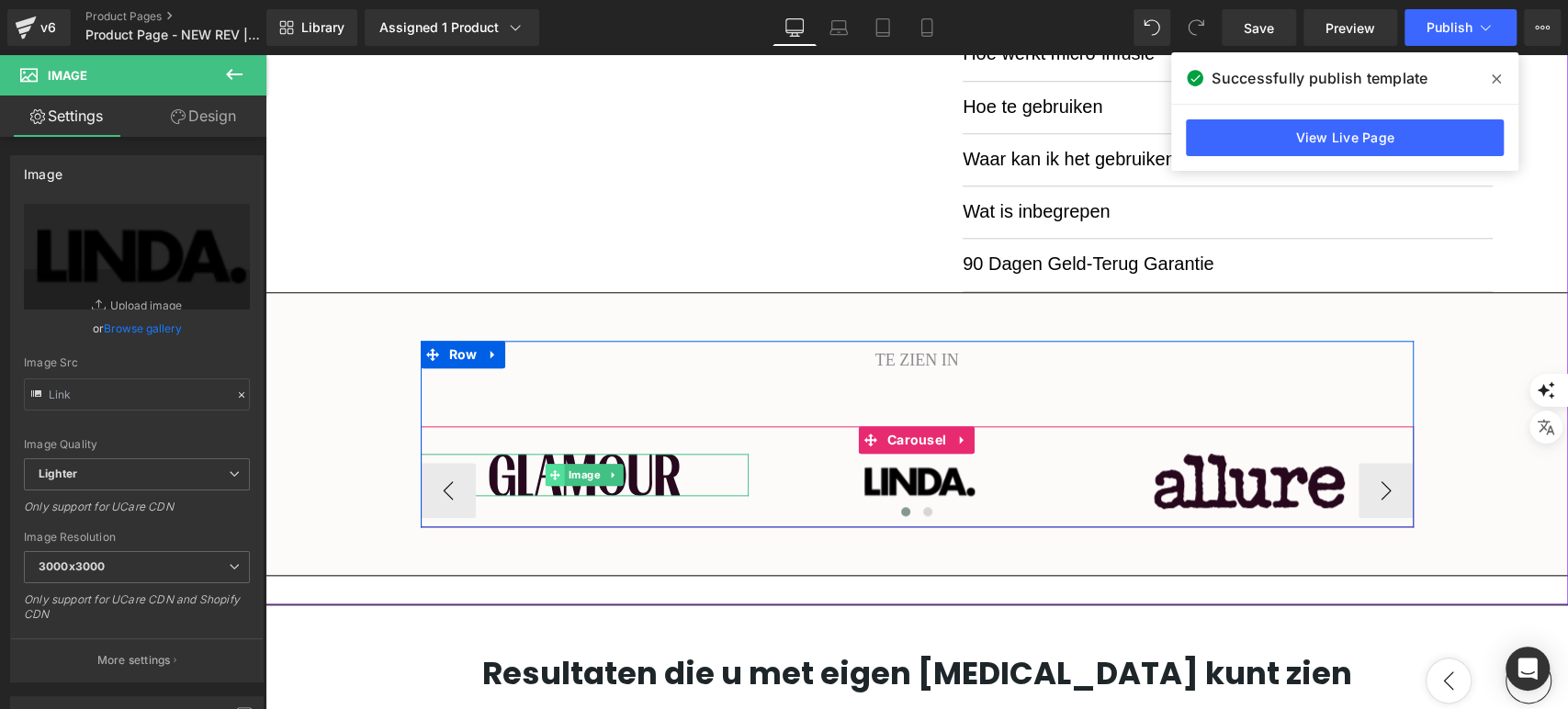
click at [554, 476] on span at bounding box center [555, 475] width 19 height 22
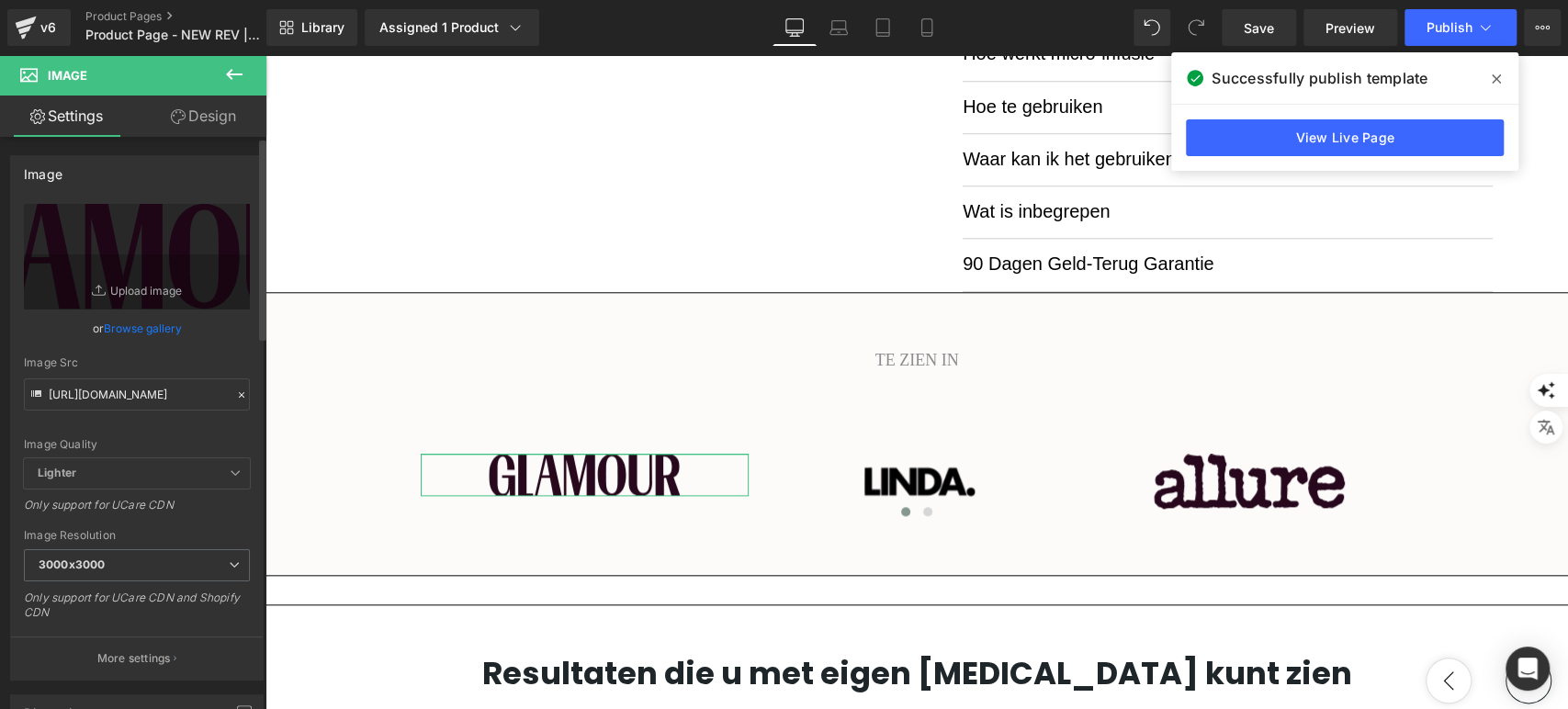
click at [140, 323] on link "Browse gallery" at bounding box center [142, 328] width 78 height 32
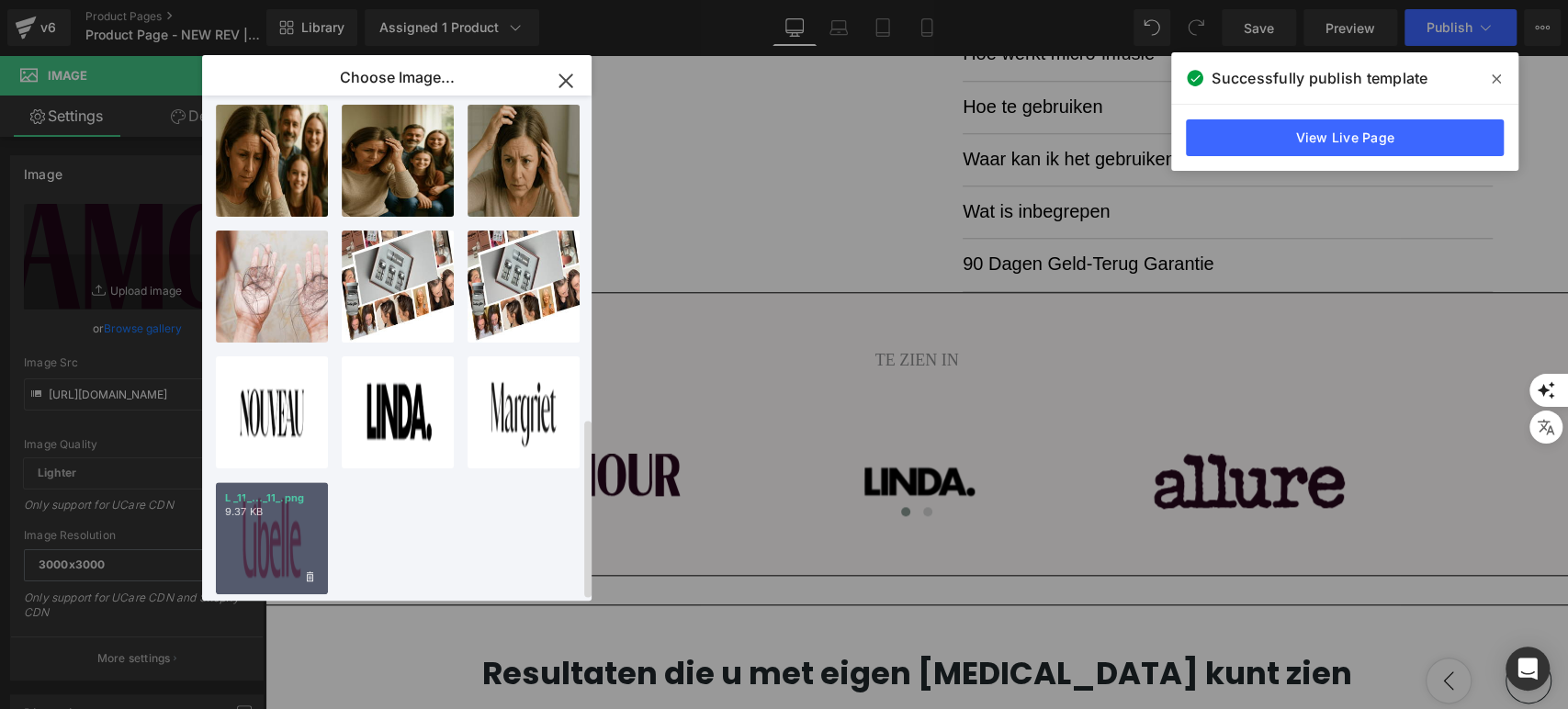
click at [272, 529] on div "L _11_..._11_.png 9.37 KB" at bounding box center [271, 538] width 112 height 112
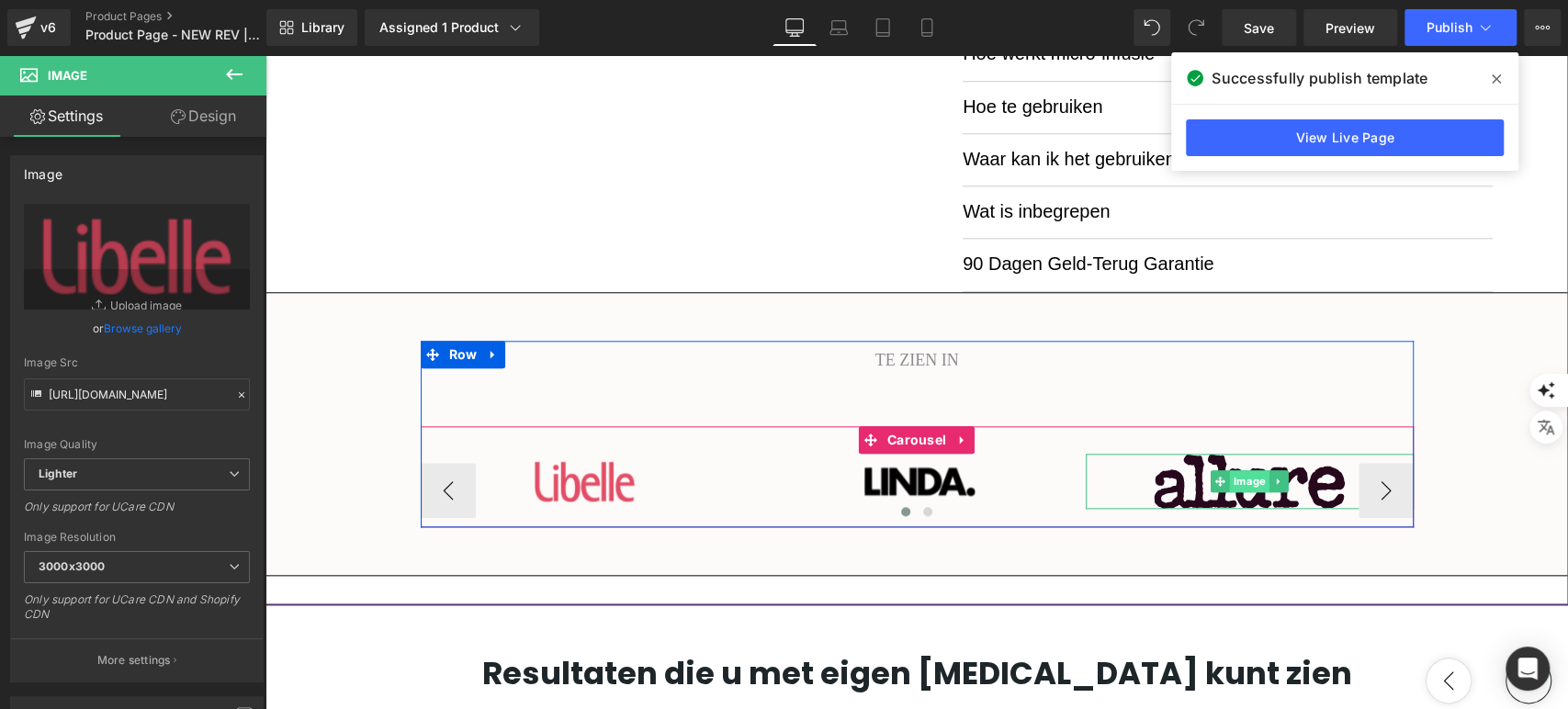
click at [1243, 478] on span "Image" at bounding box center [1249, 482] width 40 height 22
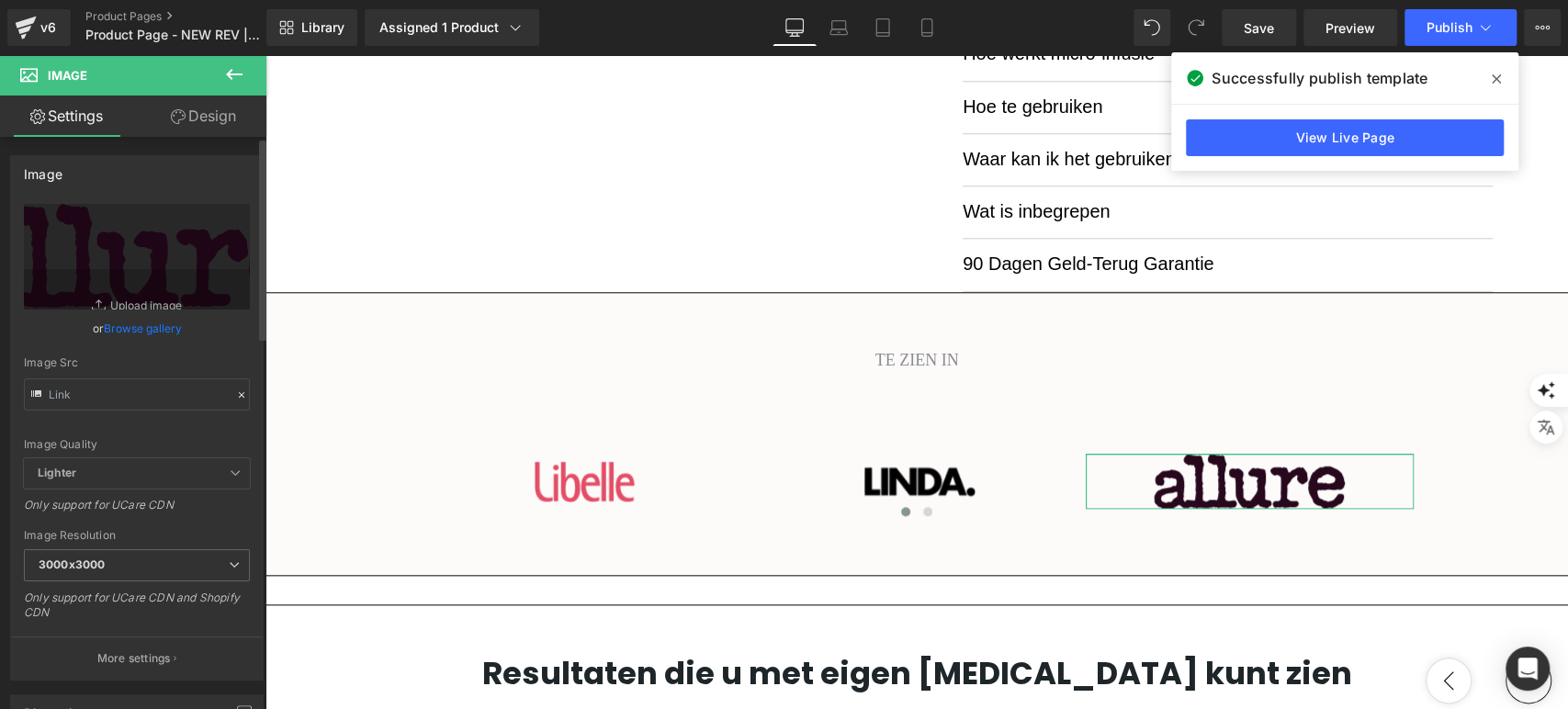
click at [162, 324] on link "Browse gallery" at bounding box center [142, 328] width 78 height 32
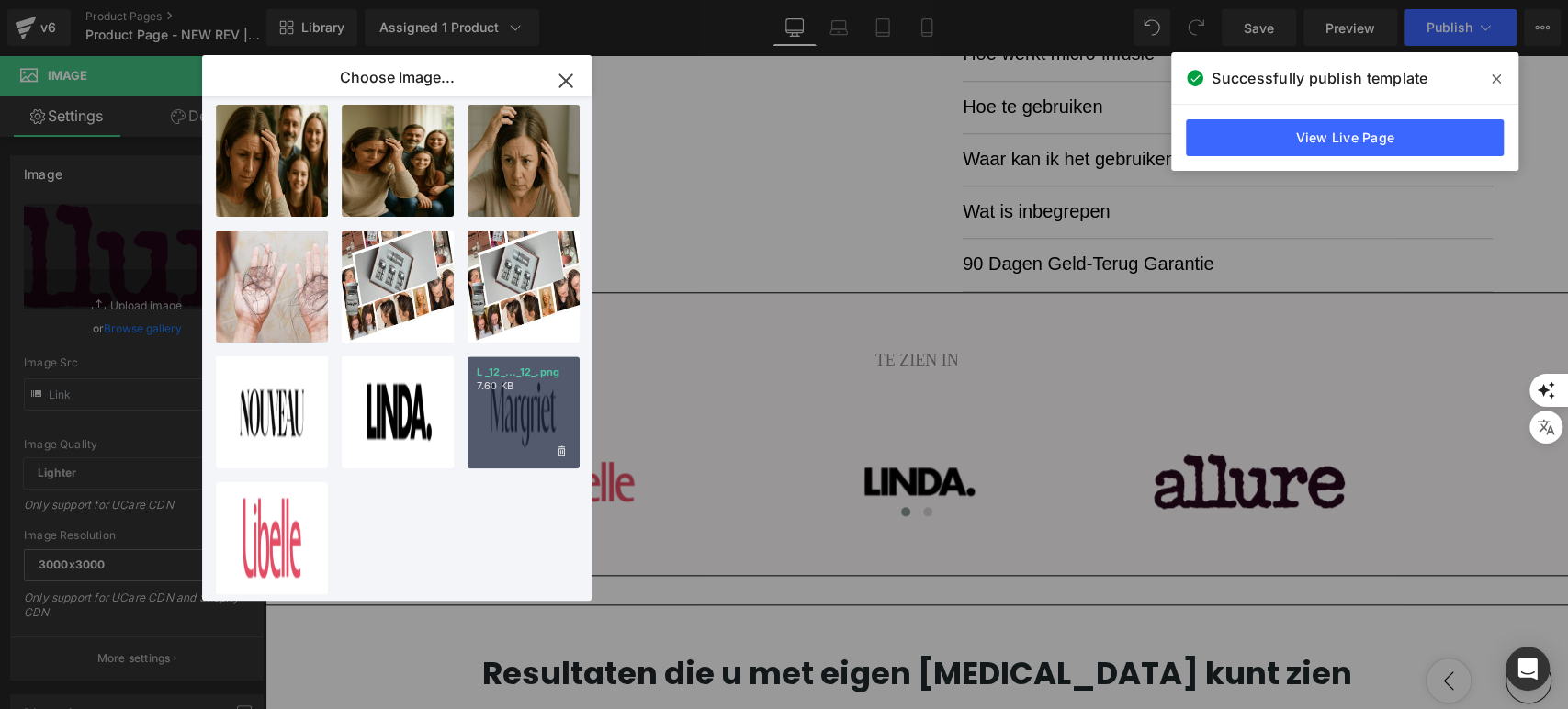
click at [496, 415] on div "L _12_..._12_.png 7.60 KB" at bounding box center [523, 411] width 112 height 112
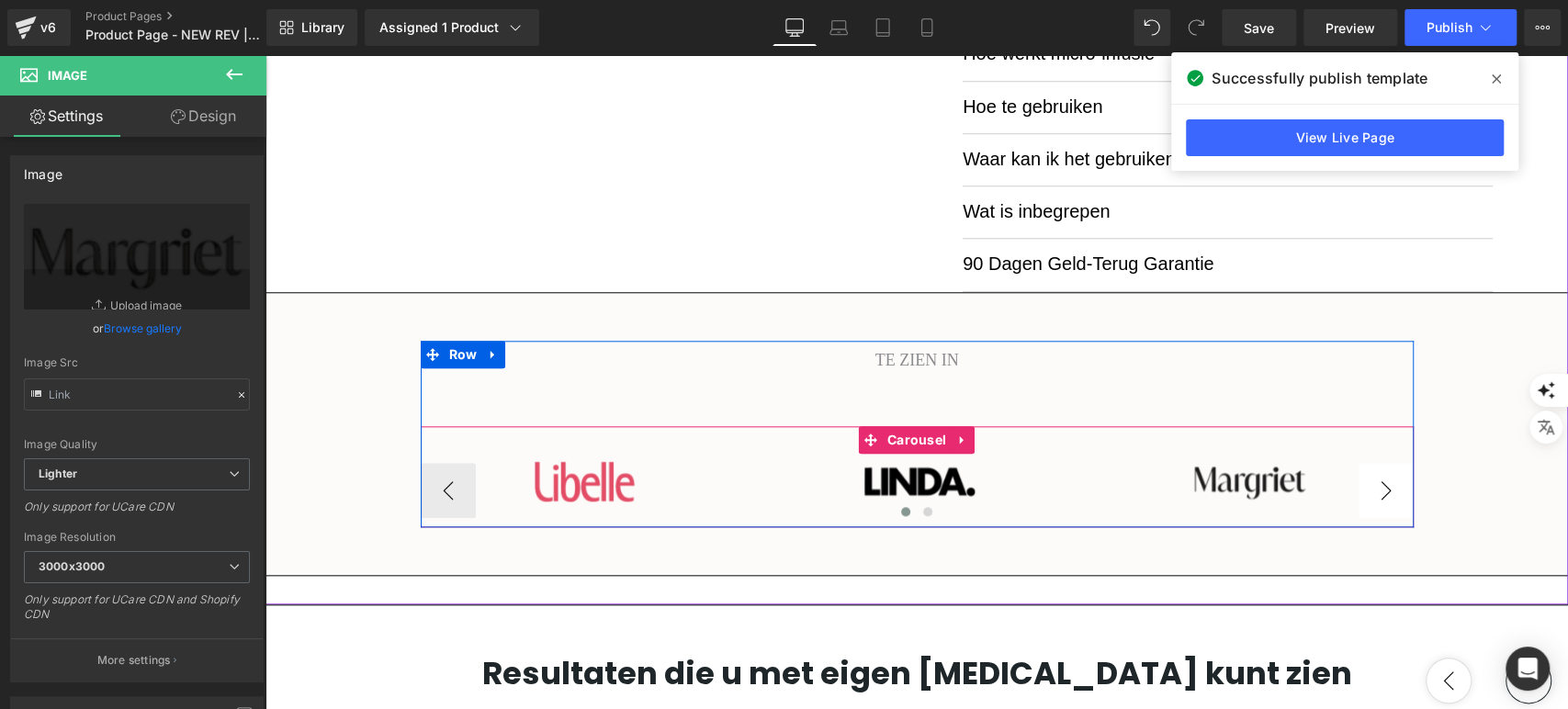
click at [1372, 487] on button "›" at bounding box center [1386, 491] width 55 height 55
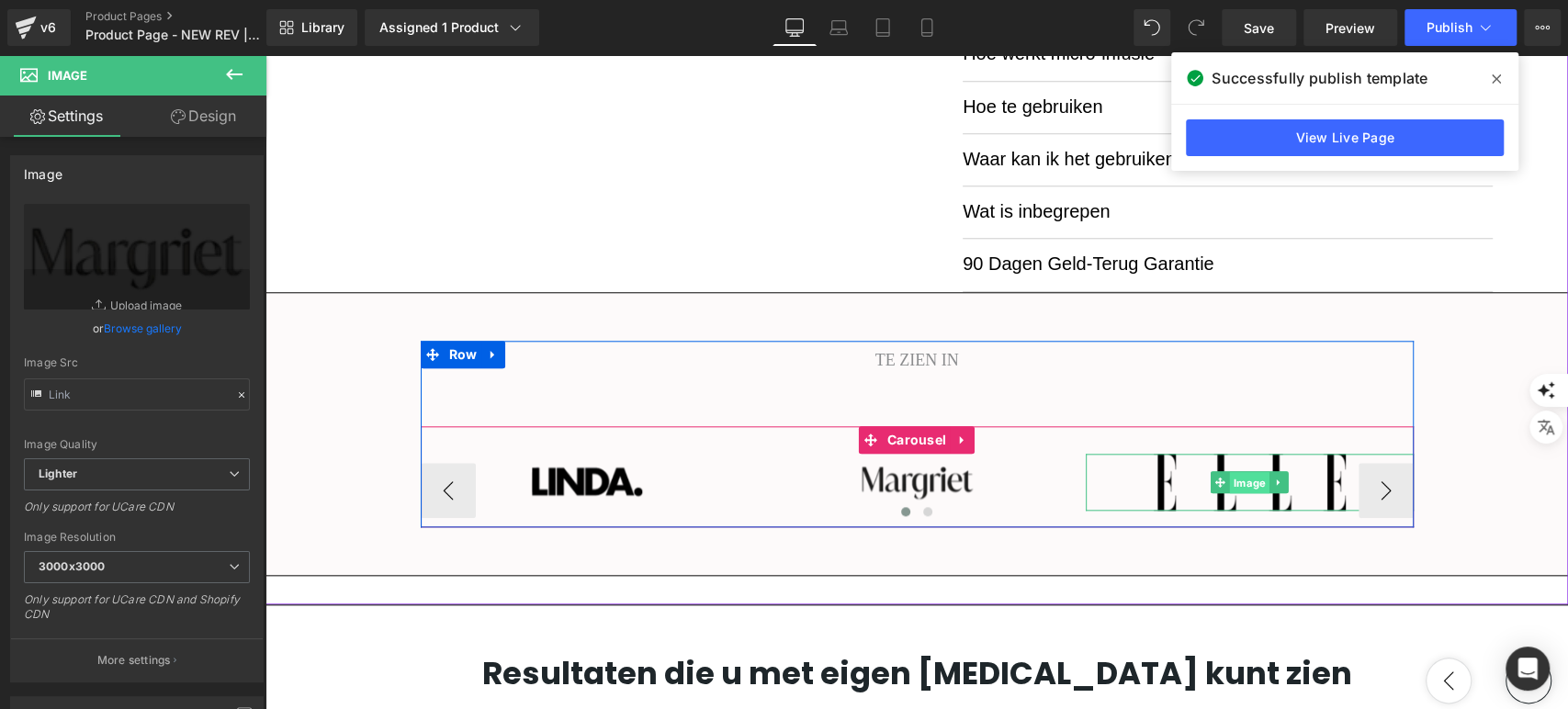
click at [1247, 482] on span "Image" at bounding box center [1249, 483] width 40 height 22
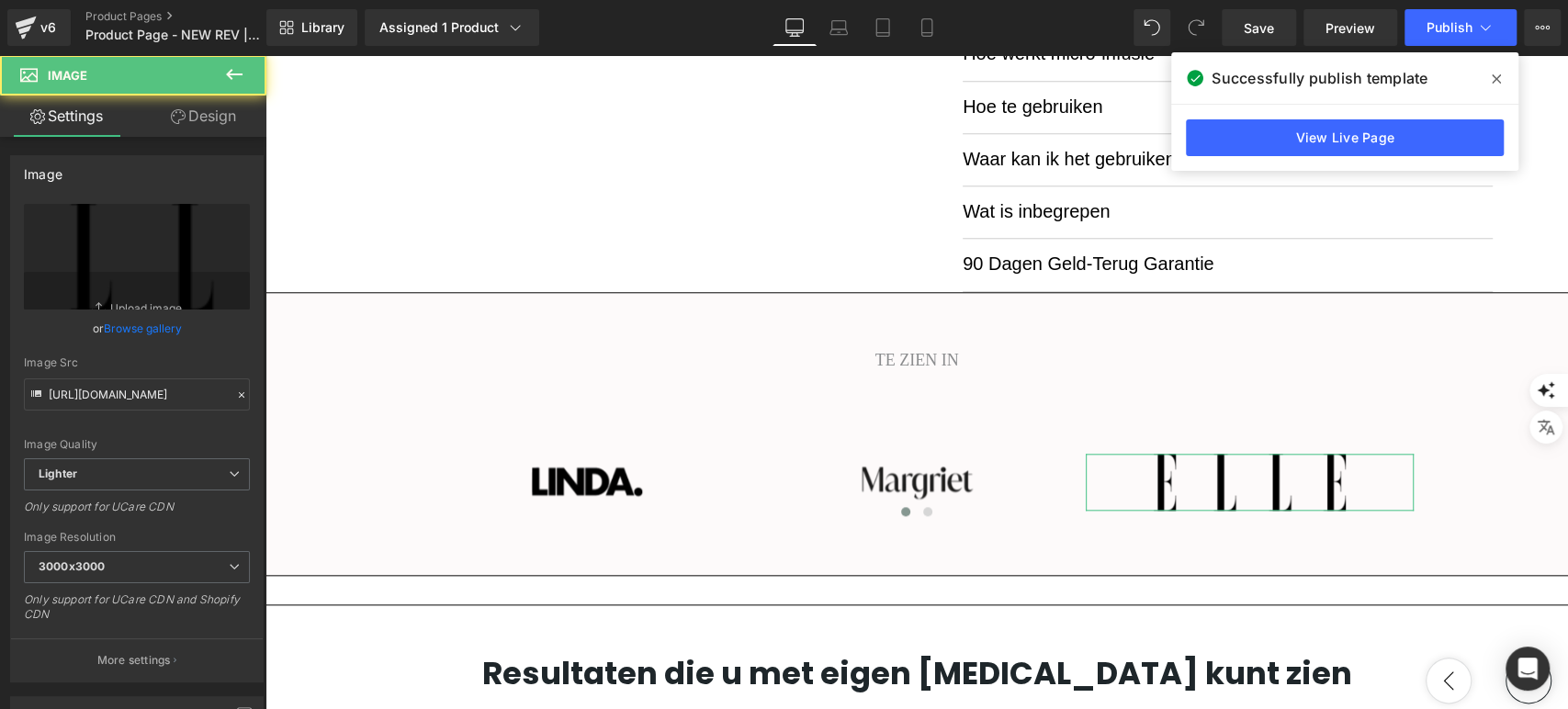
click at [161, 336] on link "Browse gallery" at bounding box center [142, 328] width 78 height 32
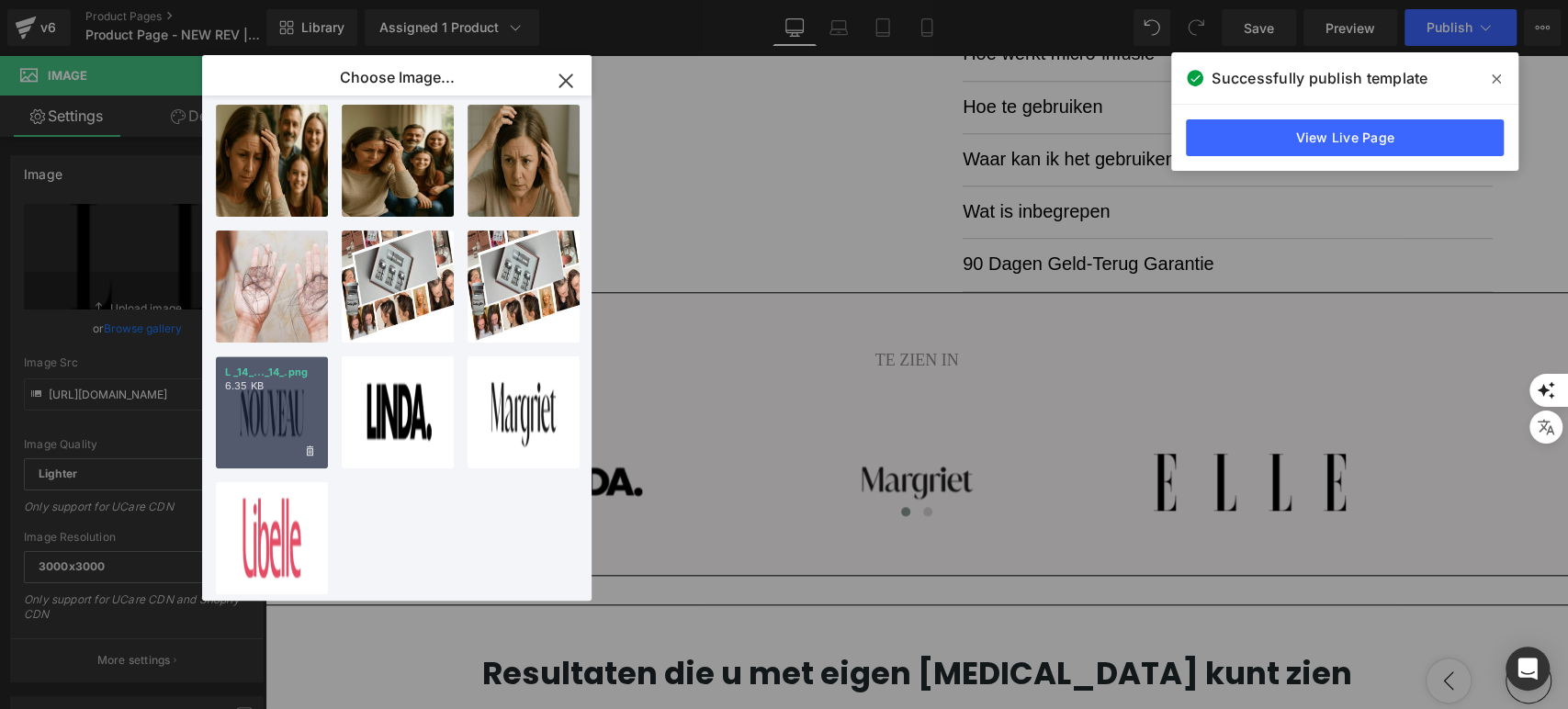
click at [251, 402] on div "L _14_..._14_.png 6.35 KB" at bounding box center [271, 411] width 112 height 112
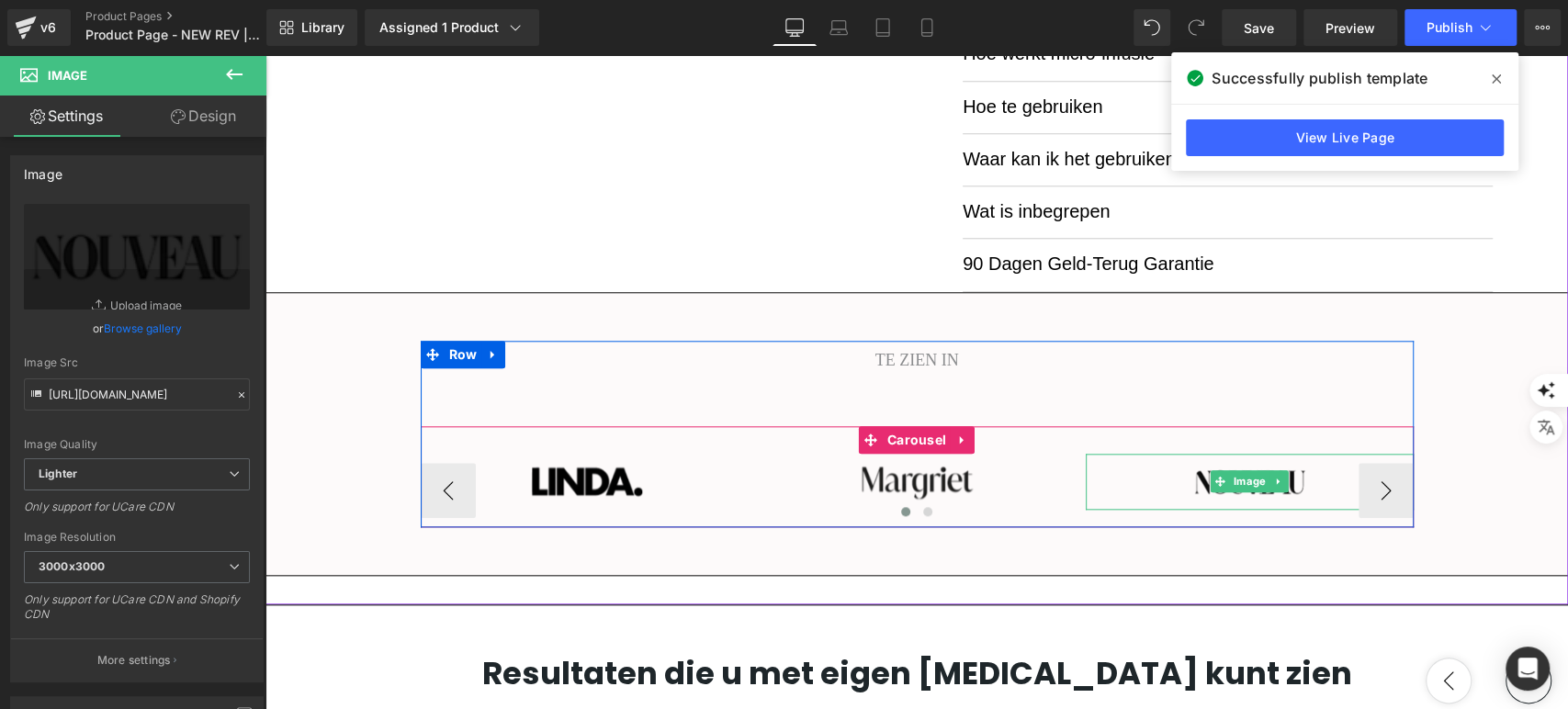
click at [1345, 483] on div at bounding box center [1249, 482] width 328 height 56
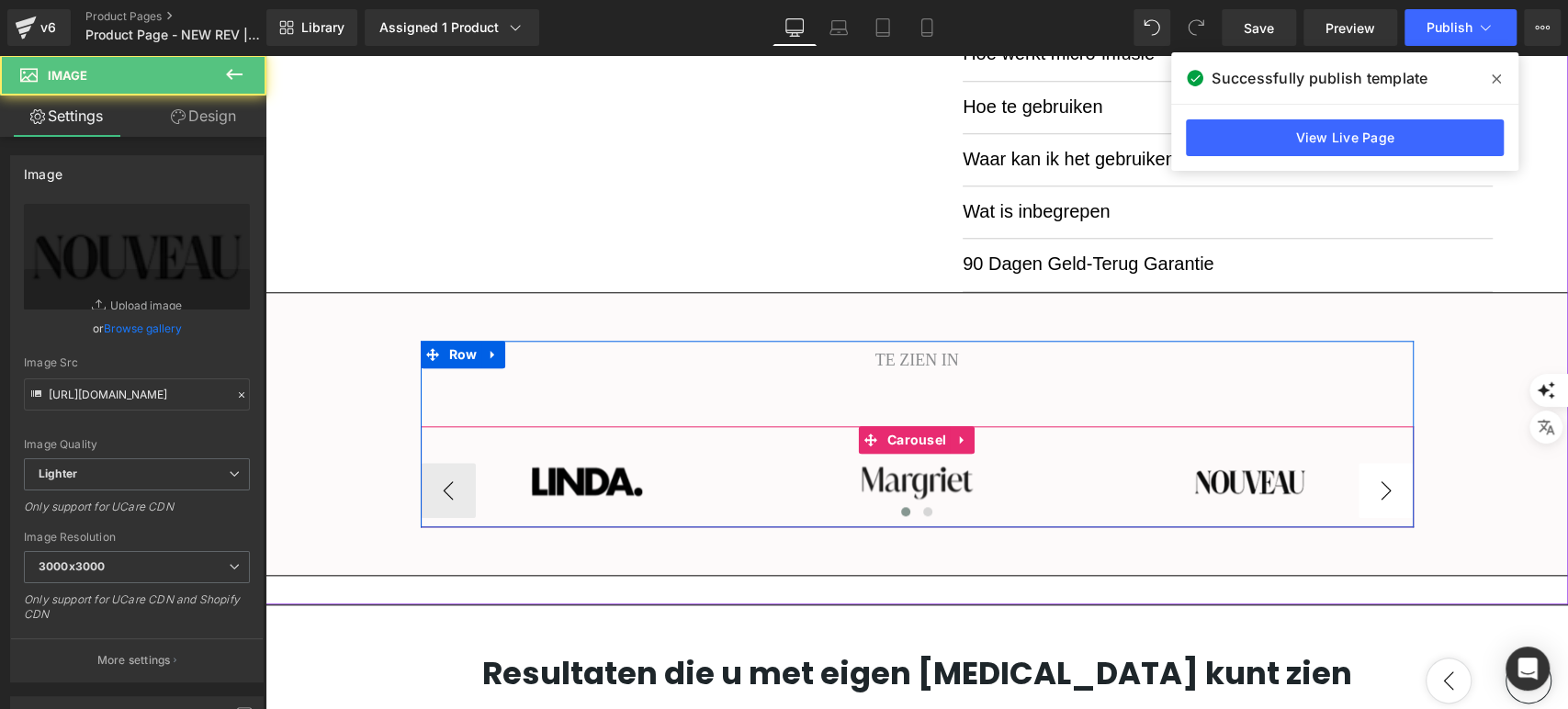
click at [1367, 495] on button "›" at bounding box center [1386, 491] width 55 height 55
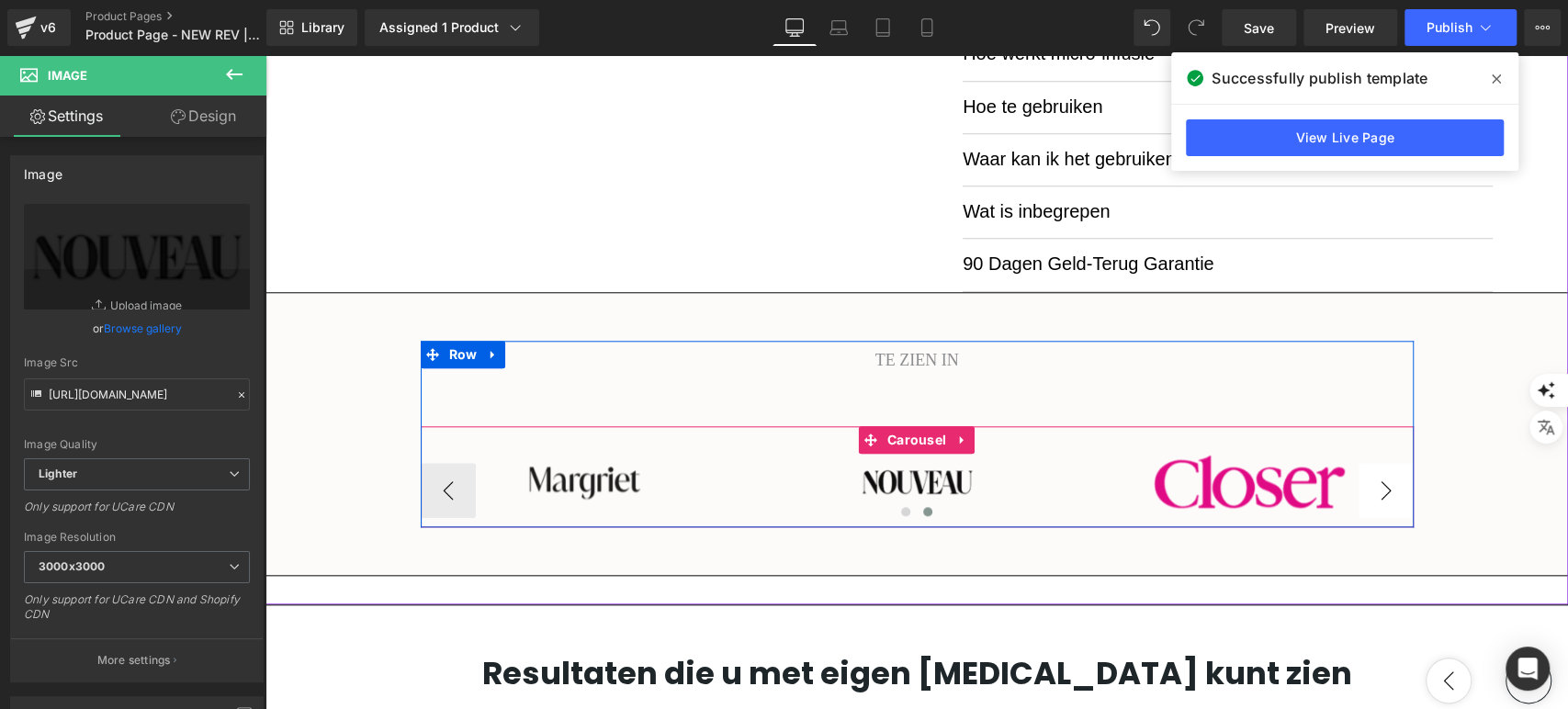
click at [1370, 495] on button "›" at bounding box center [1386, 491] width 55 height 55
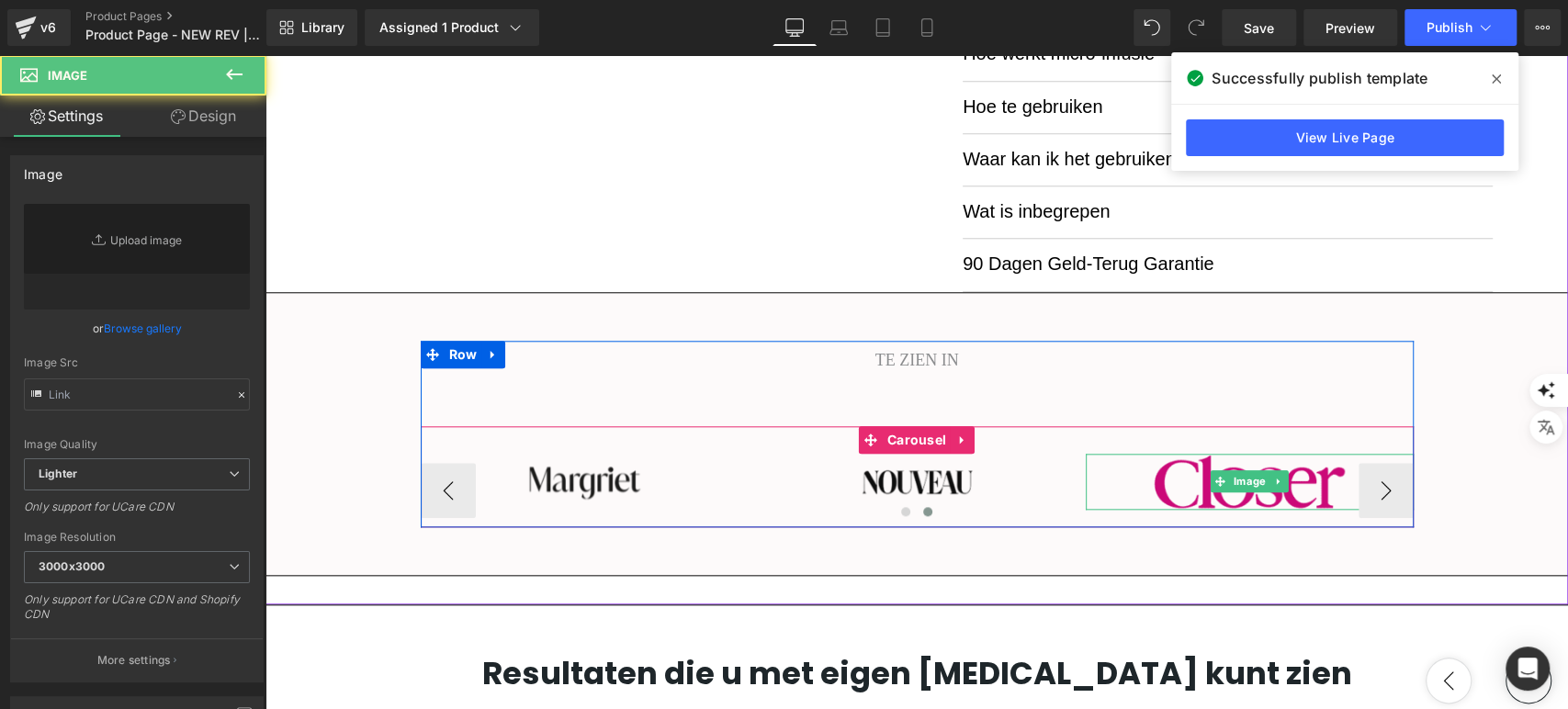
click at [1259, 500] on img at bounding box center [1250, 482] width 192 height 56
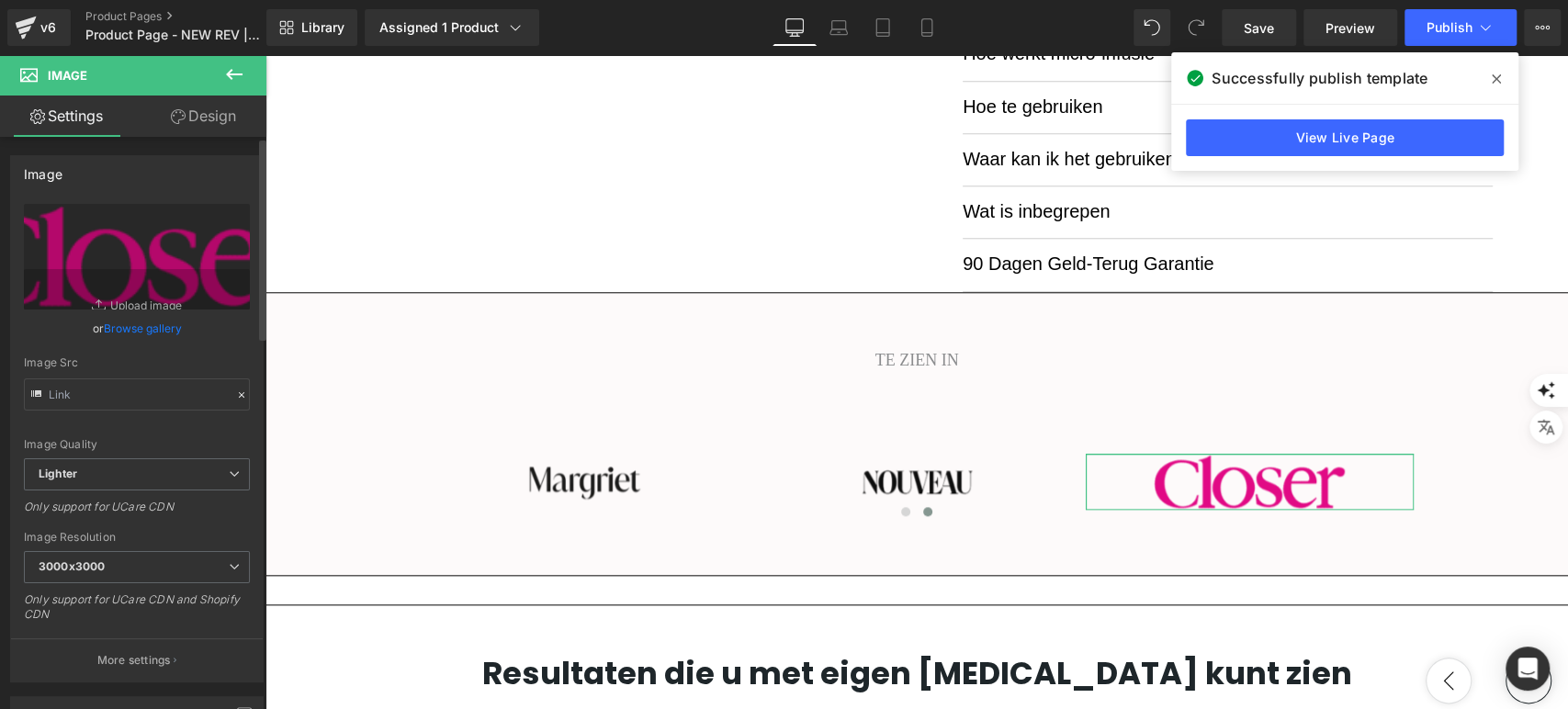
click at [129, 330] on link "Browse gallery" at bounding box center [142, 328] width 78 height 32
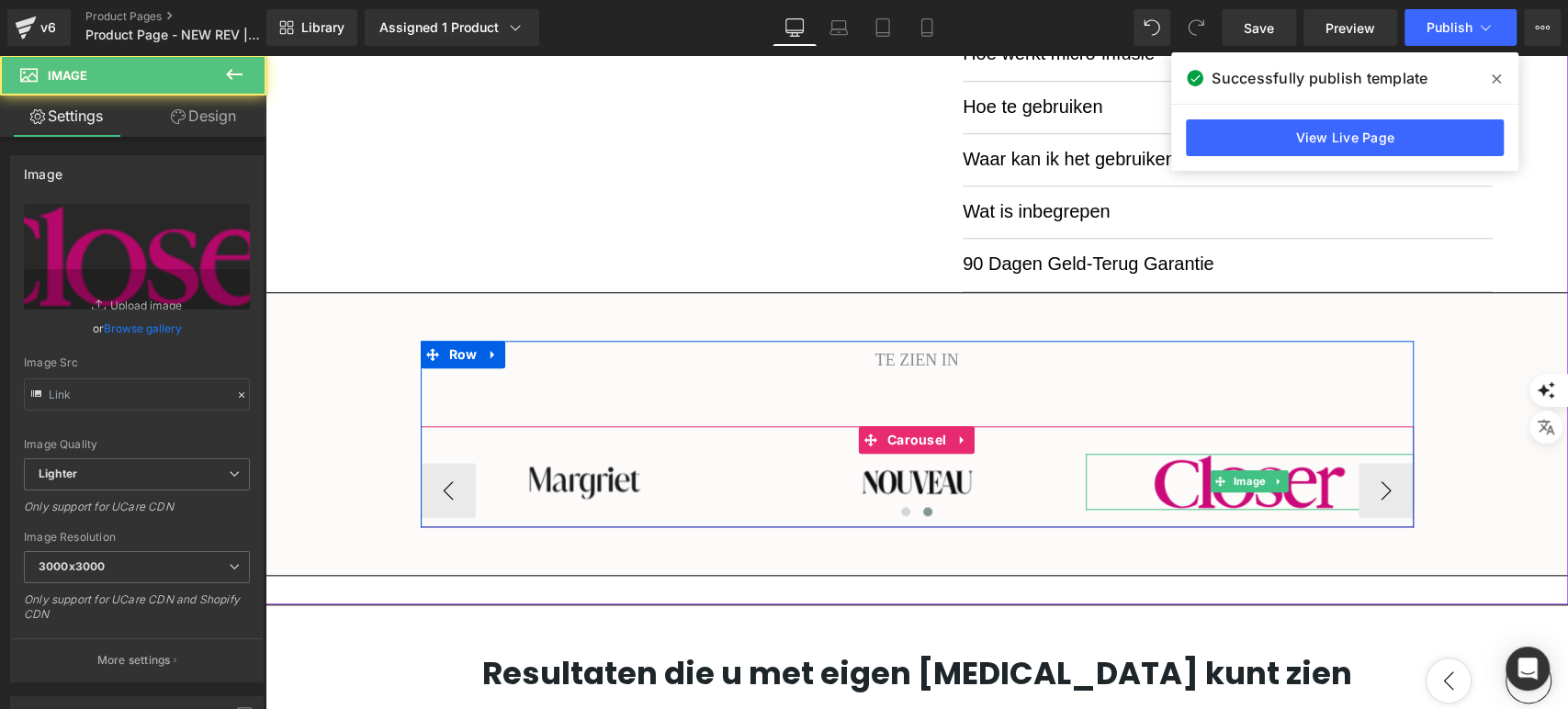
click at [1174, 492] on img at bounding box center [1250, 482] width 192 height 56
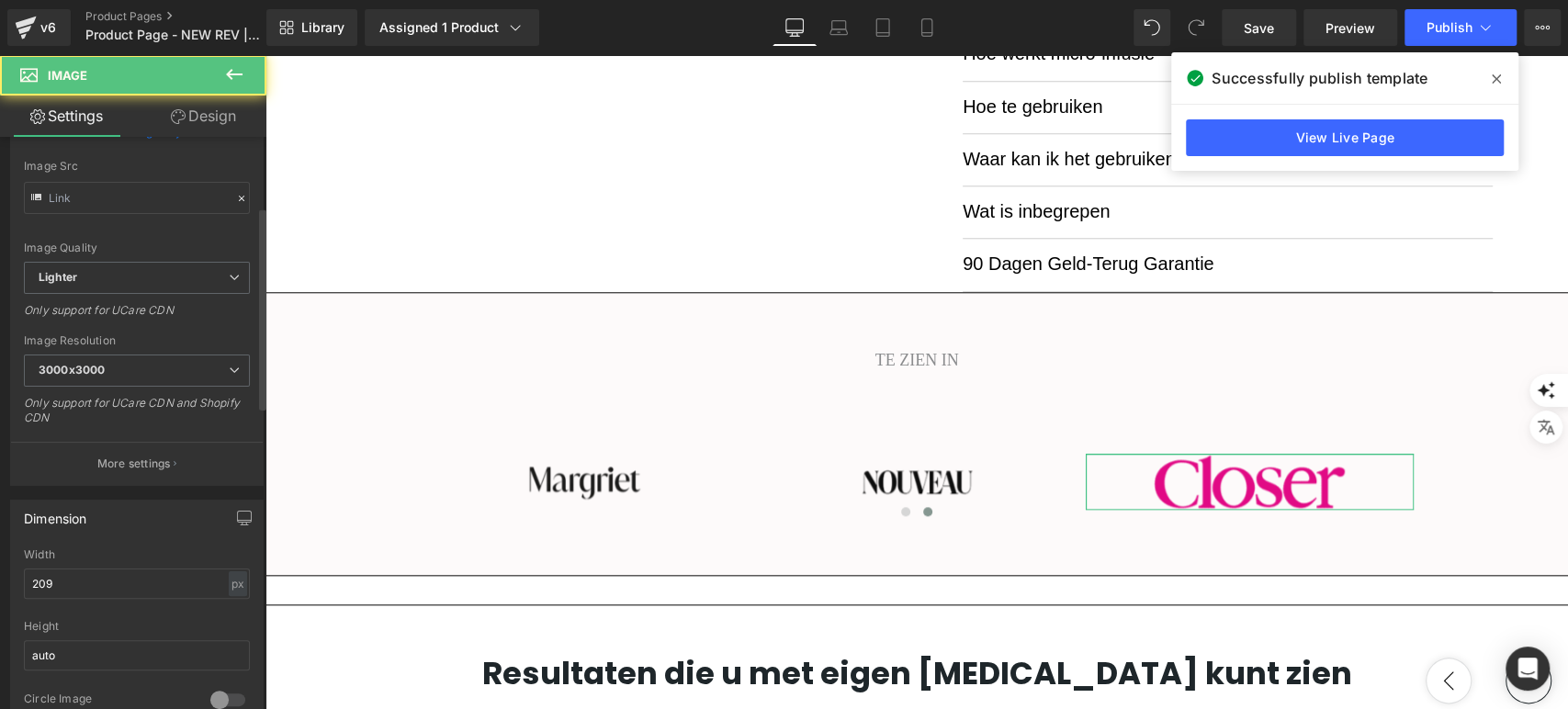
scroll to position [204, 0]
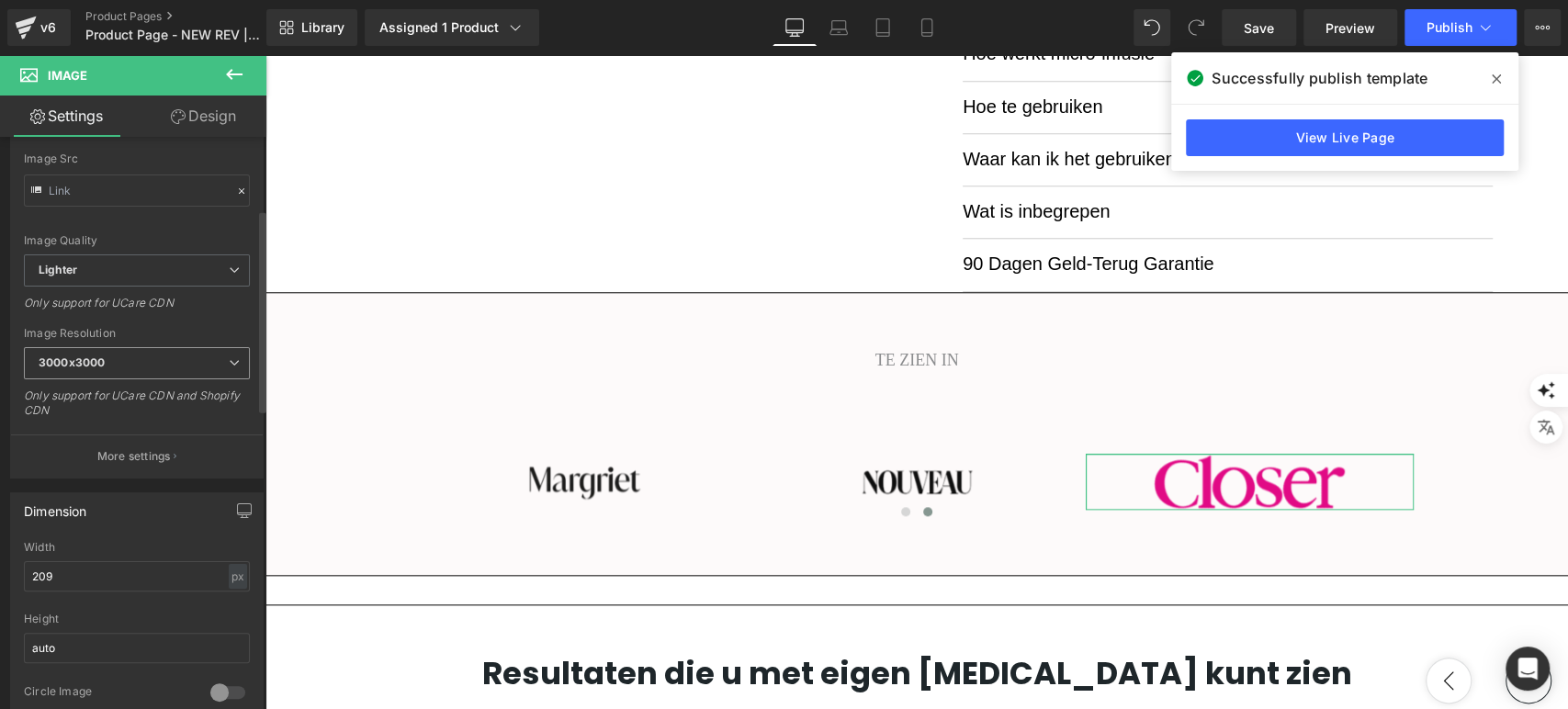
click at [160, 358] on span "3000x3000" at bounding box center [137, 363] width 226 height 32
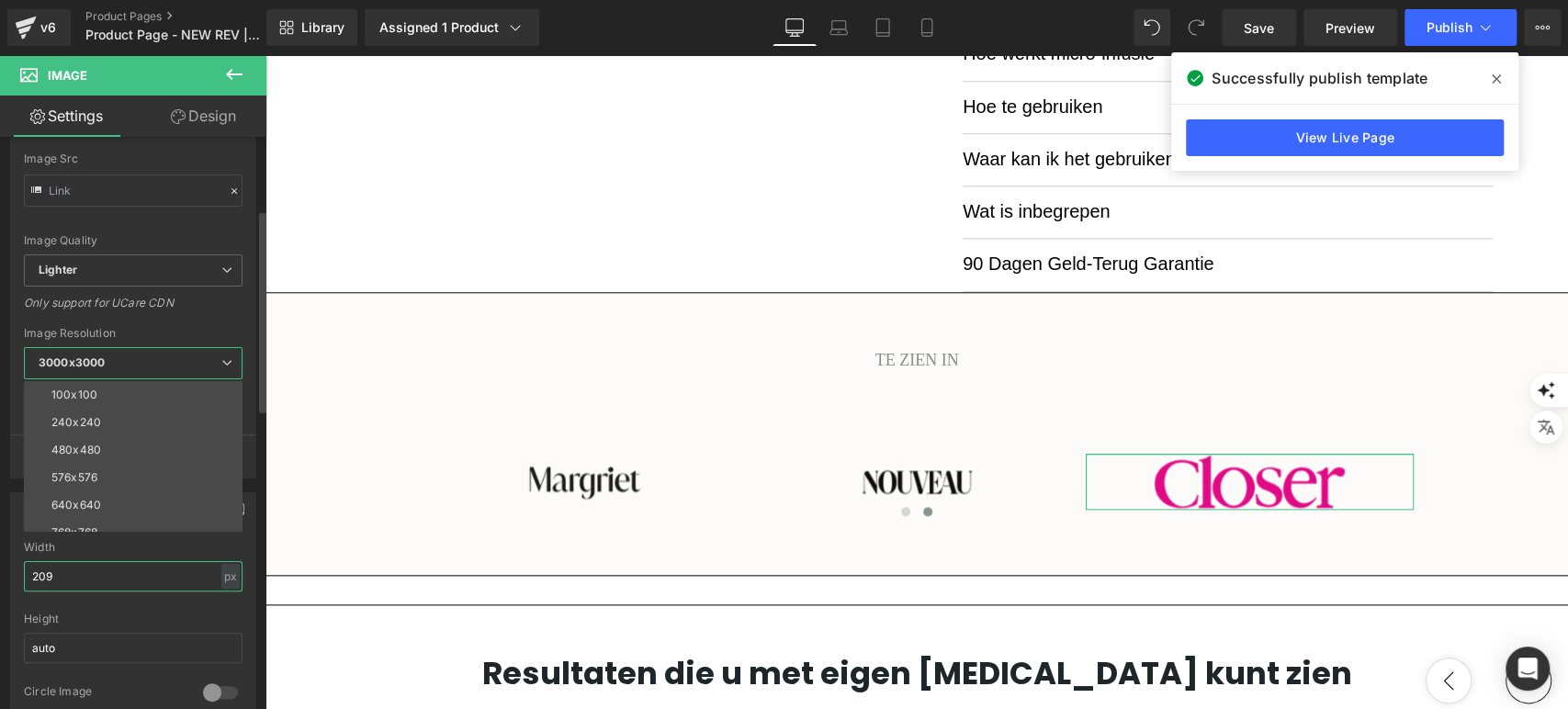
click at [85, 569] on input "209" at bounding box center [133, 576] width 218 height 31
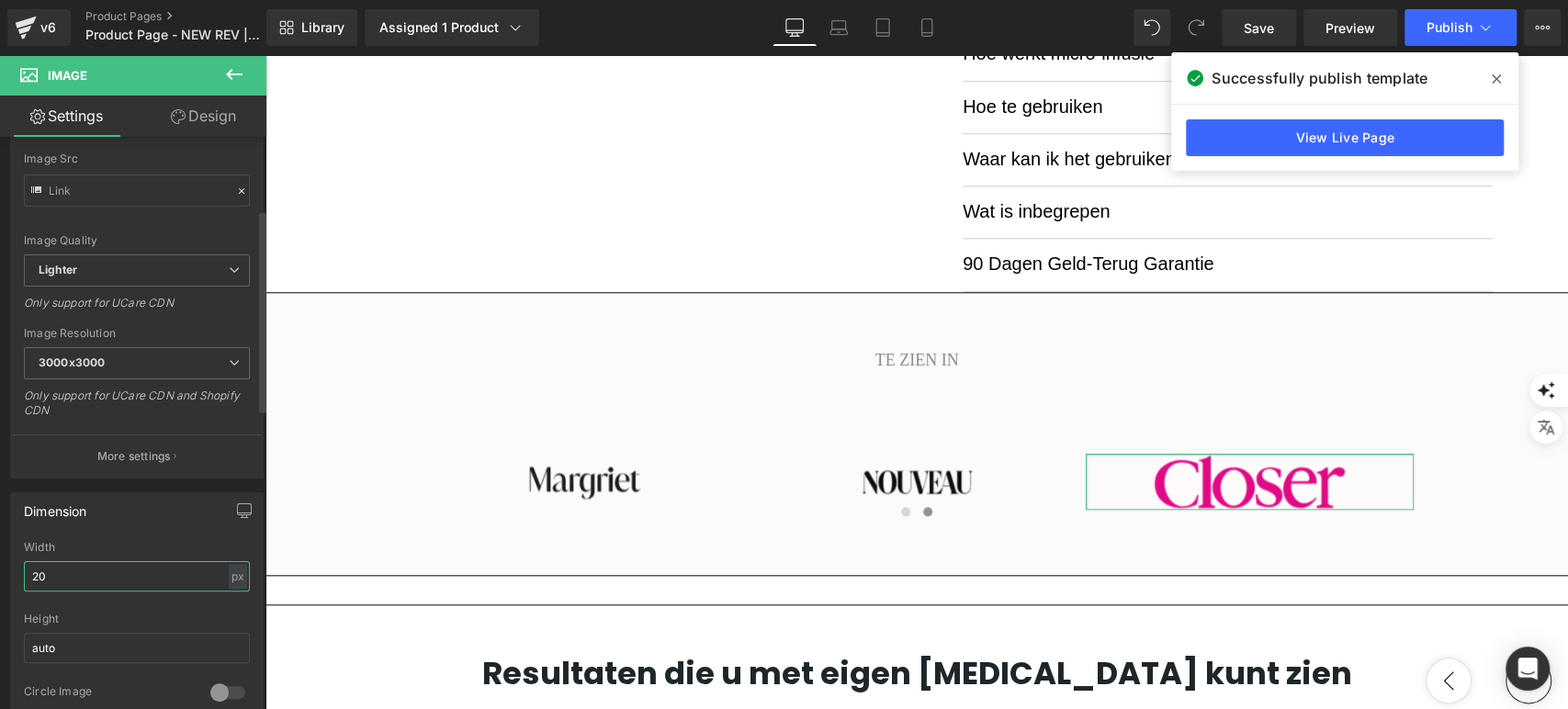
type input "2"
type input "1"
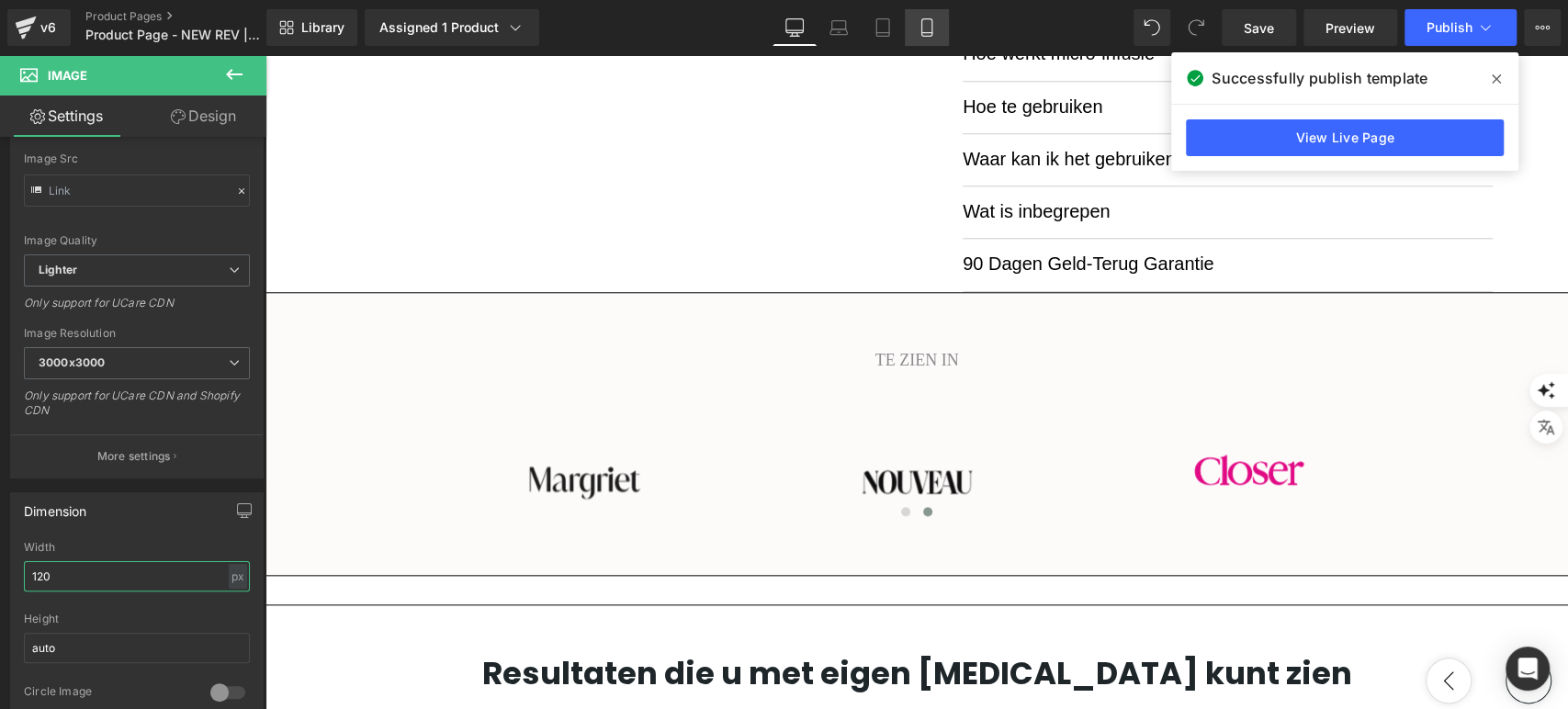
type input "120"
click at [945, 23] on link "Mobile" at bounding box center [927, 28] width 44 height 37
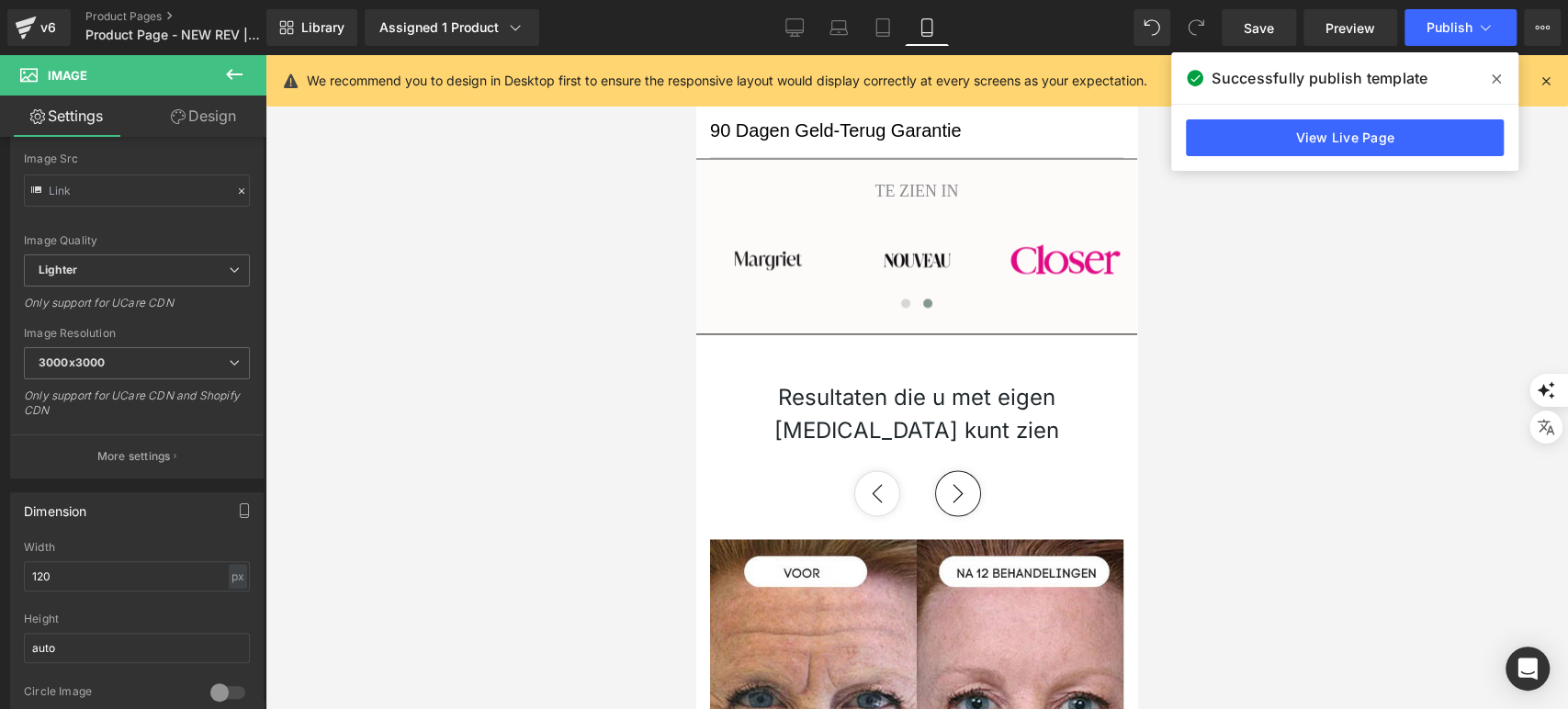
scroll to position [1714, 0]
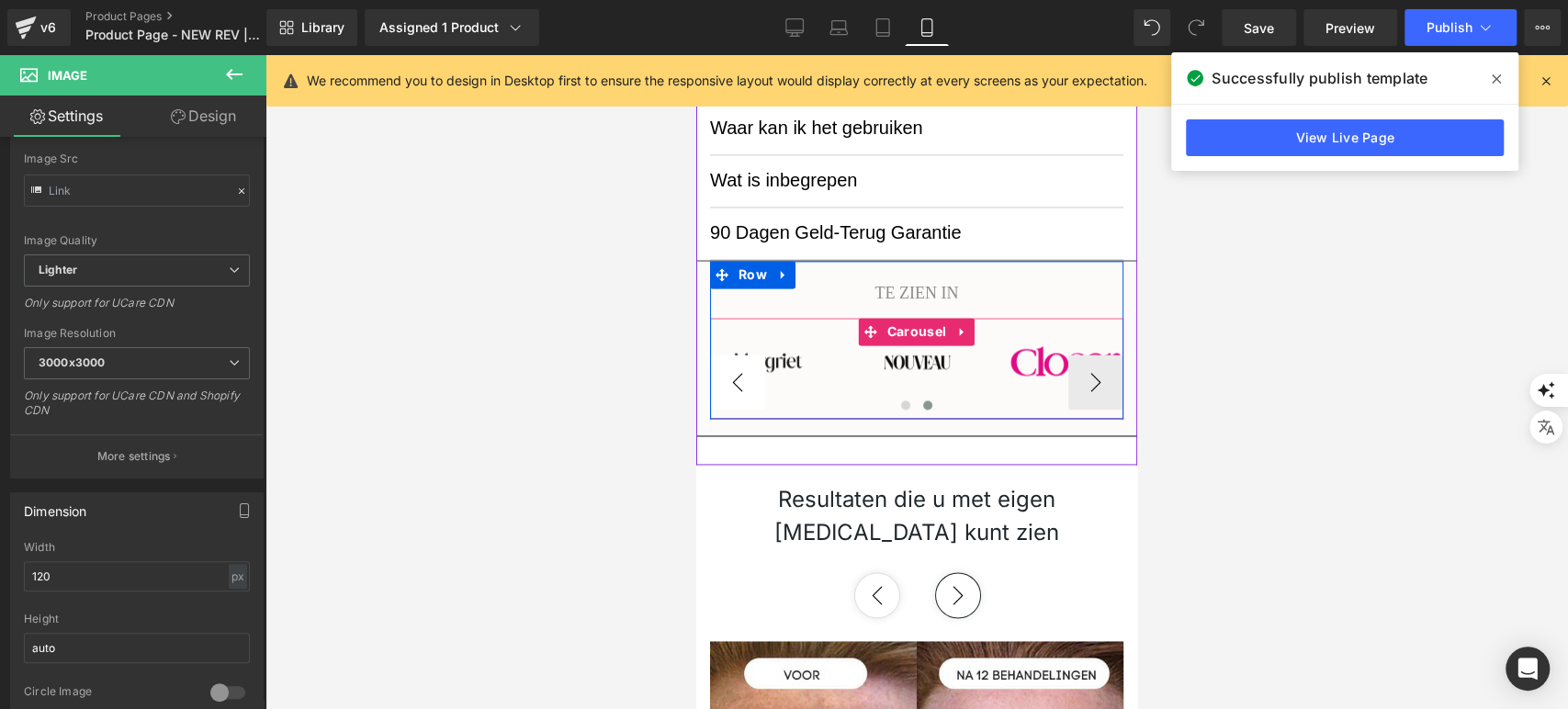
click at [716, 369] on button "‹" at bounding box center [738, 382] width 55 height 55
click at [792, 369] on icon at bounding box center [797, 369] width 10 height 11
click at [794, 381] on div at bounding box center [769, 383] width 116 height 5
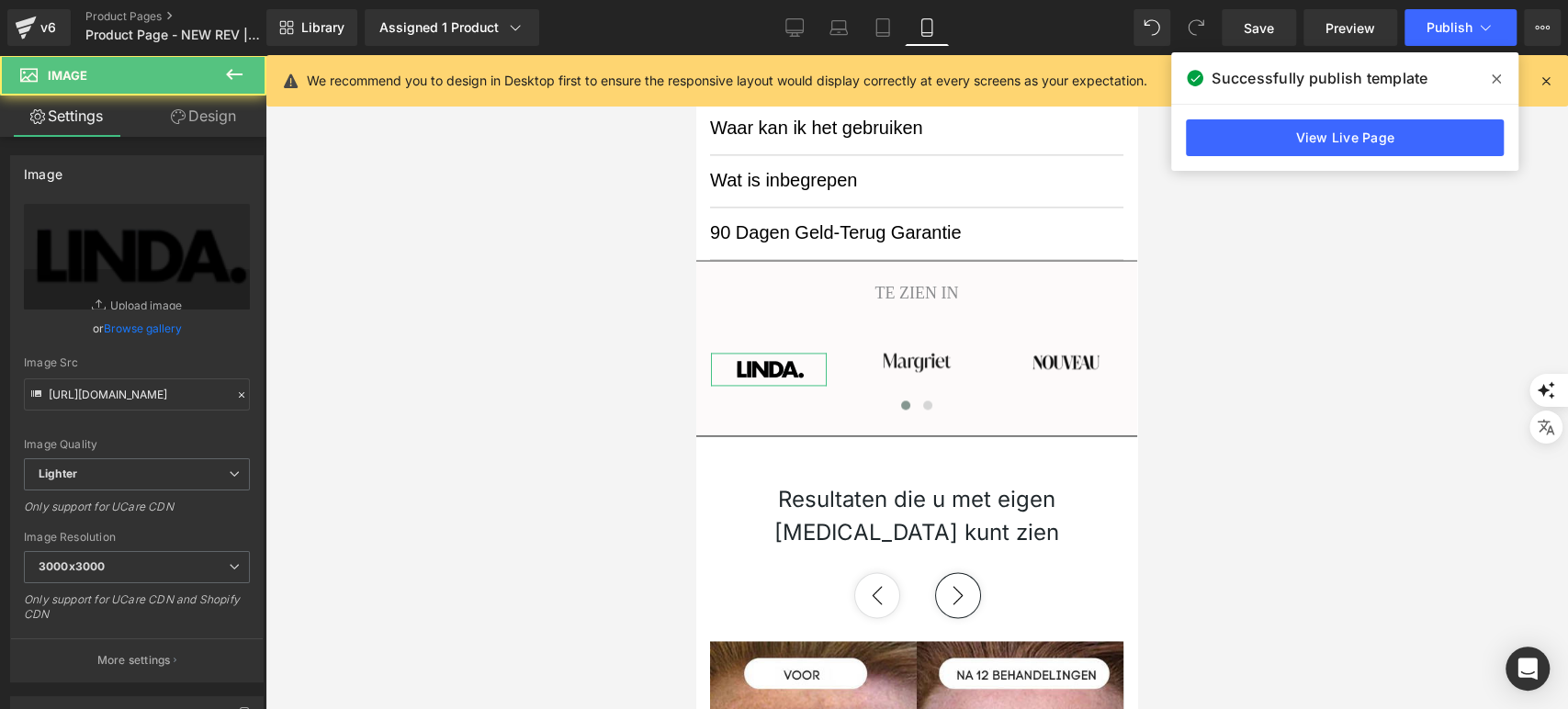
click at [214, 129] on link "Design" at bounding box center [203, 116] width 133 height 42
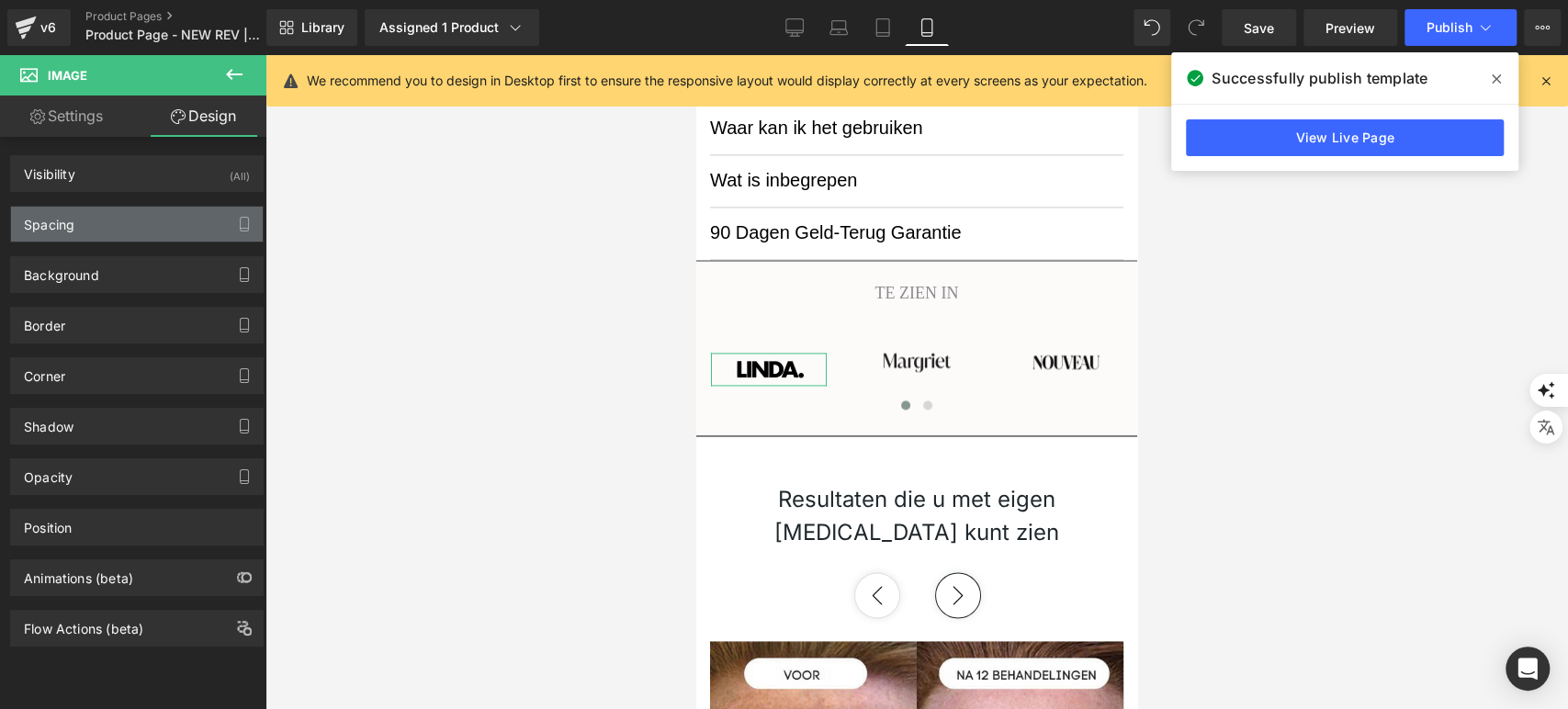
click at [136, 231] on div "Spacing" at bounding box center [137, 225] width 251 height 35
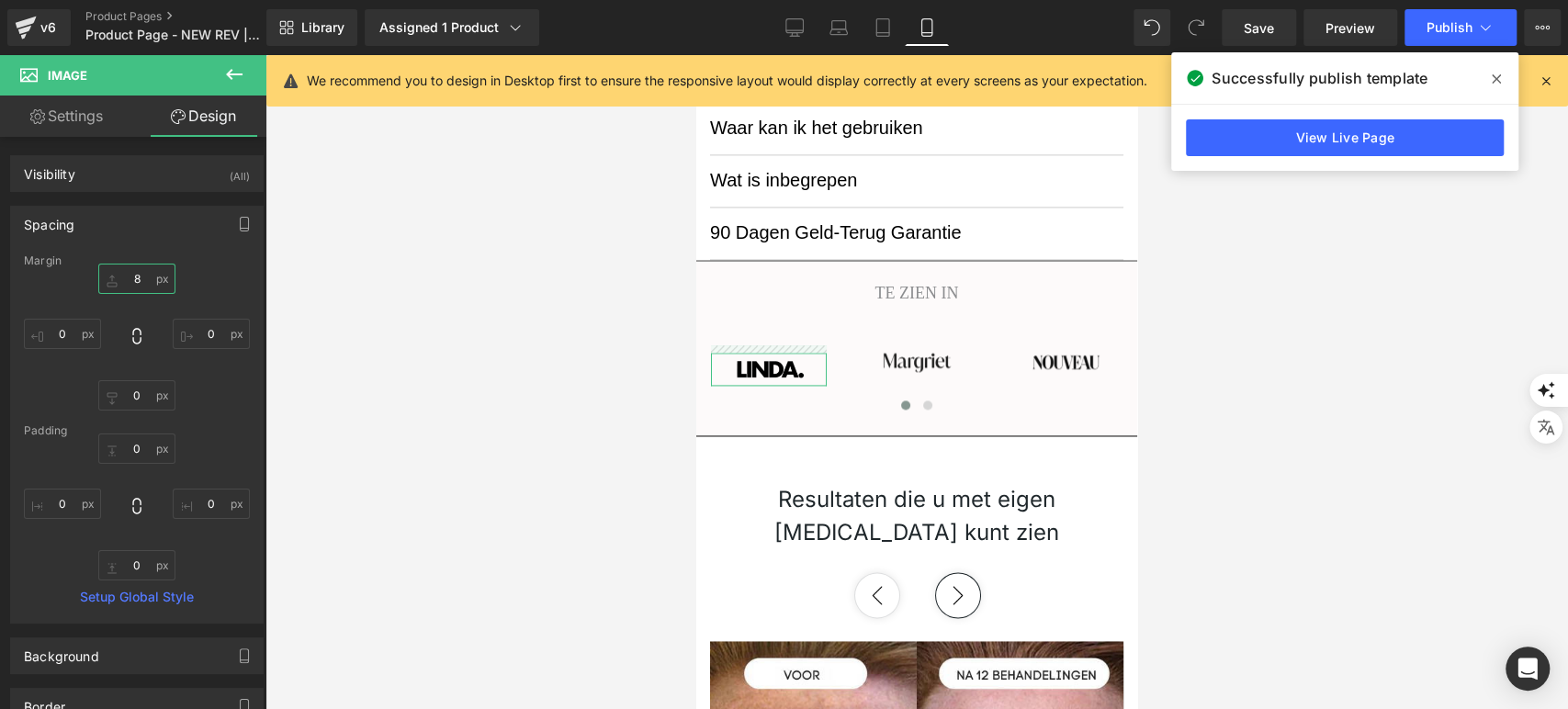
click at [142, 279] on input "8" at bounding box center [136, 278] width 77 height 31
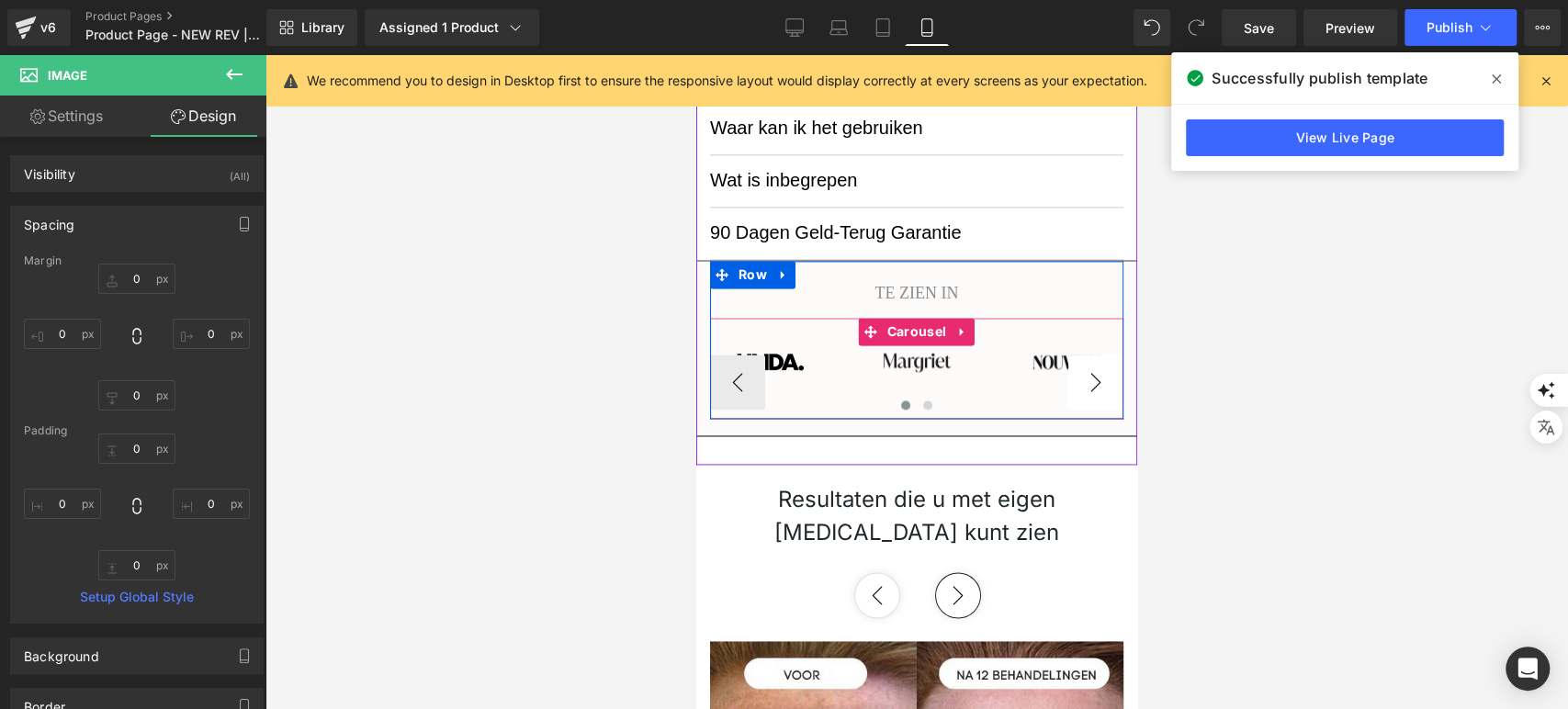
click at [1080, 372] on button "›" at bounding box center [1096, 382] width 55 height 55
click at [1011, 361] on img at bounding box center [1065, 361] width 110 height 32
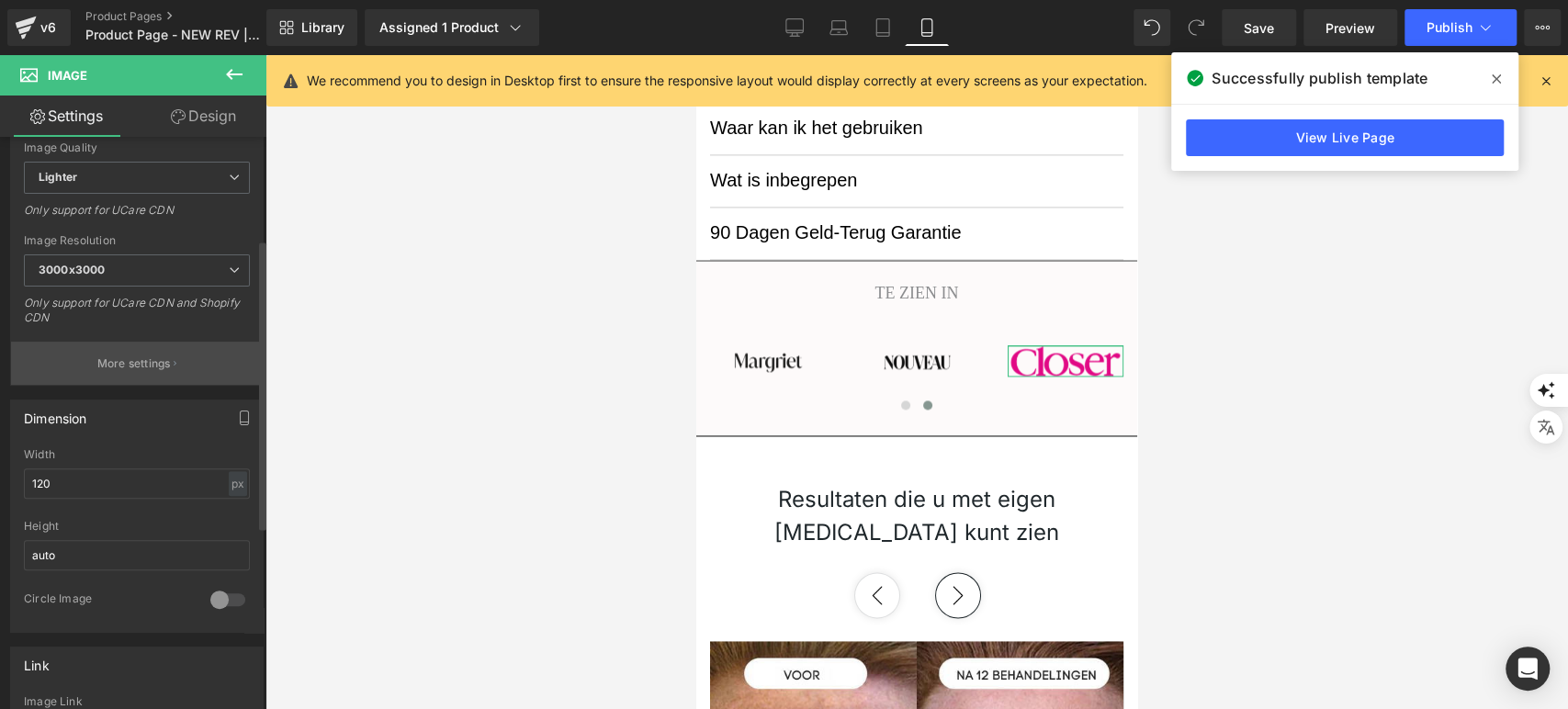
scroll to position [306, 0]
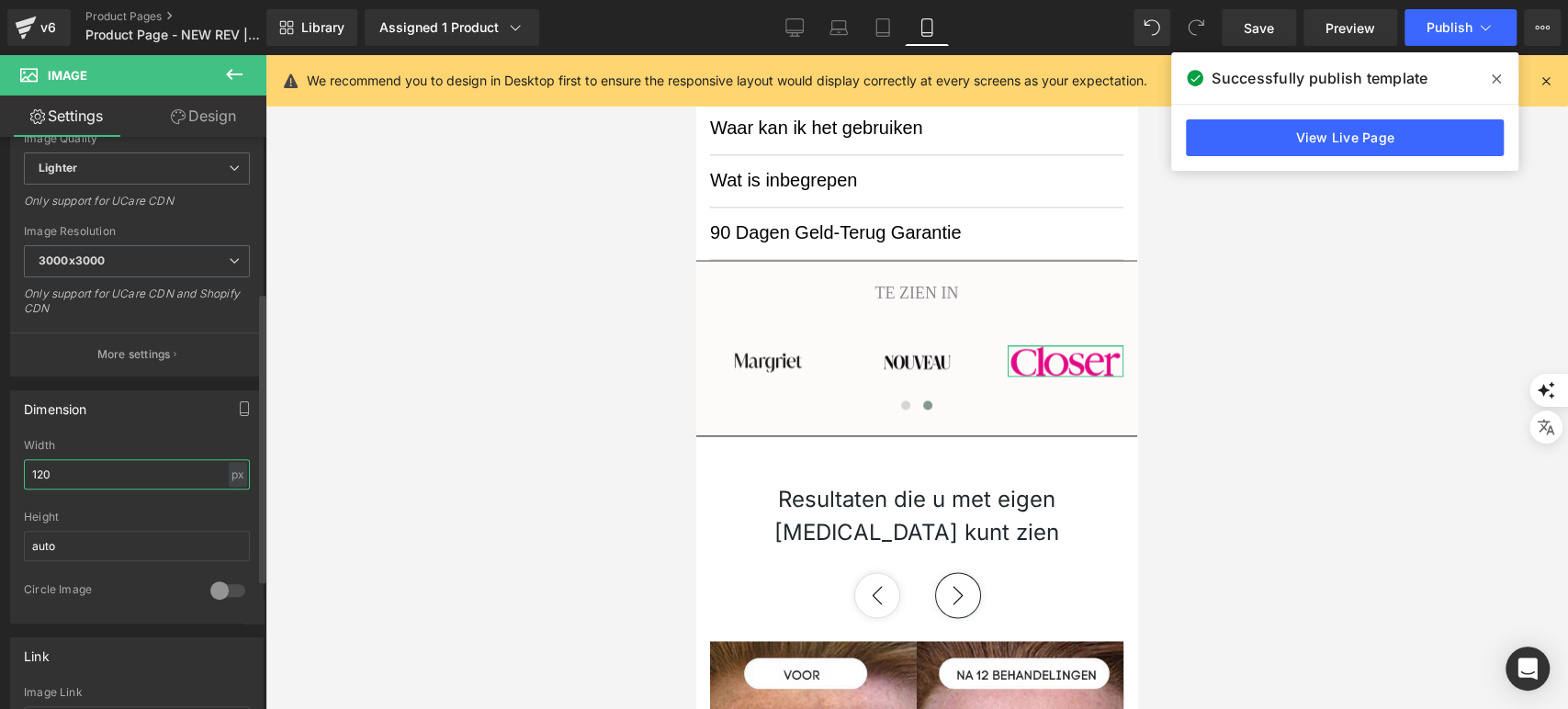
click at [80, 476] on input "120" at bounding box center [137, 474] width 226 height 31
type input "1"
type input "95"
click at [519, 361] on div at bounding box center [916, 382] width 1303 height 654
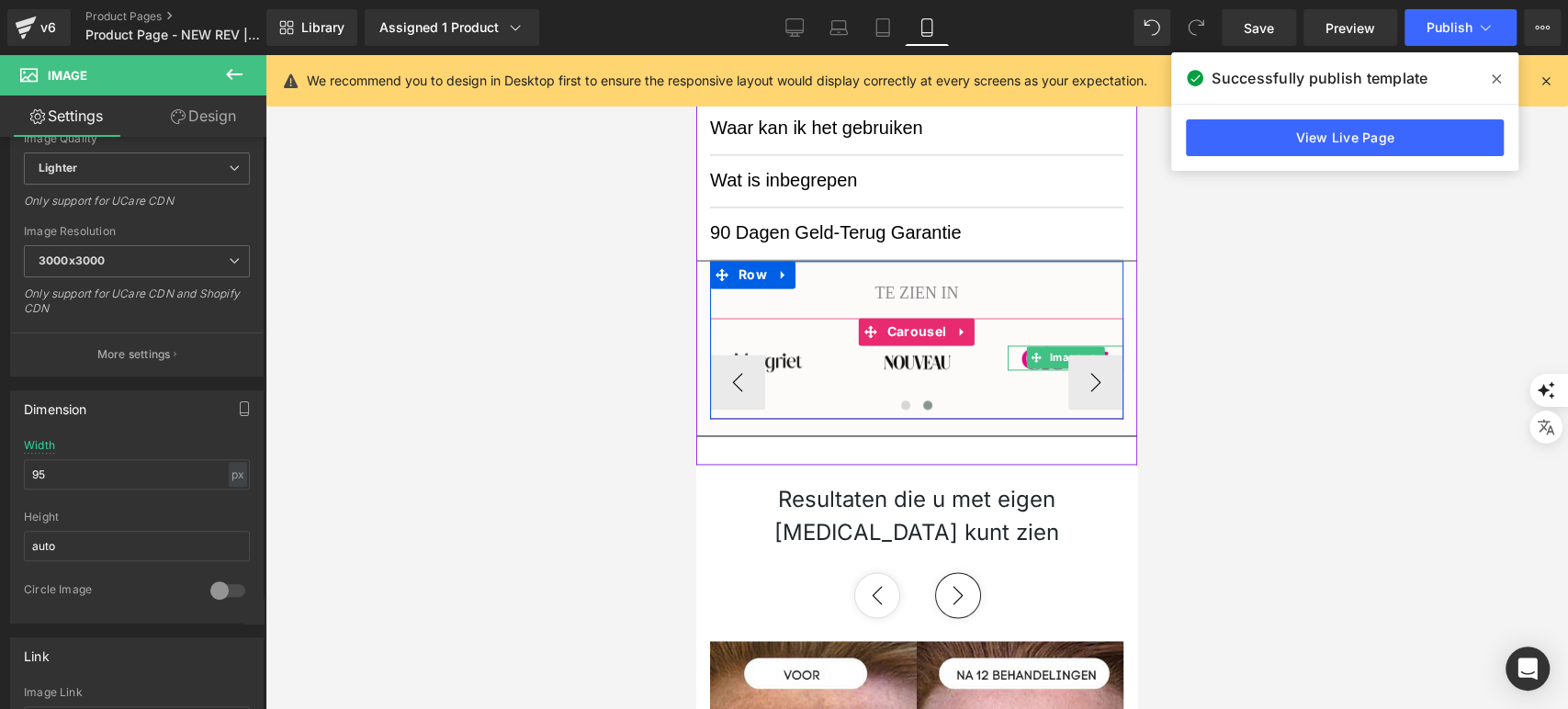
click at [1010, 355] on div at bounding box center [1066, 359] width 116 height 26
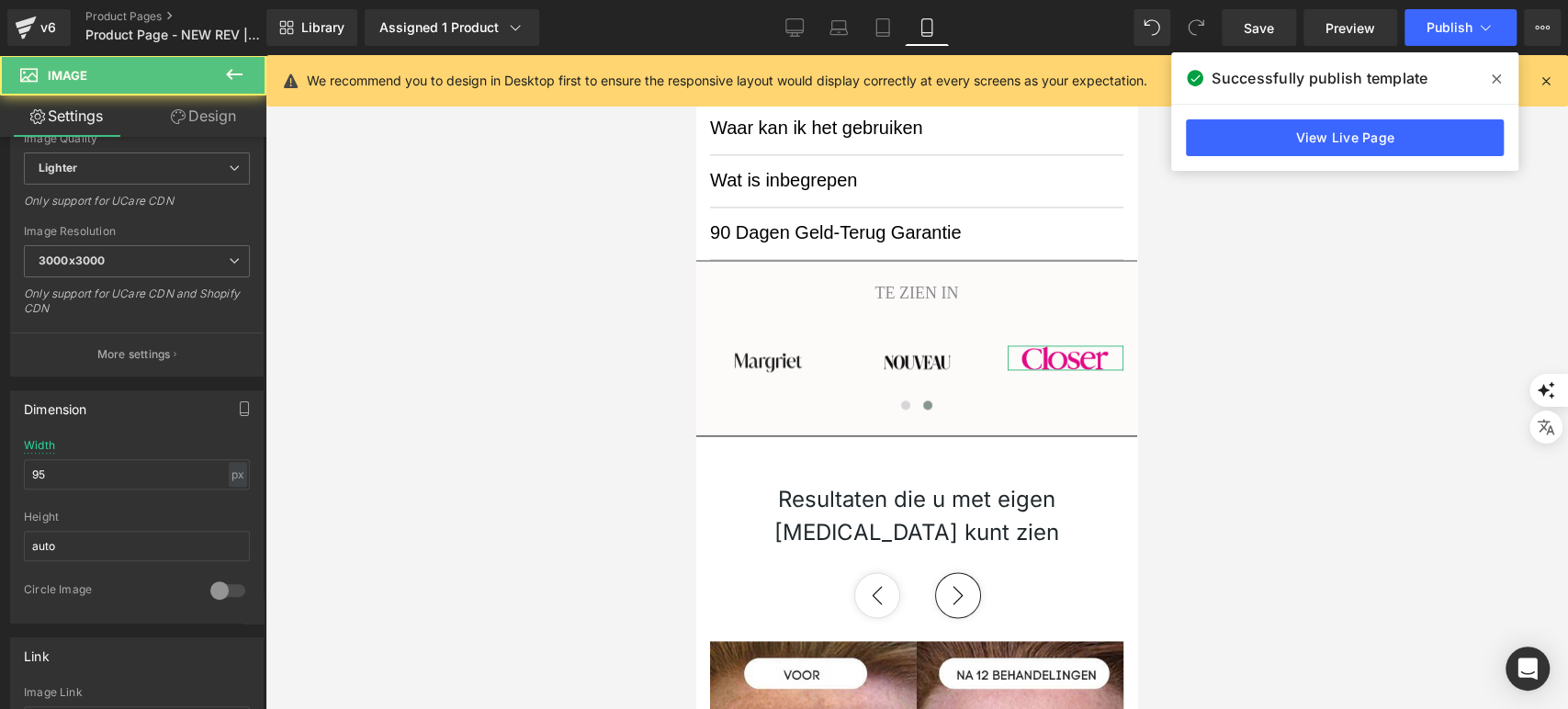
click at [187, 104] on link "Design" at bounding box center [203, 116] width 133 height 42
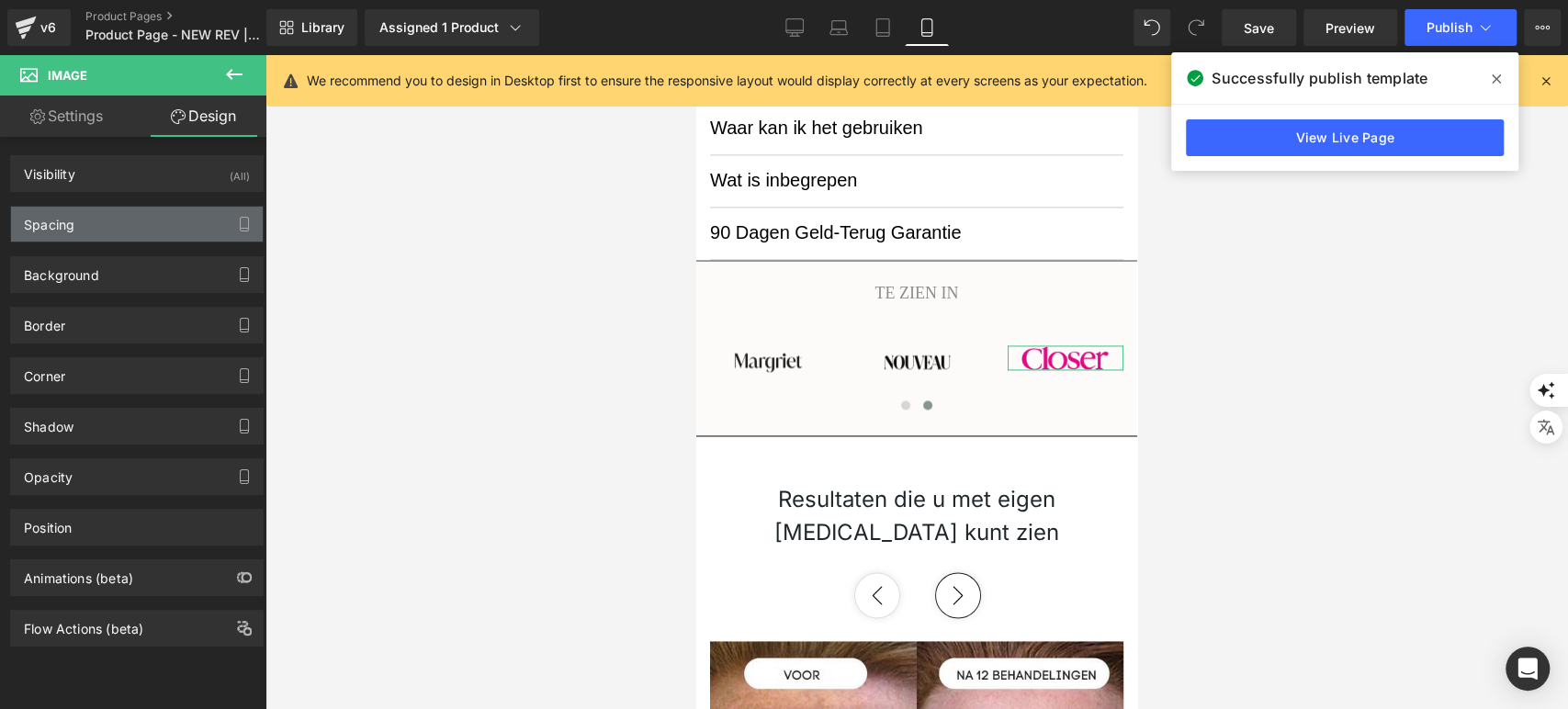
click at [150, 226] on div "Spacing" at bounding box center [137, 225] width 251 height 35
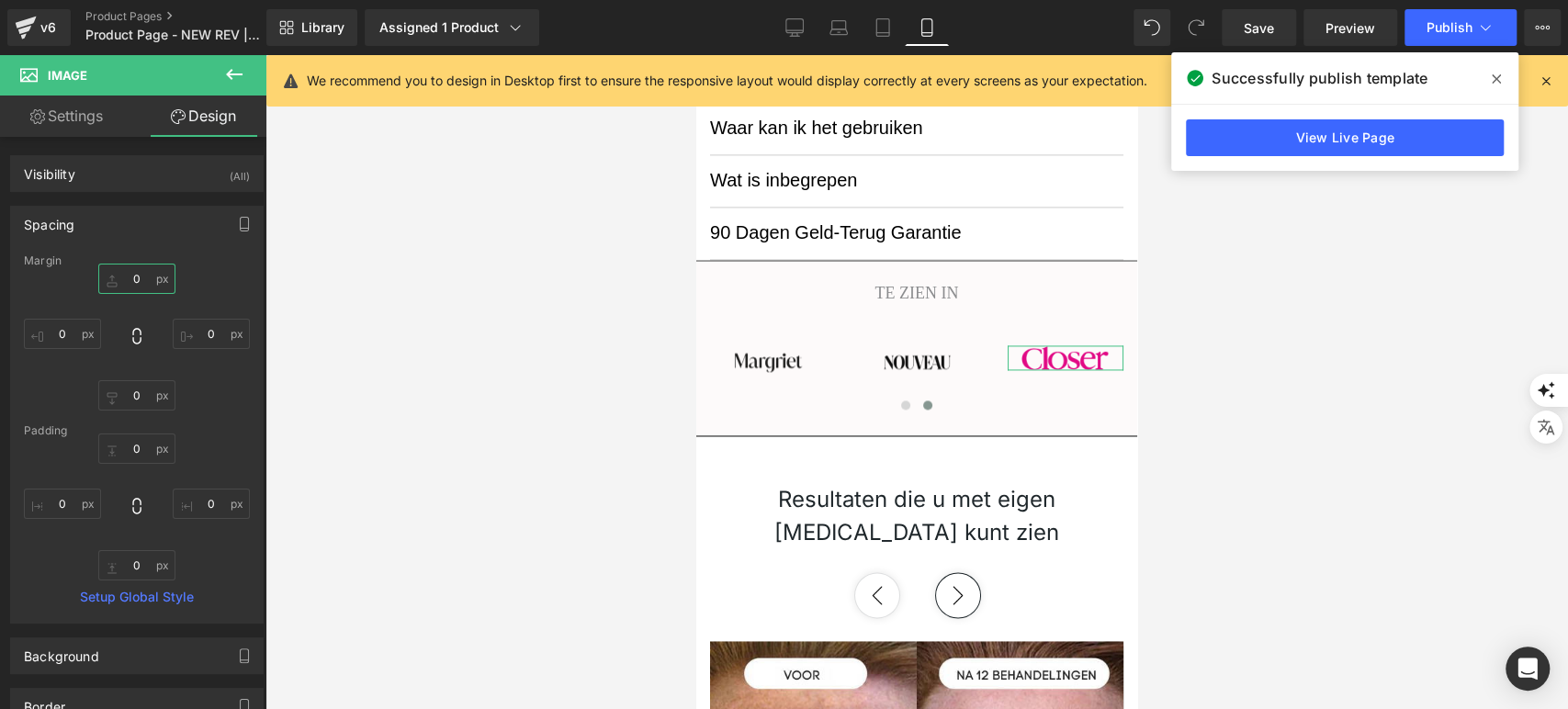
click at [141, 287] on input "0" at bounding box center [136, 278] width 77 height 31
type input "8"
type input "3"
type input "5"
type input "3"
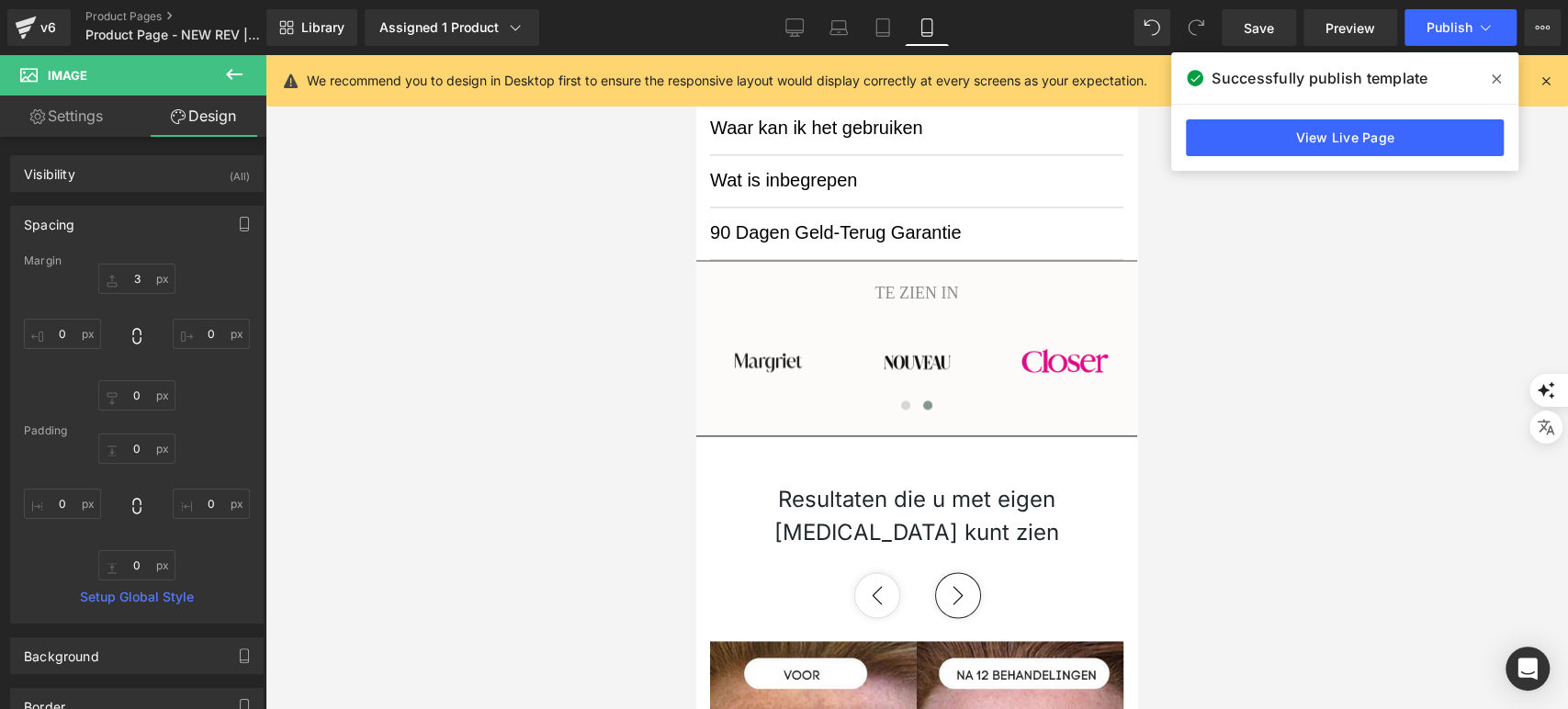
click at [499, 286] on div at bounding box center [916, 382] width 1303 height 654
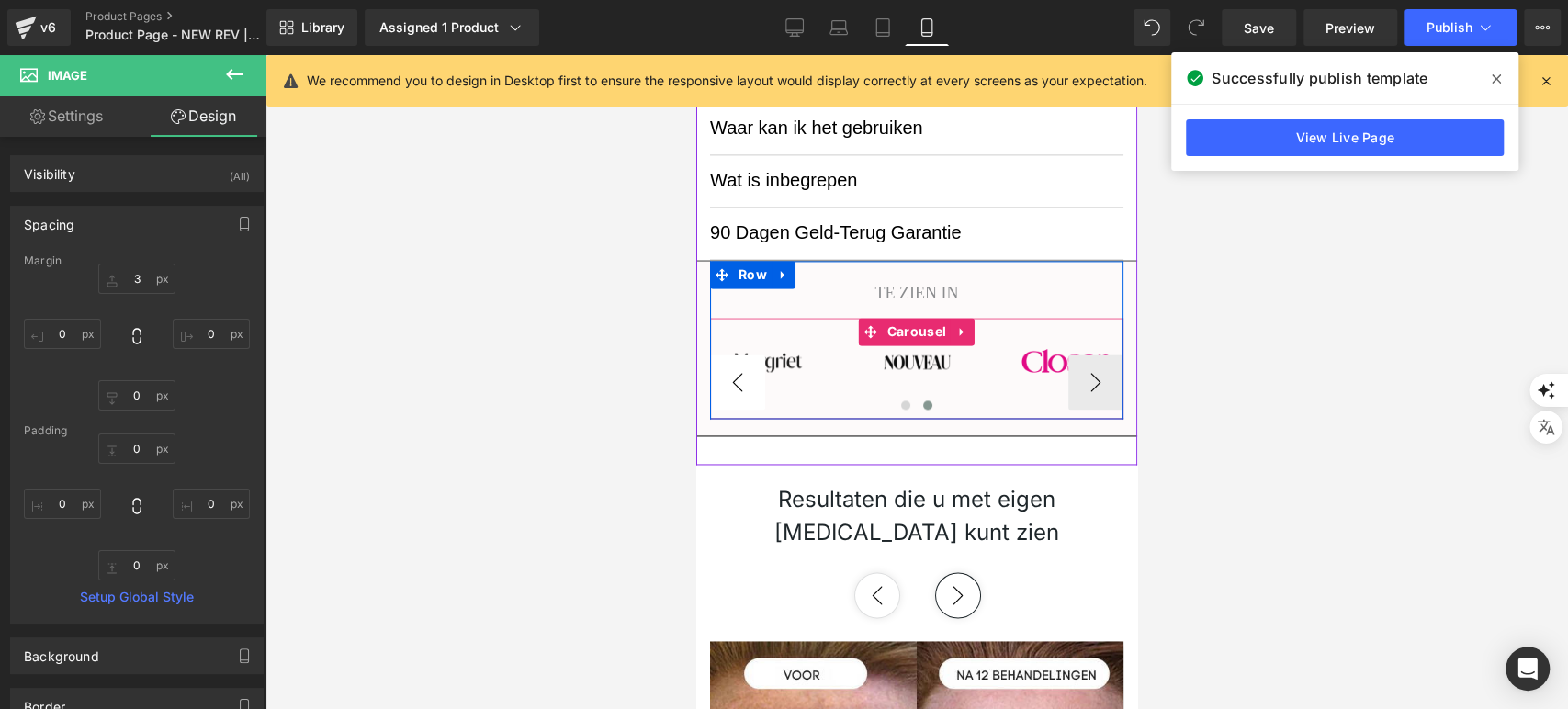
click at [736, 377] on button "‹" at bounding box center [738, 382] width 55 height 55
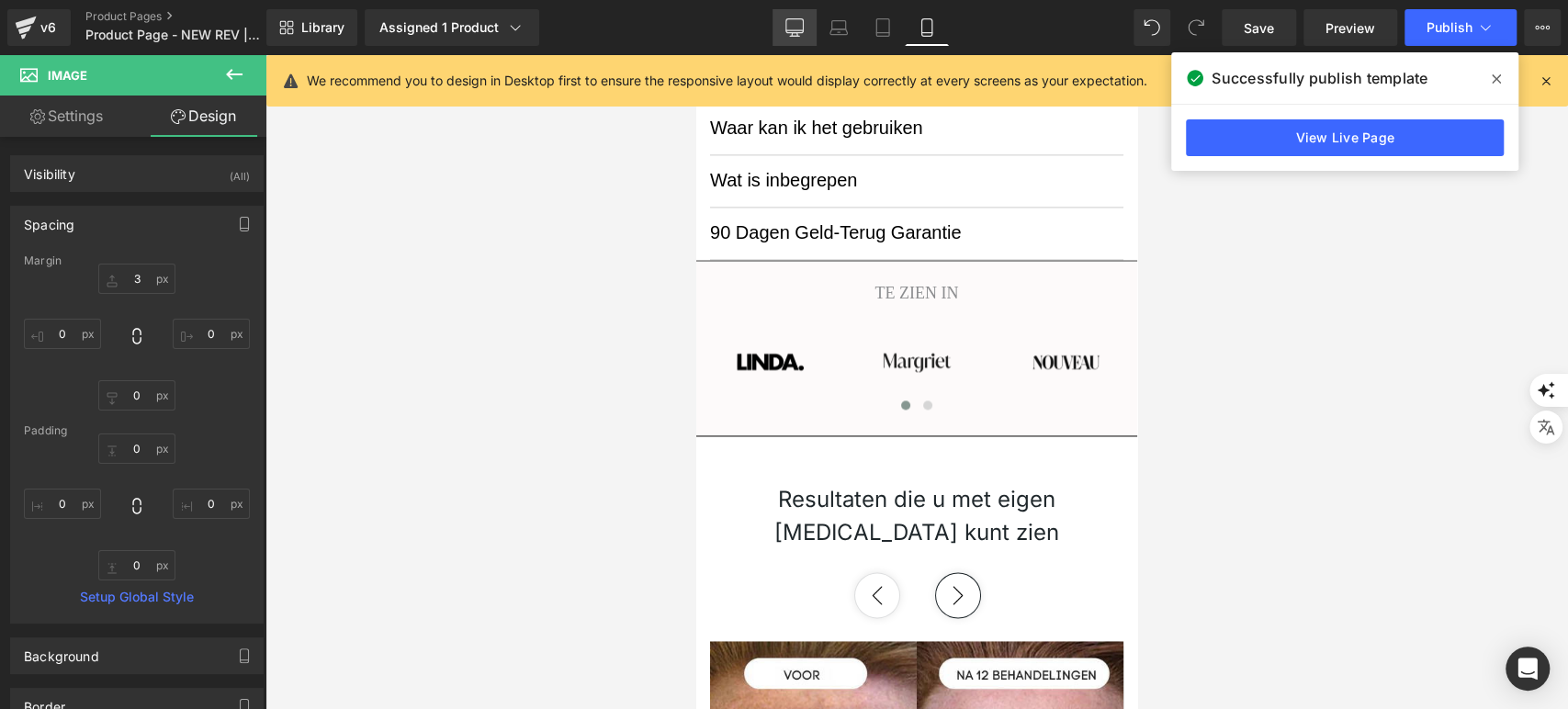
click at [786, 43] on link "Desktop" at bounding box center [794, 28] width 44 height 37
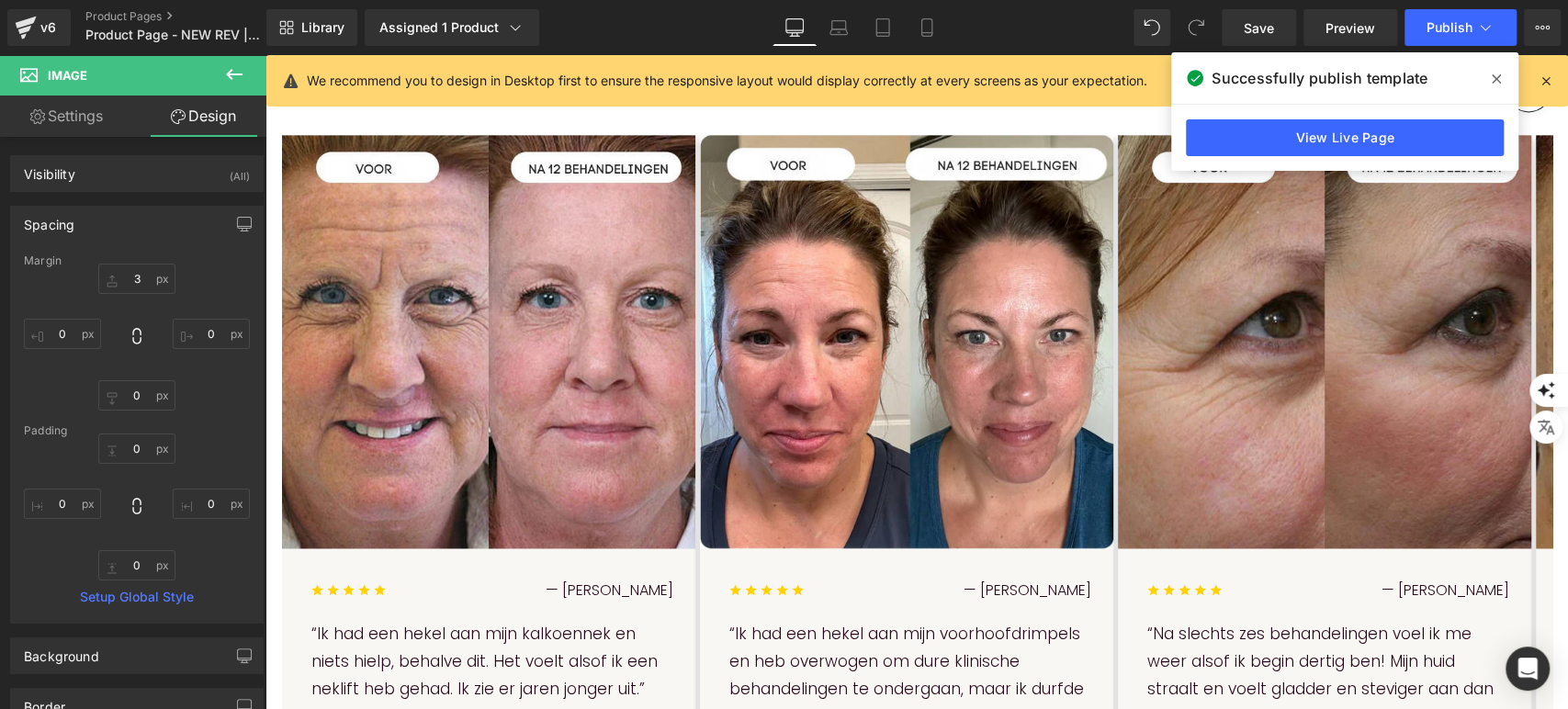
scroll to position [1193, 0]
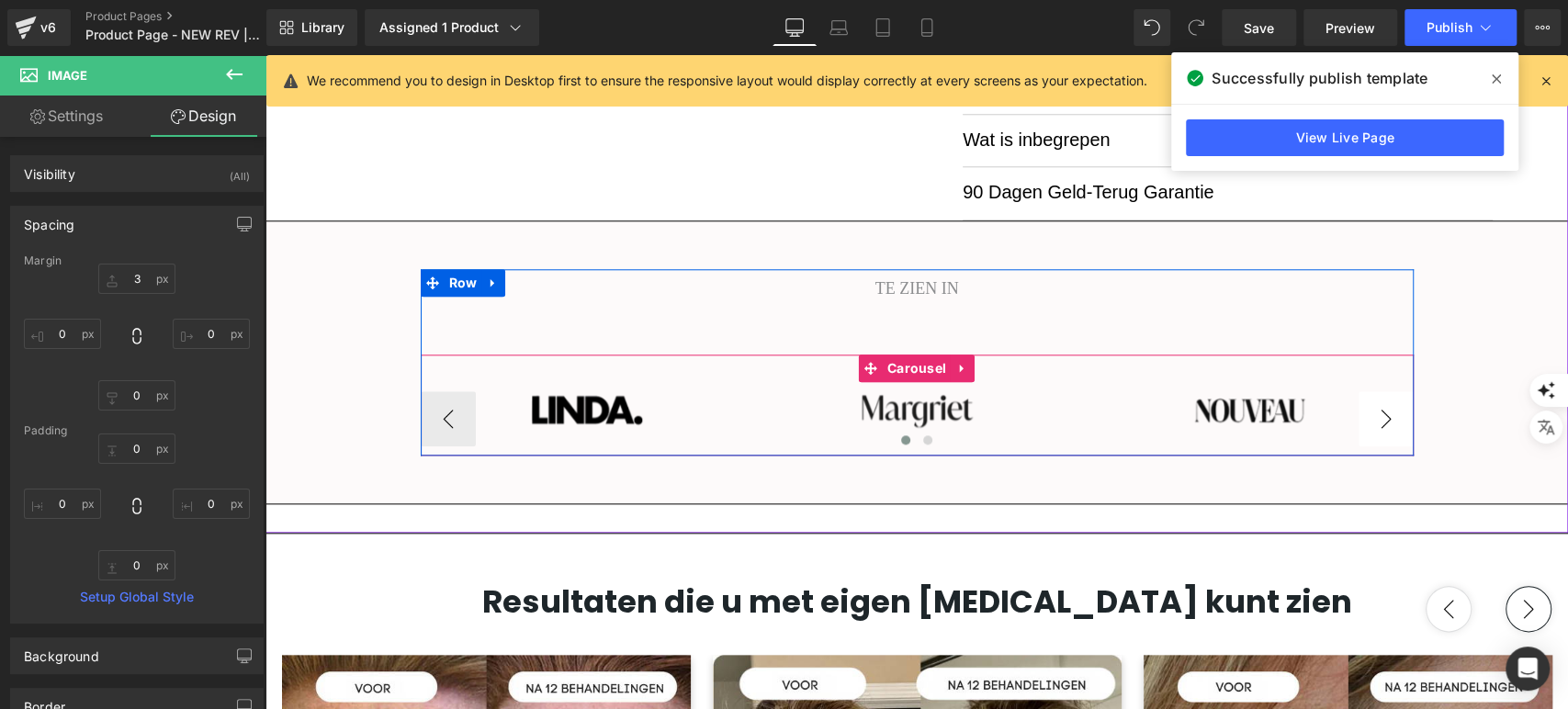
click at [1371, 430] on button "›" at bounding box center [1386, 419] width 55 height 55
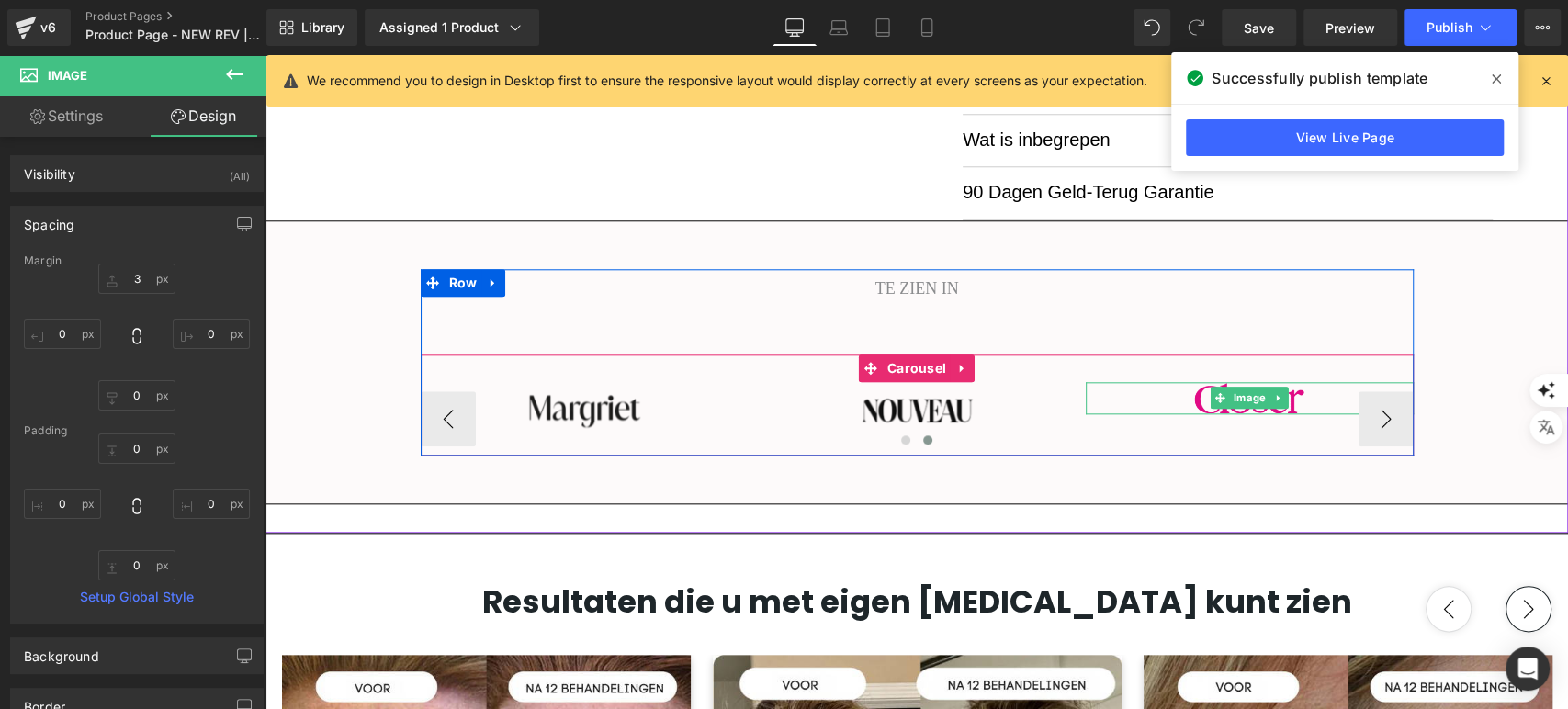
click at [1136, 403] on div at bounding box center [1249, 397] width 328 height 32
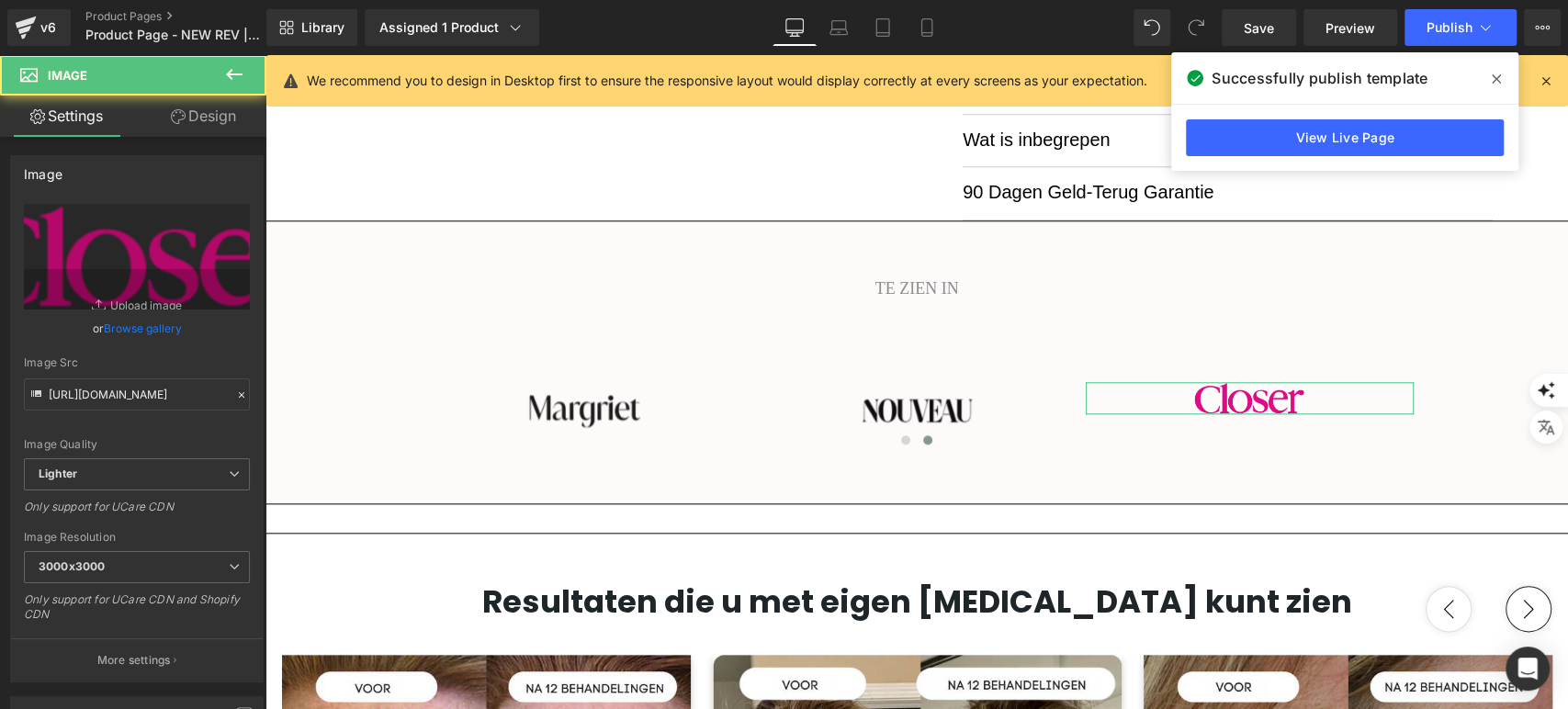
click at [165, 108] on link "Design" at bounding box center [203, 116] width 133 height 42
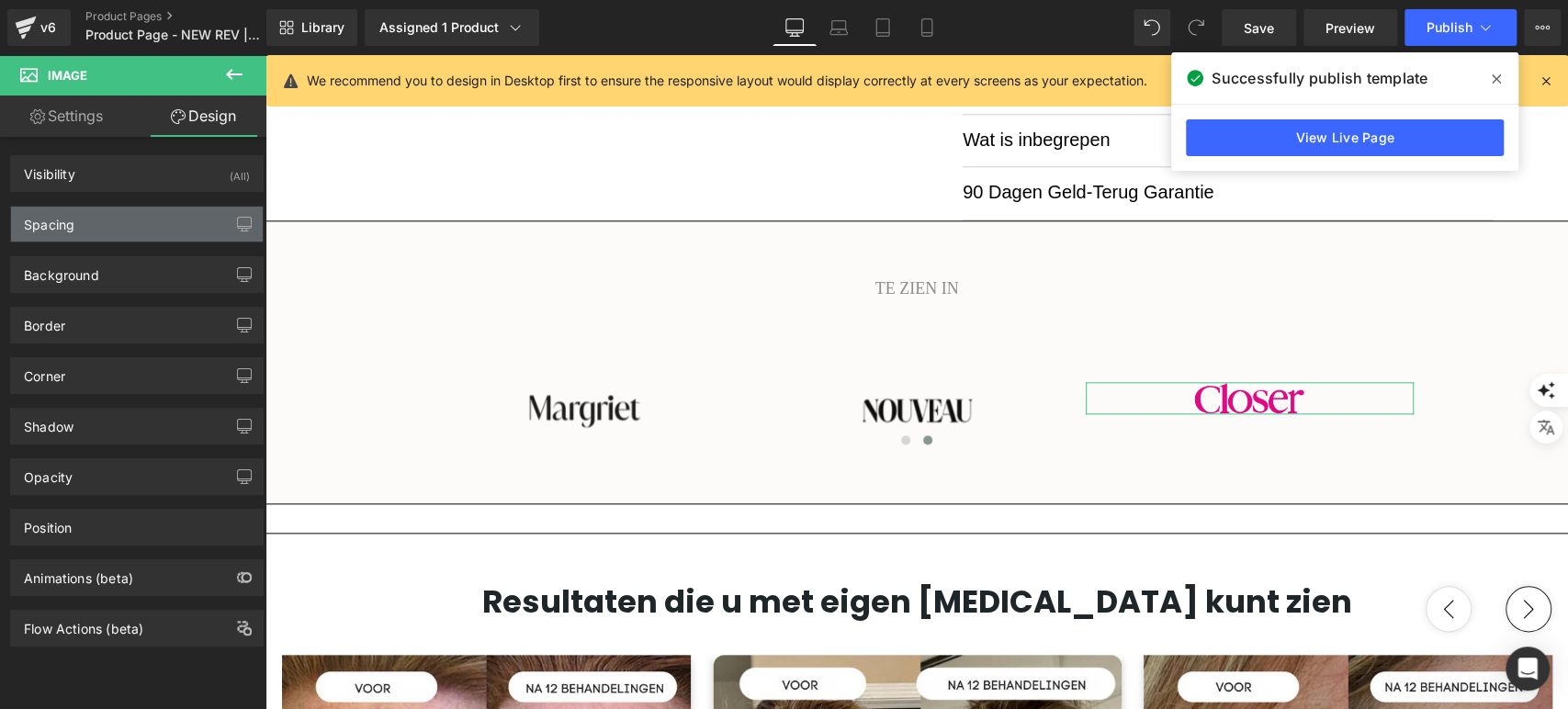
click at [113, 225] on div "Spacing" at bounding box center [137, 225] width 251 height 35
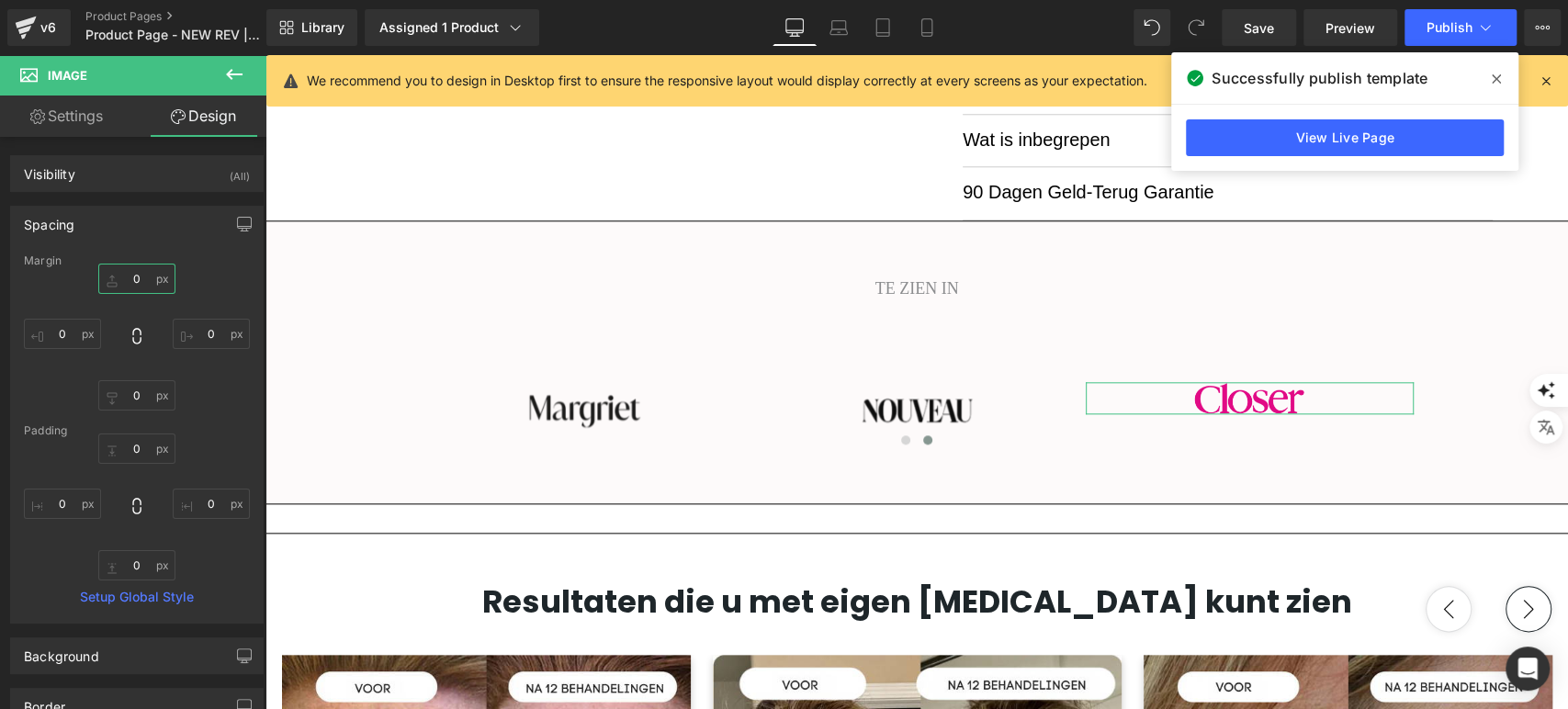
click at [138, 273] on input "0" at bounding box center [136, 278] width 77 height 31
type input "4"
type input "7"
type input "9"
type input "10"
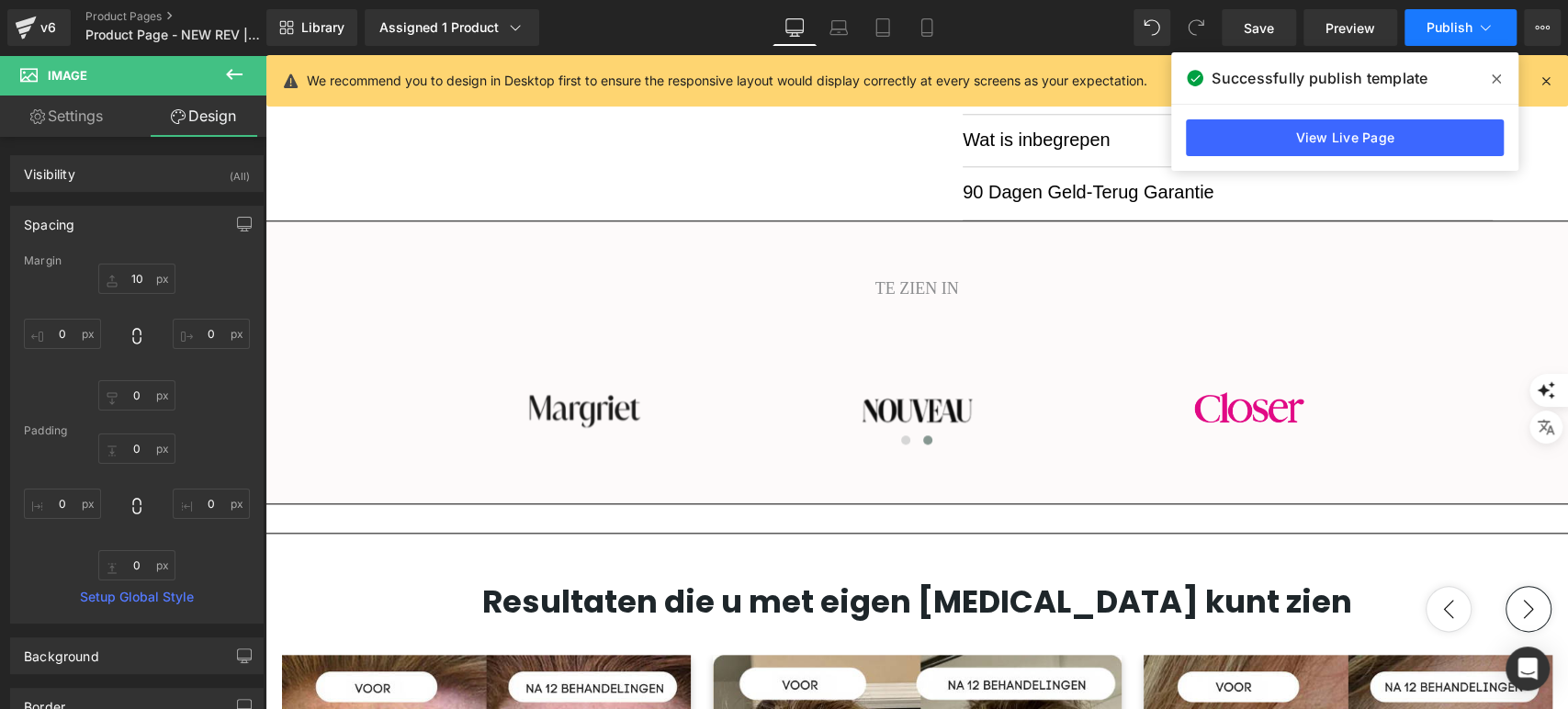
click at [1455, 37] on button "Publish" at bounding box center [1460, 28] width 112 height 37
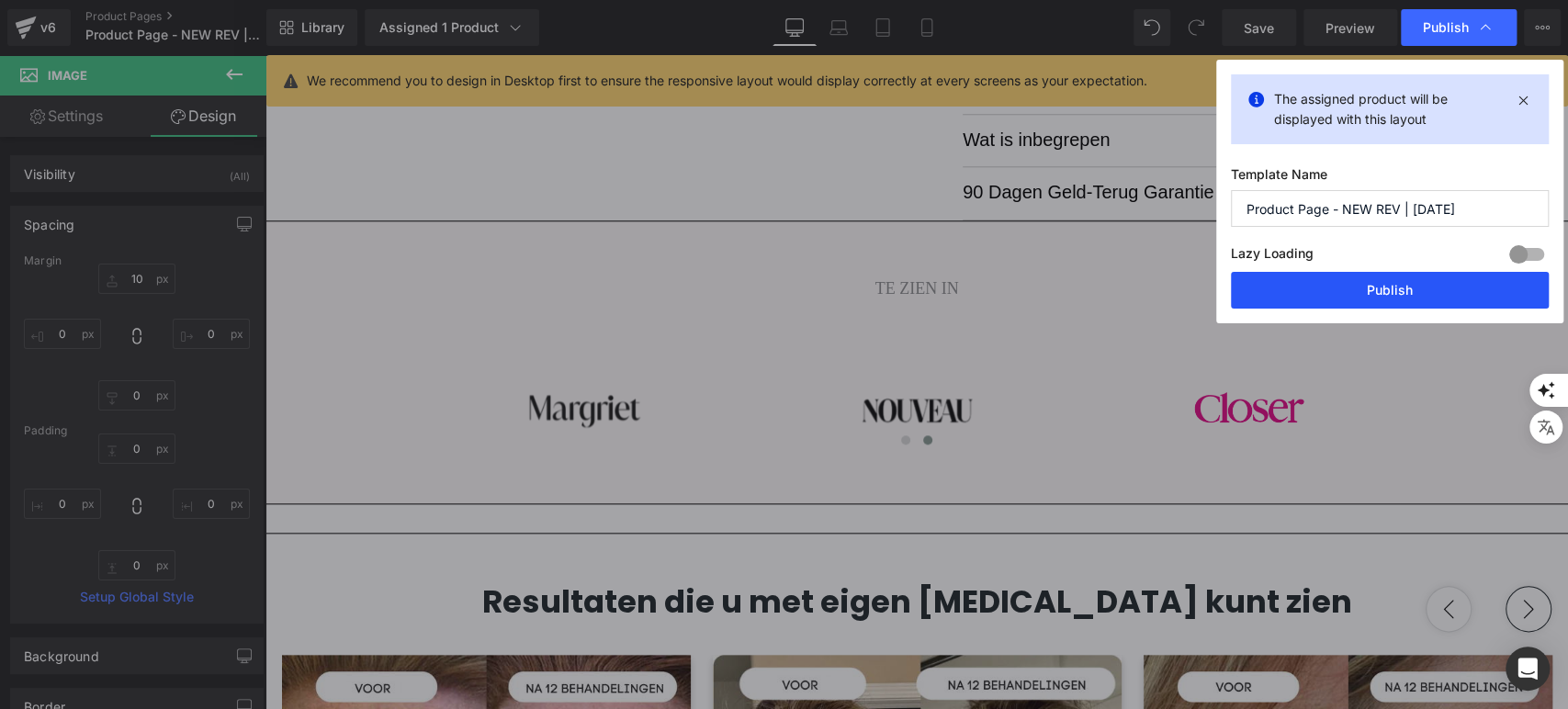
click at [1378, 280] on button "Publish" at bounding box center [1390, 290] width 318 height 37
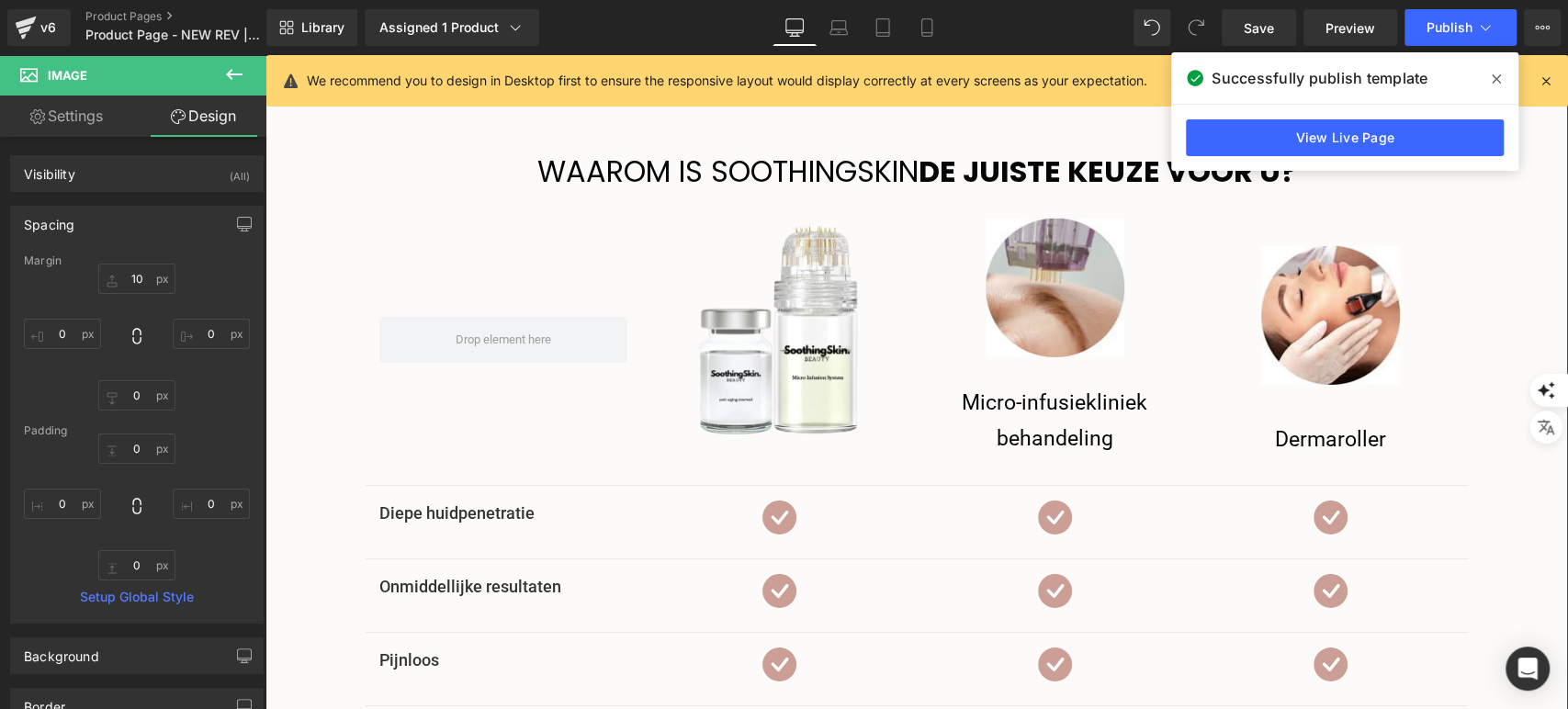
scroll to position [3877, 0]
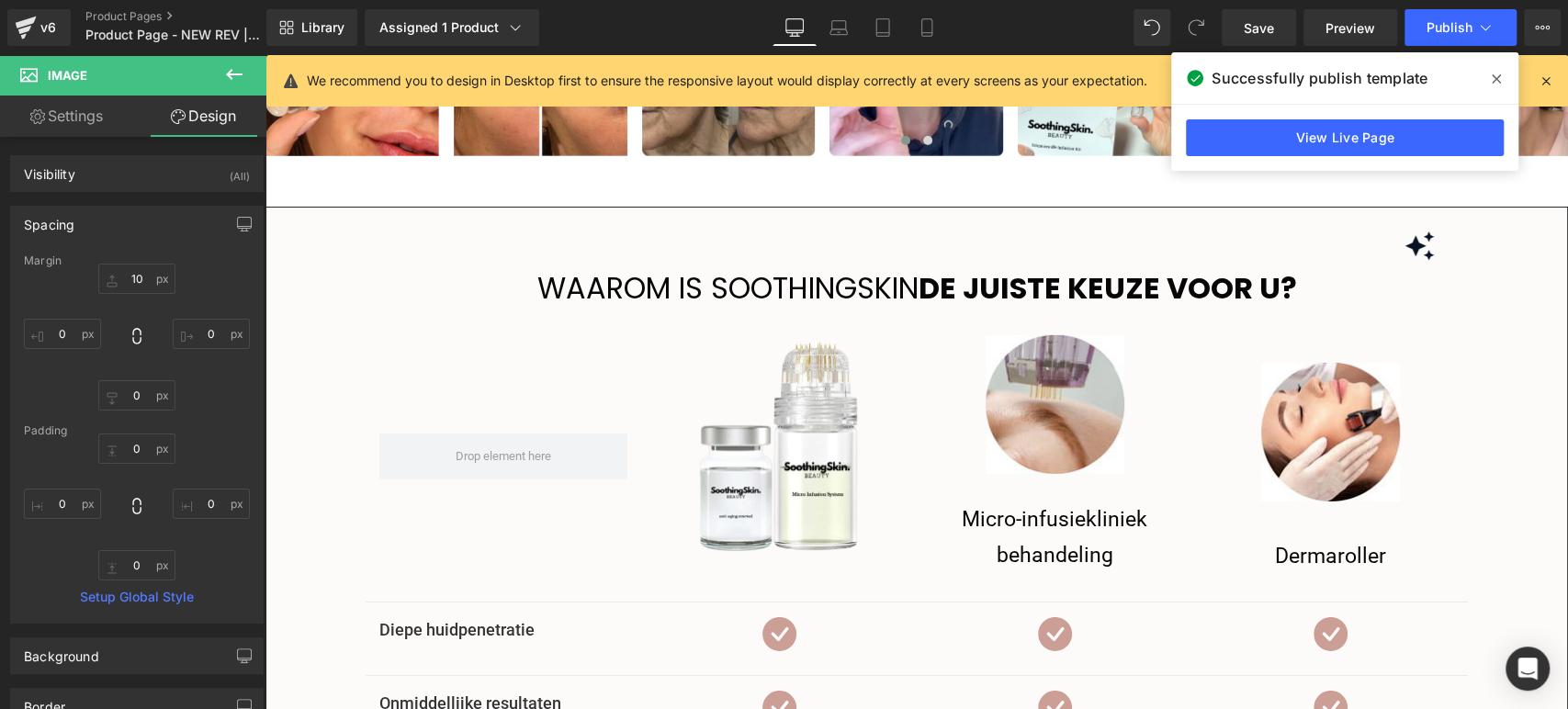
drag, startPoint x: 1558, startPoint y: 345, endPoint x: 1414, endPoint y: 248, distance: 173.6
click at [1550, 363] on icon "button" at bounding box center [1544, 361] width 18 height 18
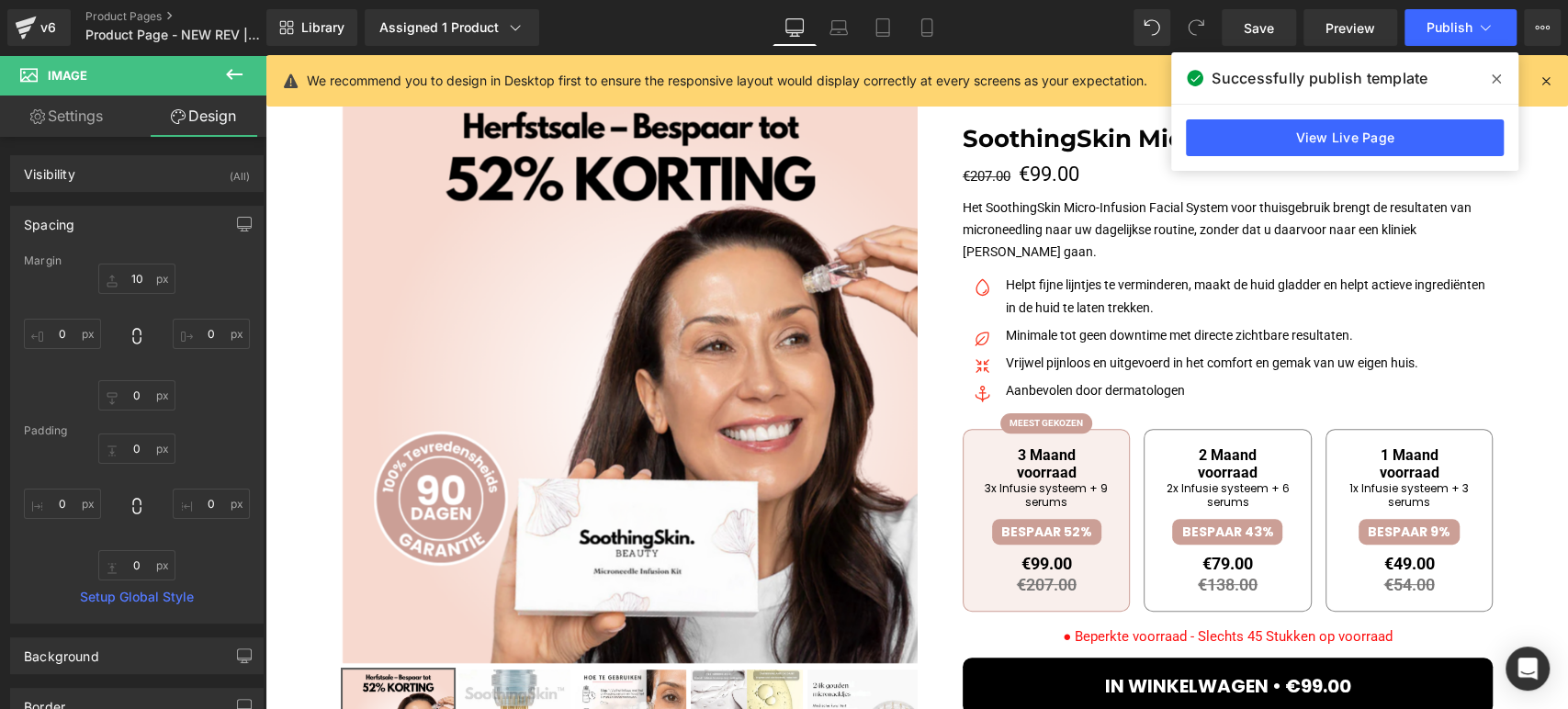
scroll to position [0, 0]
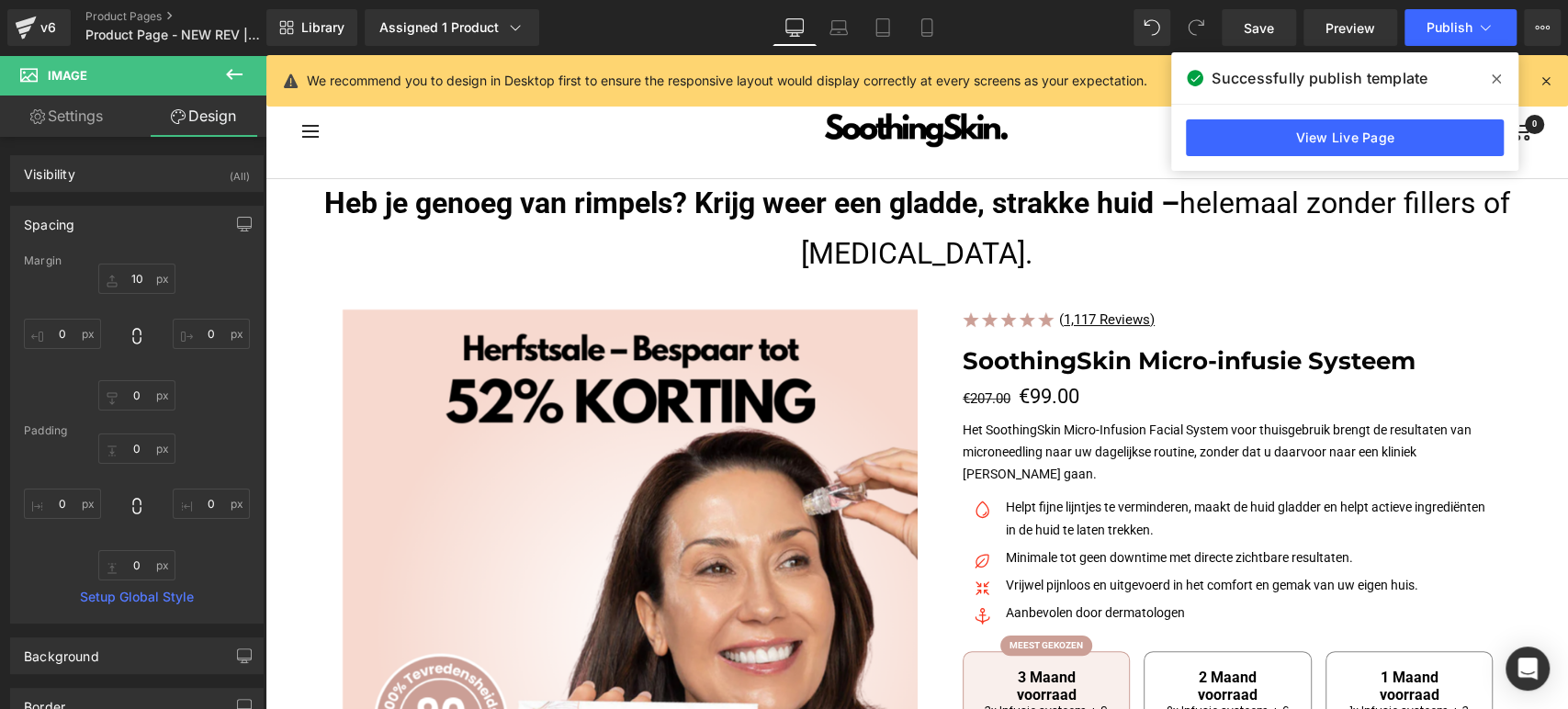
drag, startPoint x: 1562, startPoint y: 367, endPoint x: 1831, endPoint y: 114, distance: 369.3
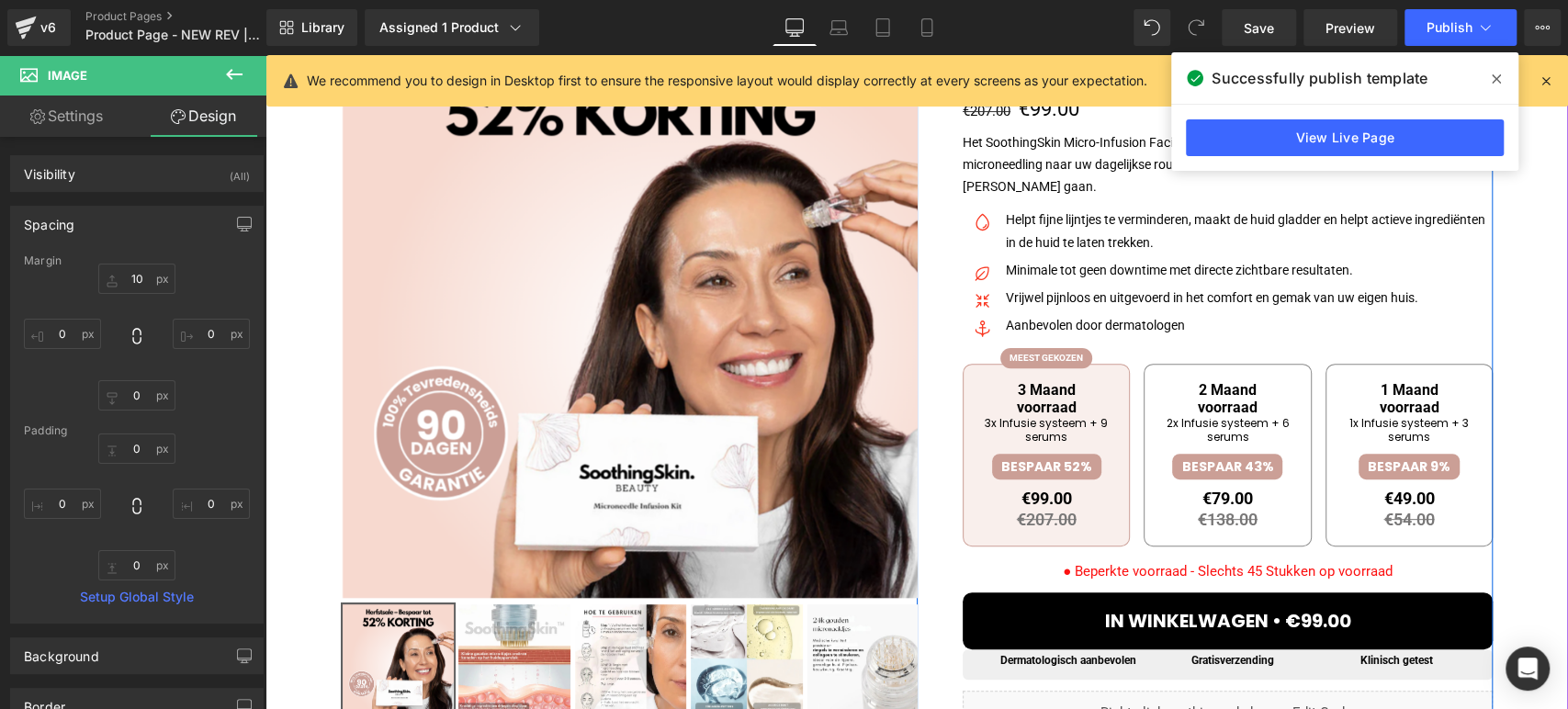
scroll to position [306, 0]
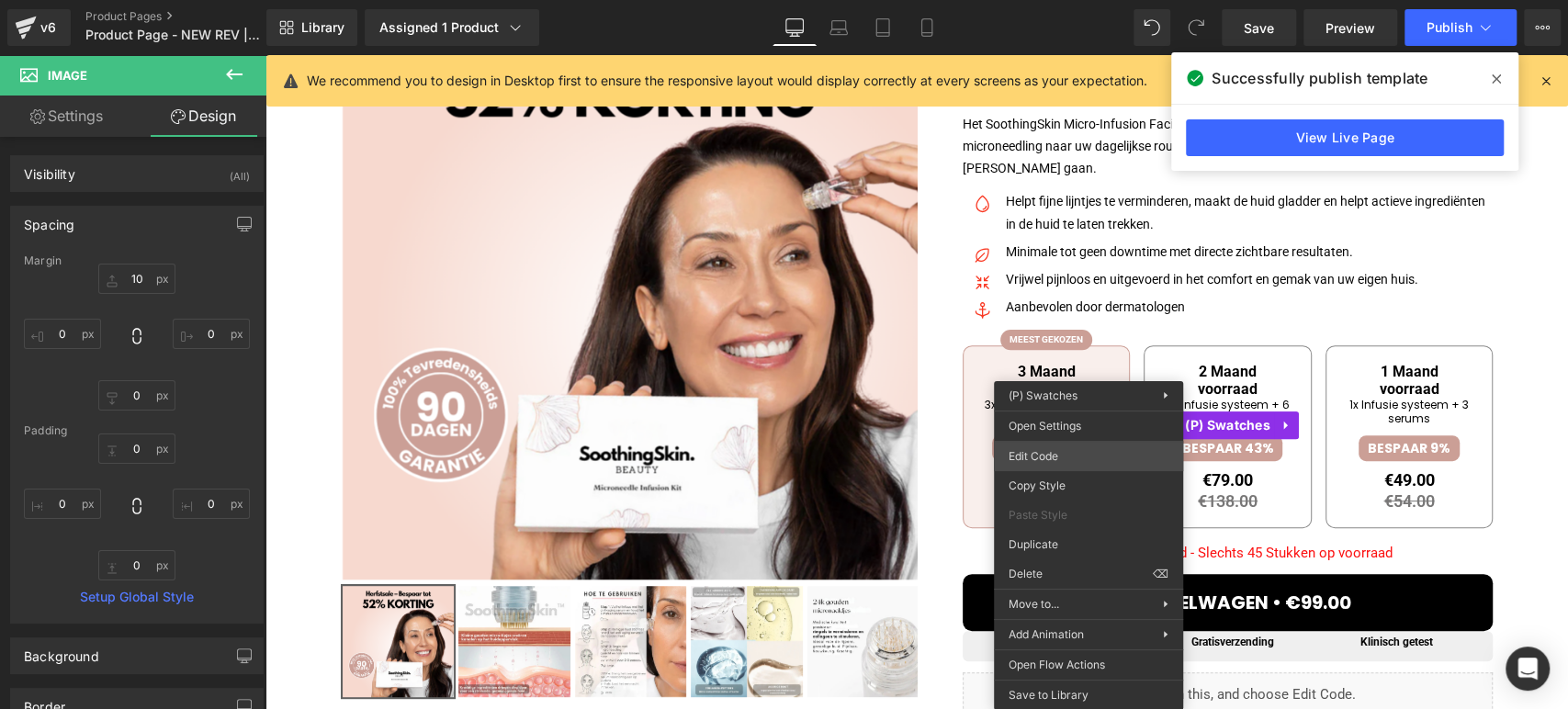
click at [1097, 0] on div "Image You are previewing how the will restyle your page. You can not edit Eleme…" at bounding box center [784, 0] width 1568 height 0
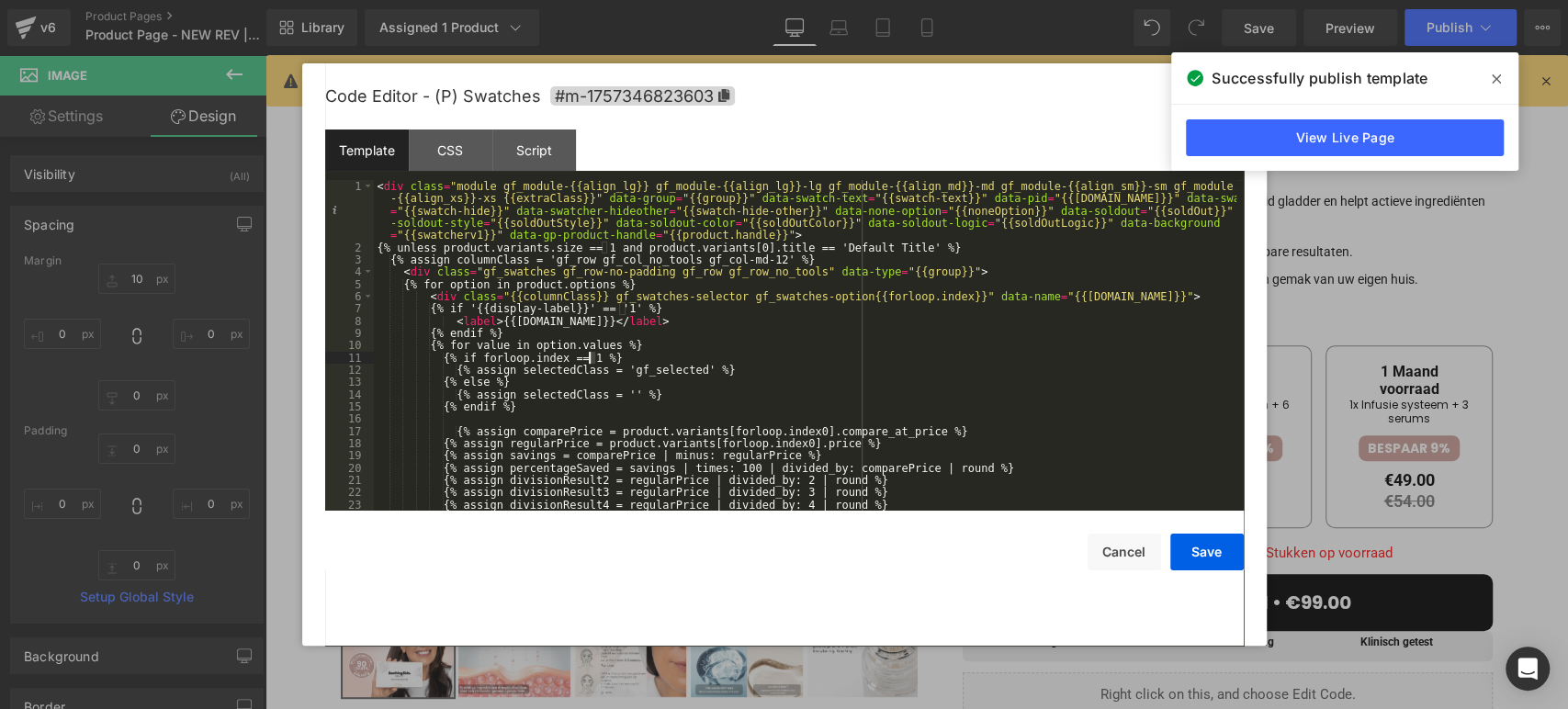
click at [588, 357] on div "< div class = "module gf_module-{{align_lg}} gf_module-{{align_lg}}-lg gf_modul…" at bounding box center [804, 382] width 863 height 404
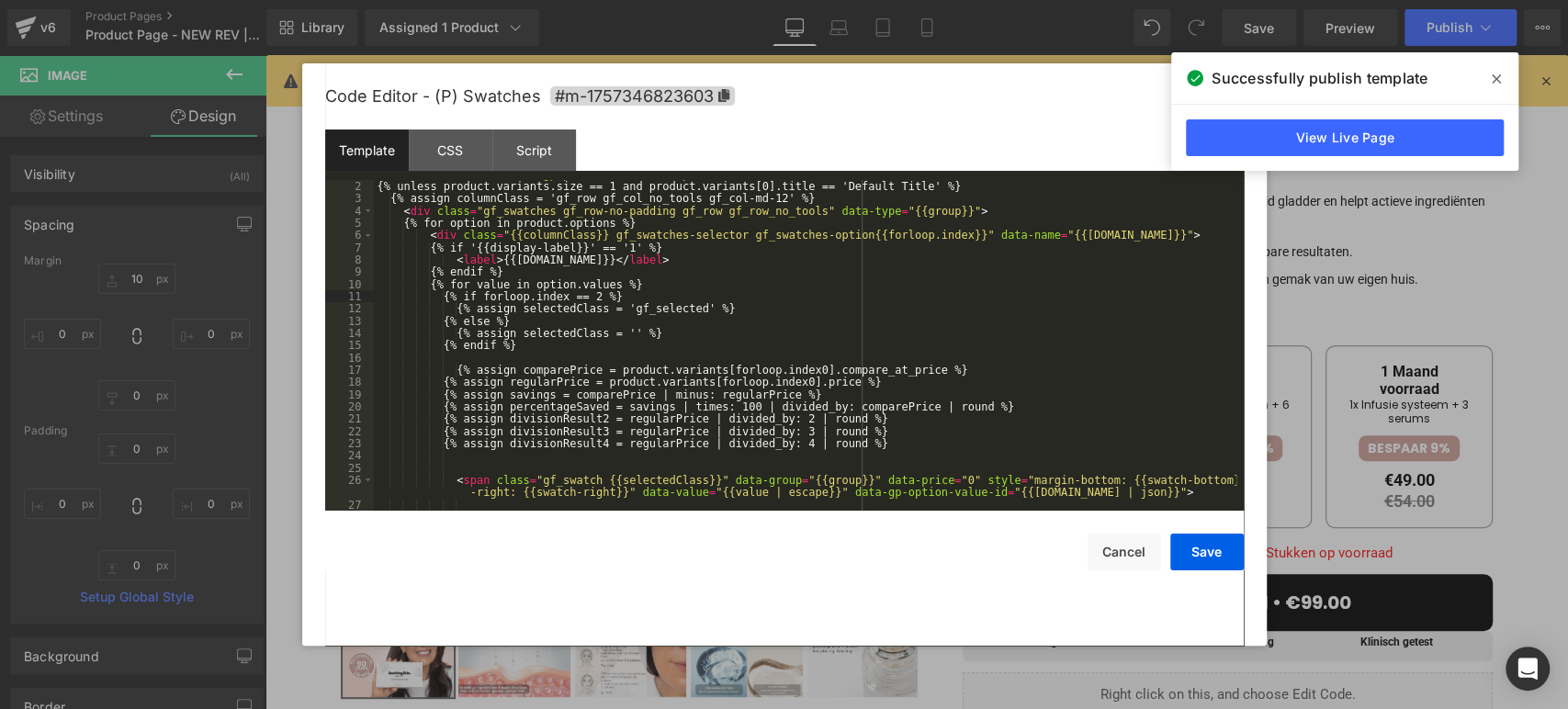
scroll to position [122, 0]
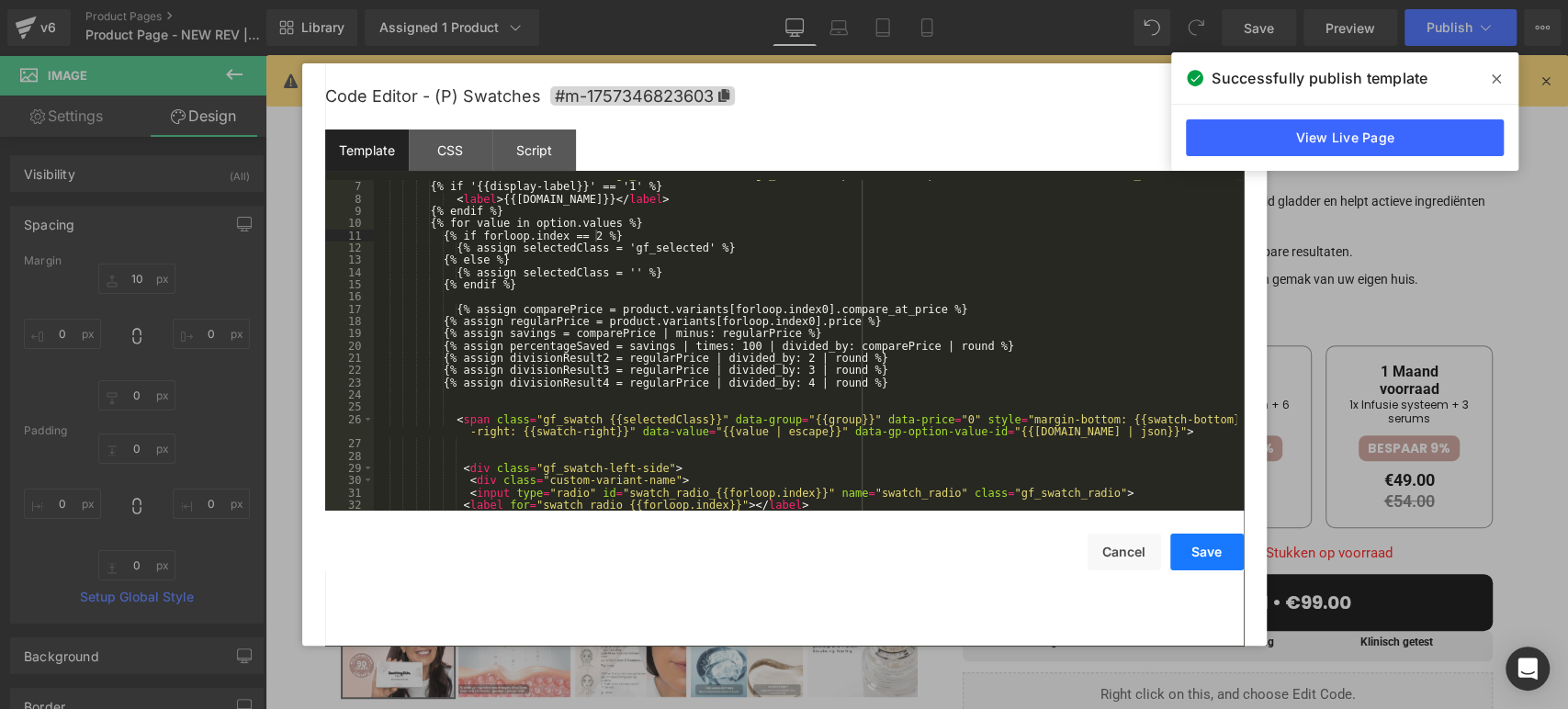
click at [1220, 556] on button "Save" at bounding box center [1207, 552] width 73 height 37
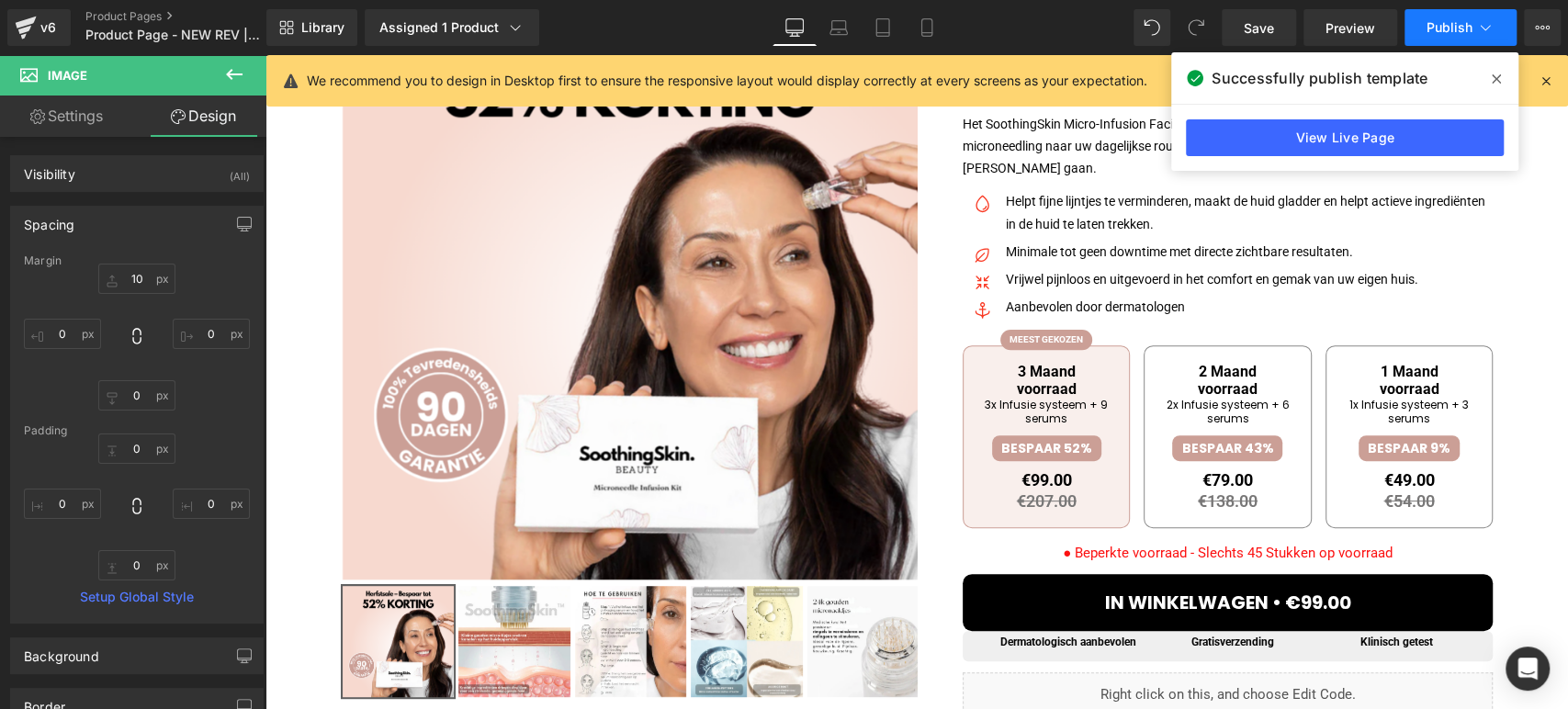
click at [1424, 32] on button "Publish" at bounding box center [1460, 28] width 112 height 37
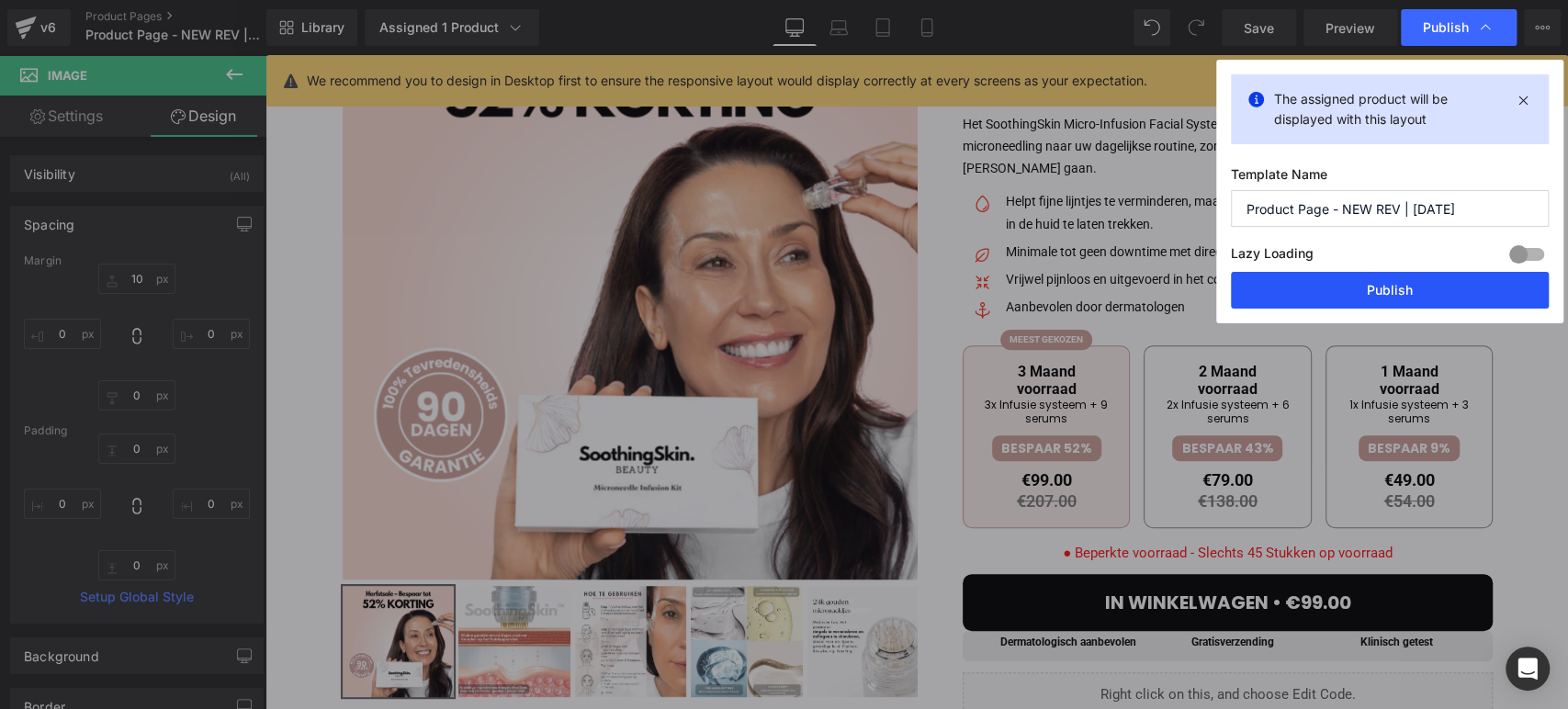
drag, startPoint x: 1280, startPoint y: 290, endPoint x: 1018, endPoint y: 235, distance: 267.7
click at [1281, 291] on button "Publish" at bounding box center [1390, 290] width 318 height 37
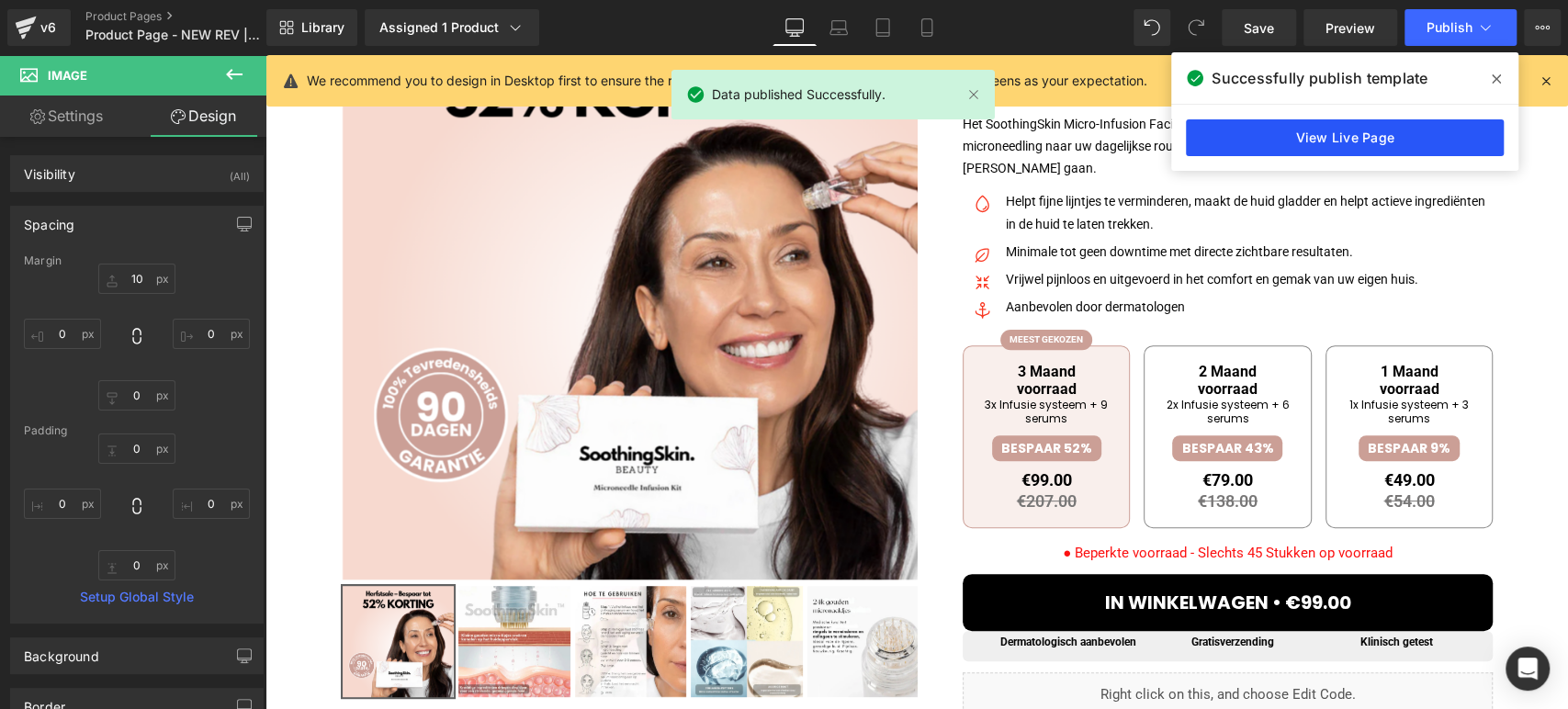
click at [1363, 135] on link "View Live Page" at bounding box center [1345, 138] width 318 height 37
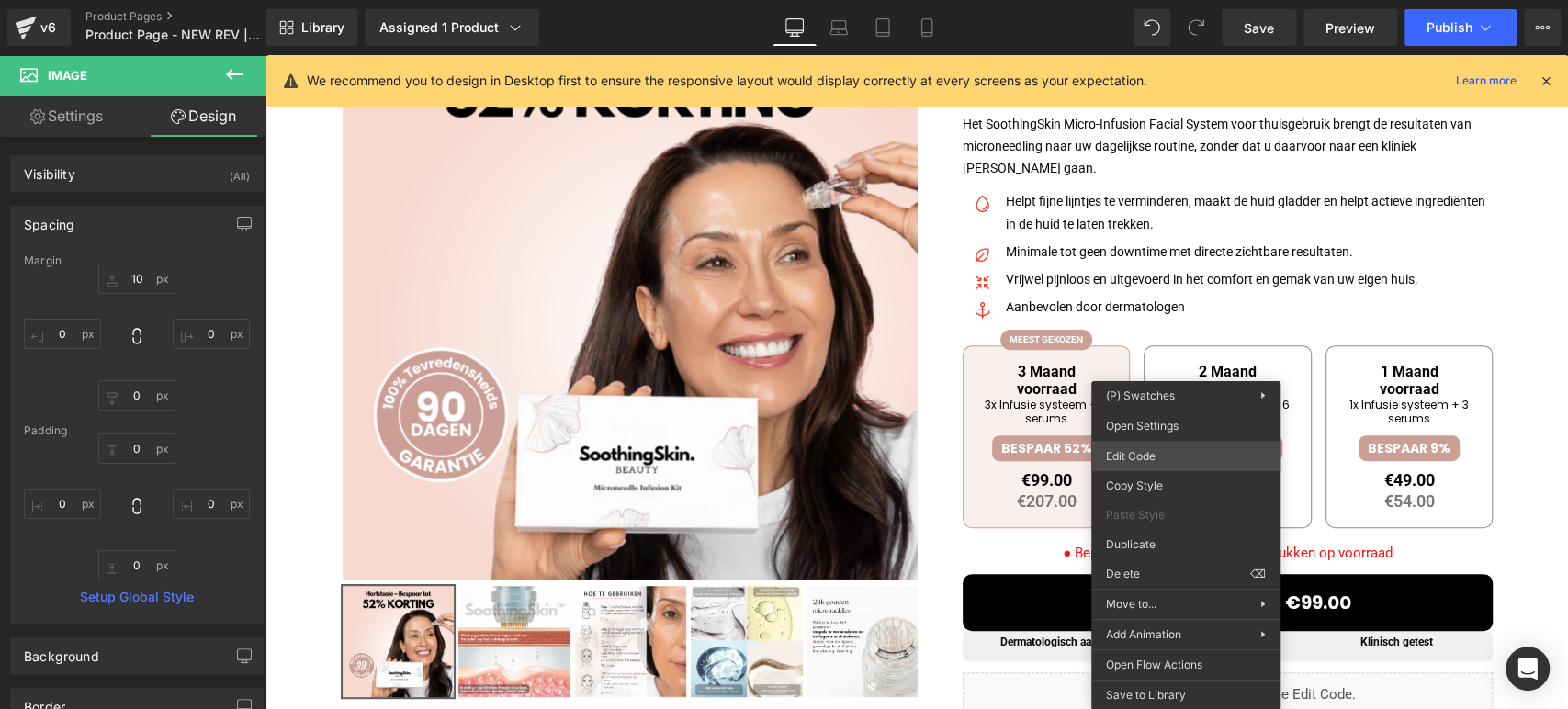
click at [1178, 0] on div "Image You are previewing how the will restyle your page. You can not edit Eleme…" at bounding box center [784, 0] width 1568 height 0
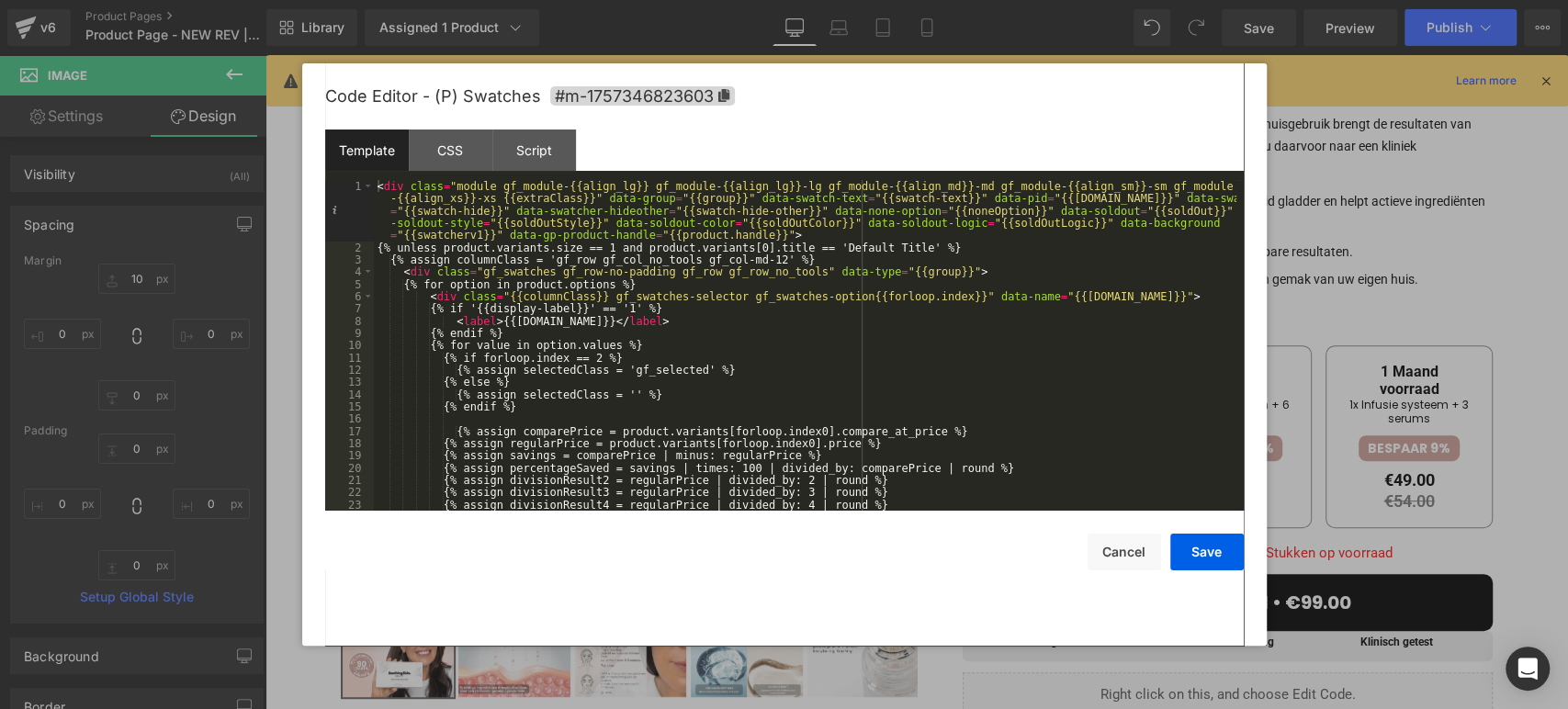
click at [596, 358] on div "< div class = "module gf_module-{{align_lg}} gf_module-{{align_lg}}-lg gf_modul…" at bounding box center [804, 382] width 863 height 404
click at [1183, 557] on button "Save" at bounding box center [1207, 552] width 73 height 37
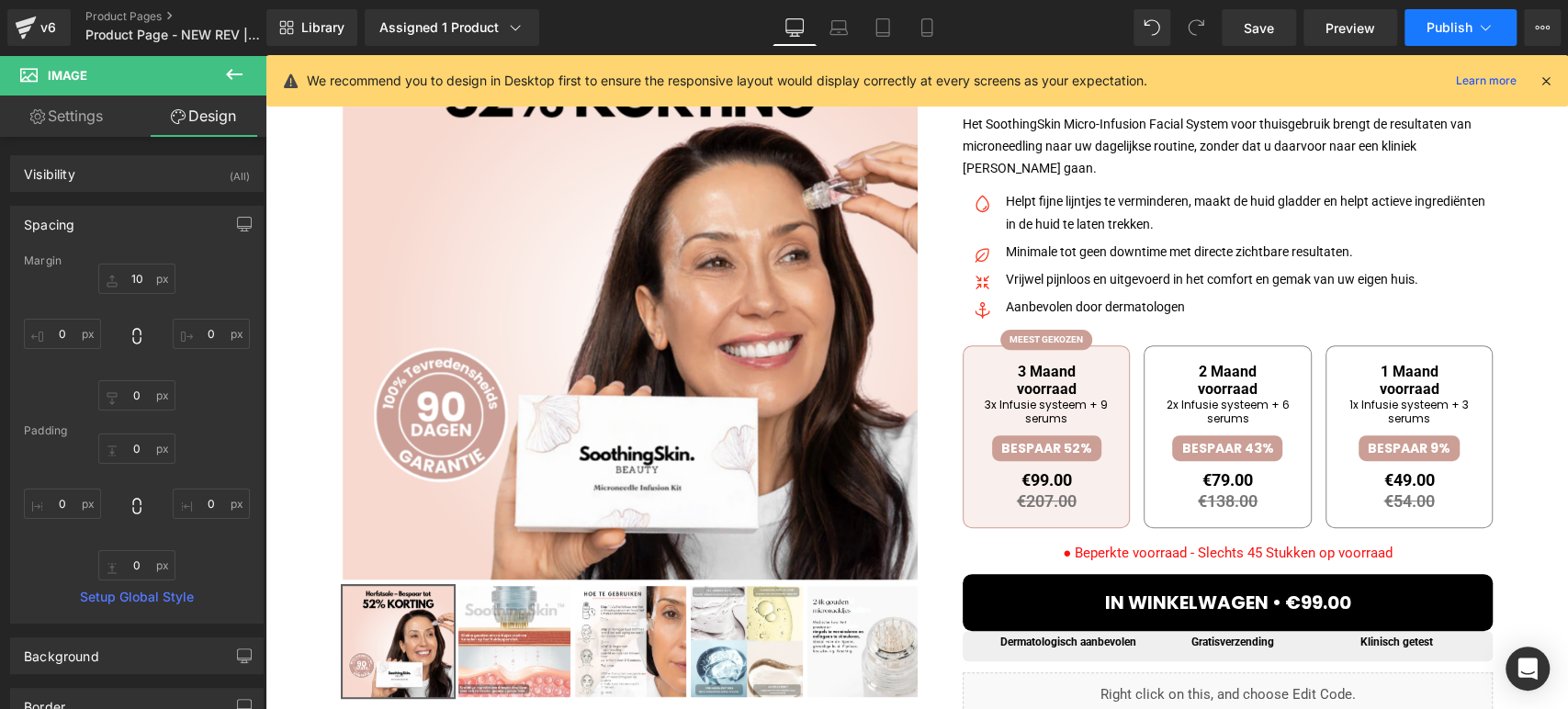
click at [1442, 23] on span "Publish" at bounding box center [1450, 28] width 46 height 15
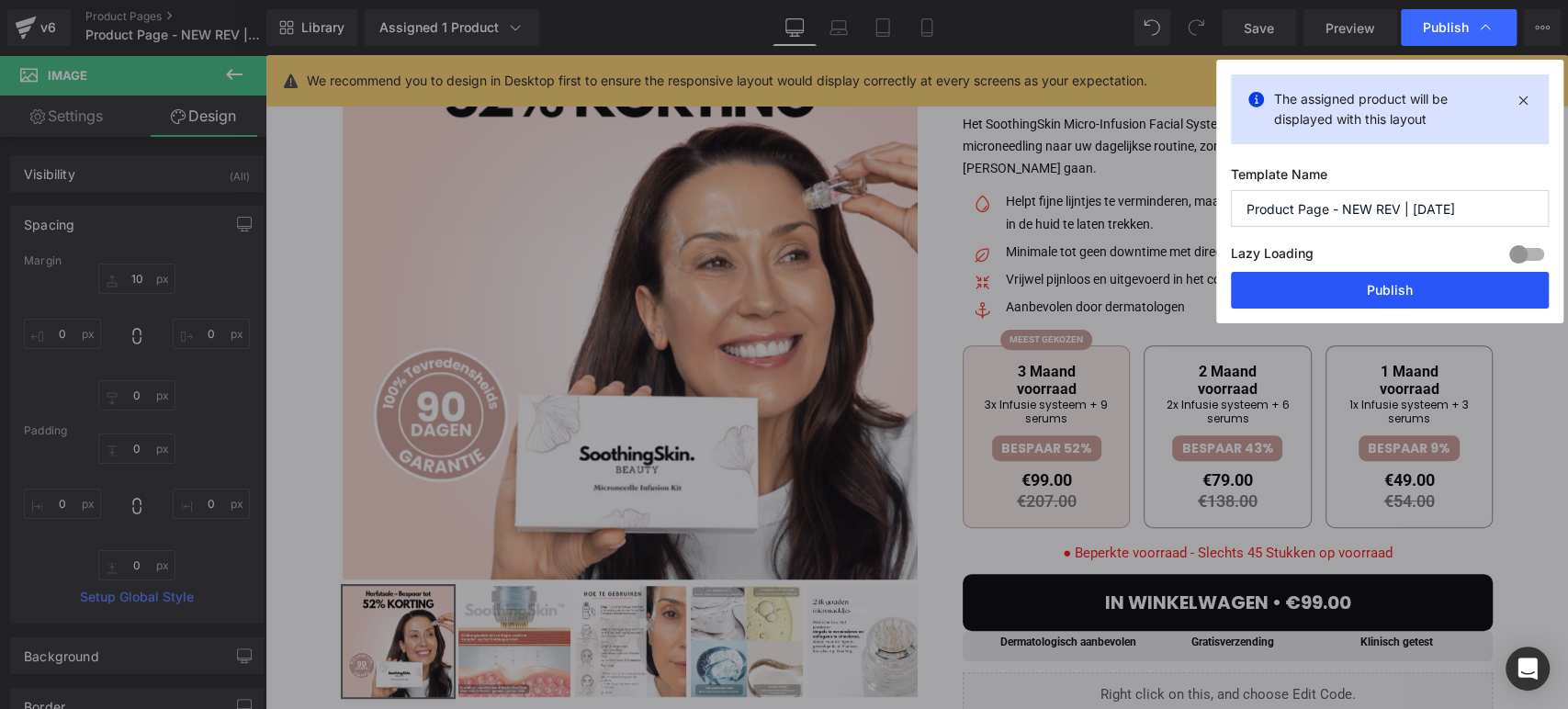
drag, startPoint x: 1366, startPoint y: 282, endPoint x: 630, endPoint y: 266, distance: 736.2
click at [1366, 282] on button "Publish" at bounding box center [1390, 290] width 318 height 37
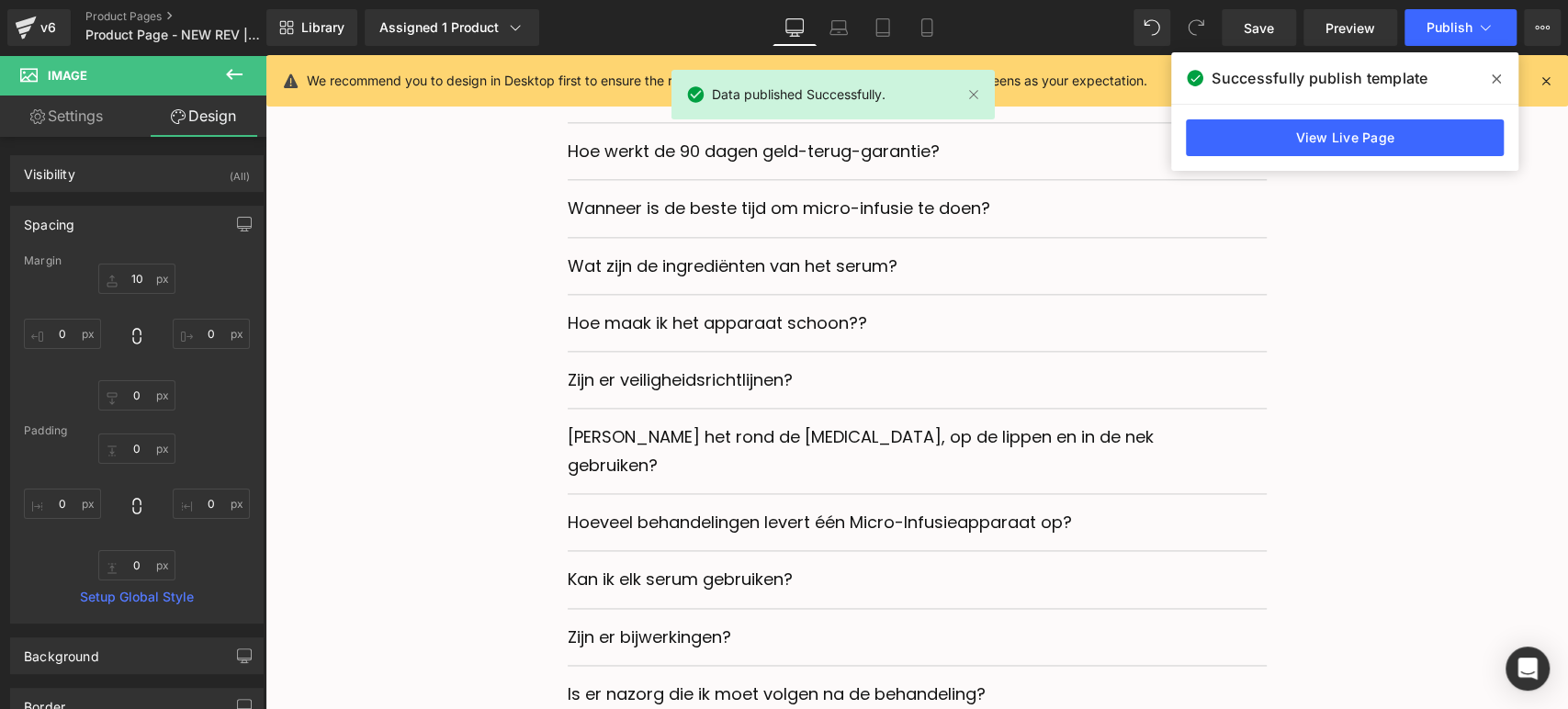
scroll to position [6530, 0]
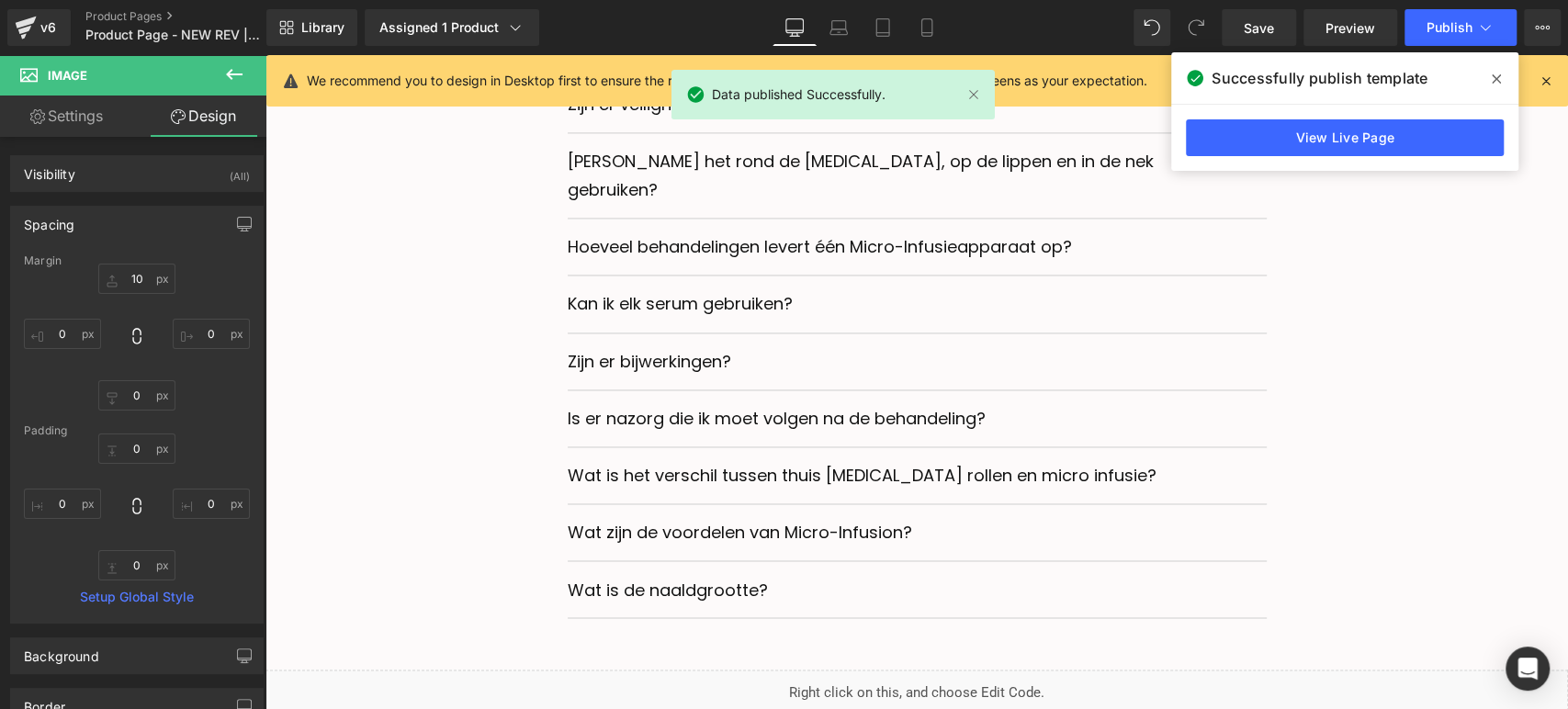
click at [6, 29] on div "v6 Product Pages Product Page - NEW REV | [DATE]" at bounding box center [133, 28] width 266 height 55
click at [43, 21] on div "v6" at bounding box center [48, 28] width 23 height 24
